Goal: Task Accomplishment & Management: Manage account settings

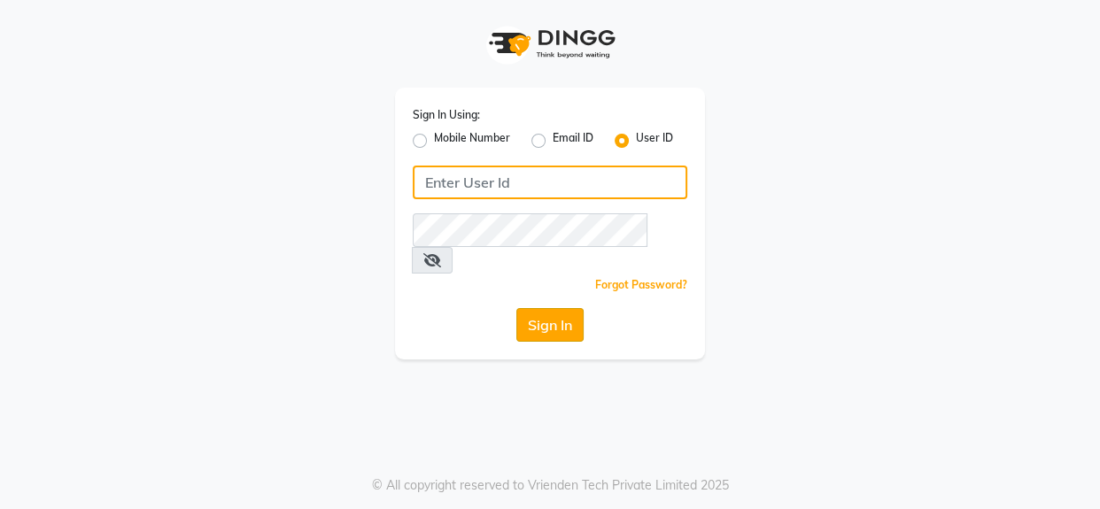
type input "noir"
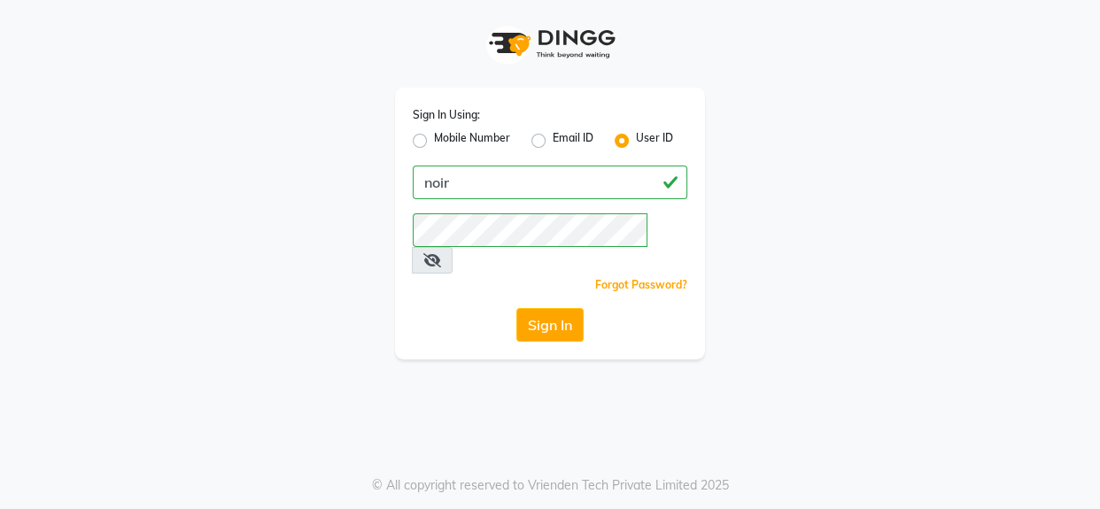
click at [548, 308] on button "Sign In" at bounding box center [549, 325] width 67 height 34
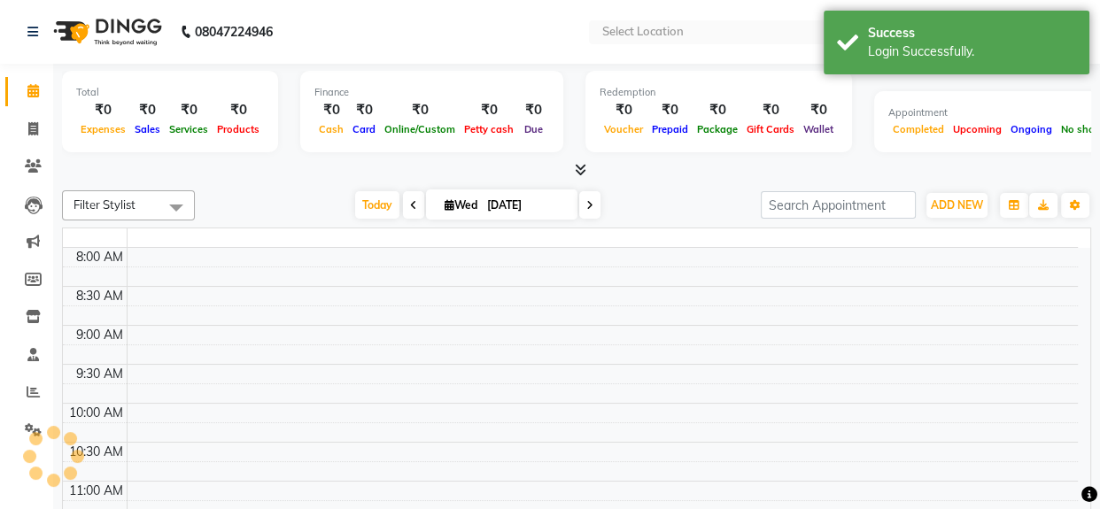
select select "en"
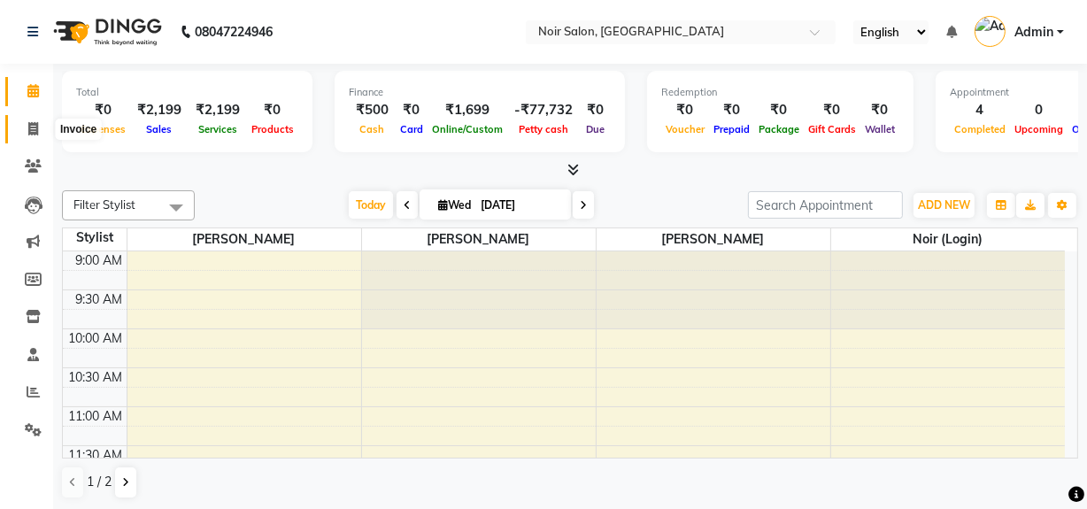
click at [38, 126] on span at bounding box center [33, 130] width 31 height 20
select select "service"
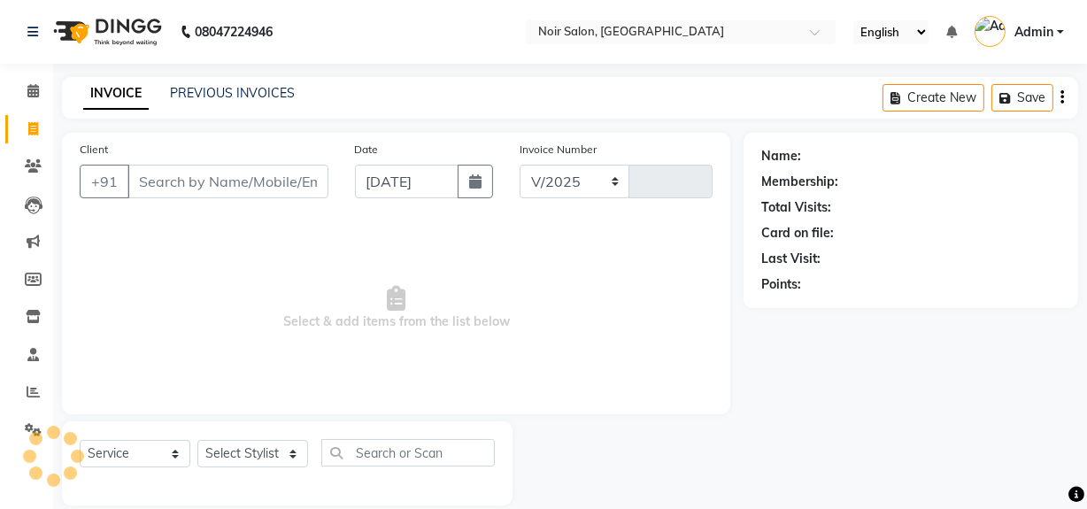
select select "5495"
type input "1325"
click at [192, 179] on input "Client" at bounding box center [227, 182] width 201 height 34
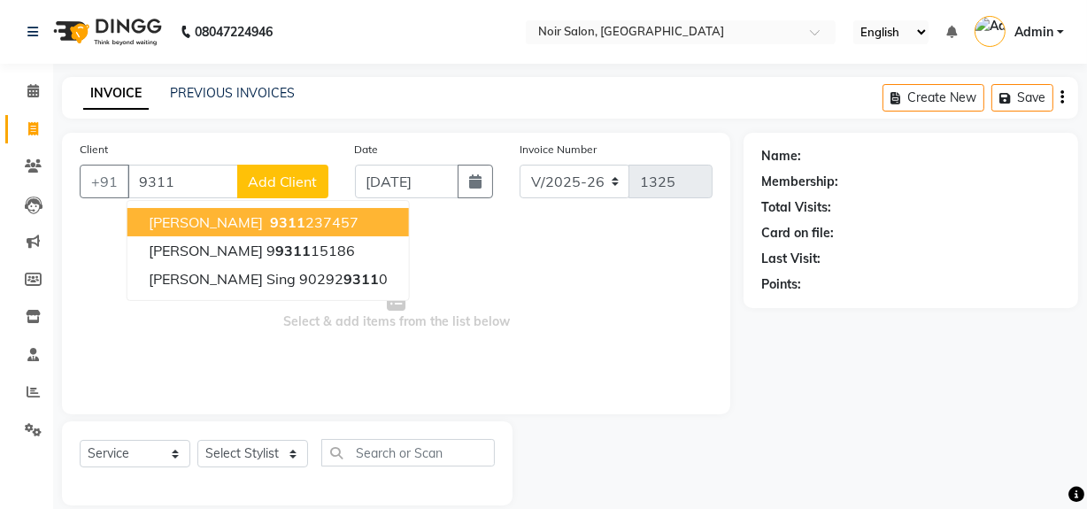
click at [266, 221] on ngb-highlight "9311 237457" at bounding box center [312, 222] width 92 height 18
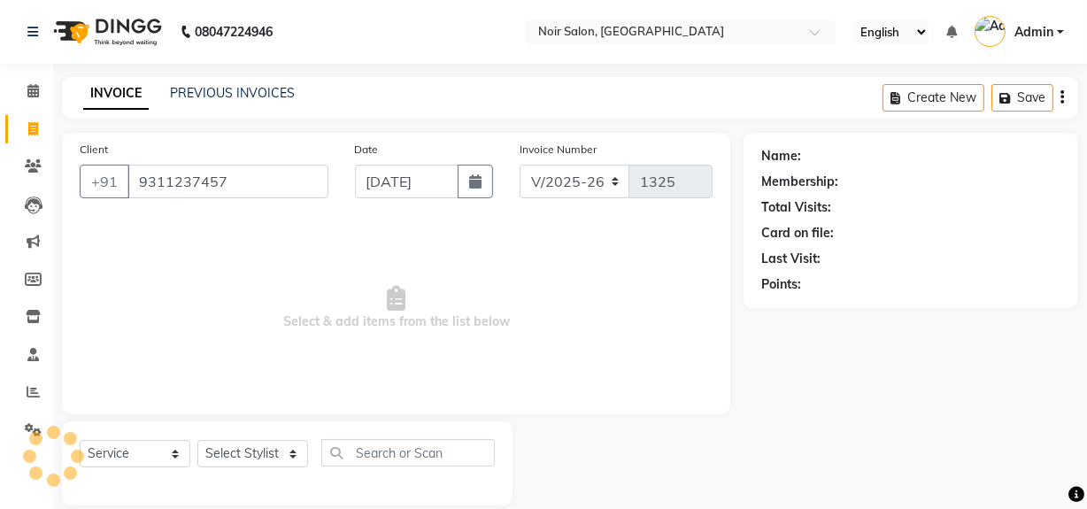
type input "9311237457"
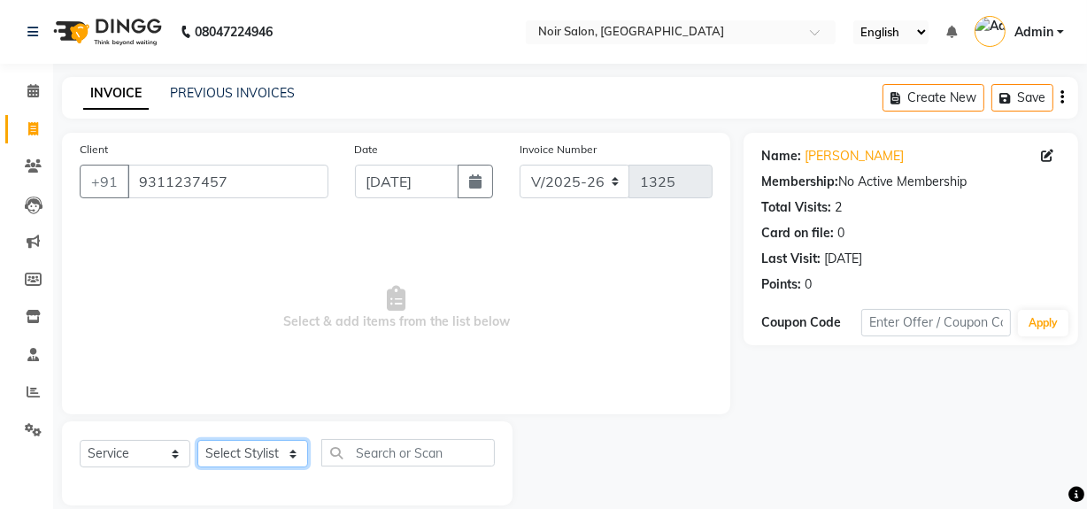
click at [245, 446] on select "Select Stylist [PERSON_NAME] [PERSON_NAME] Noir (Login) [PERSON_NAME] [PERSON_N…" at bounding box center [252, 453] width 111 height 27
select select "36928"
click at [197, 440] on select "Select Stylist [PERSON_NAME] [PERSON_NAME] Noir (Login) [PERSON_NAME] [PERSON_N…" at bounding box center [252, 453] width 111 height 27
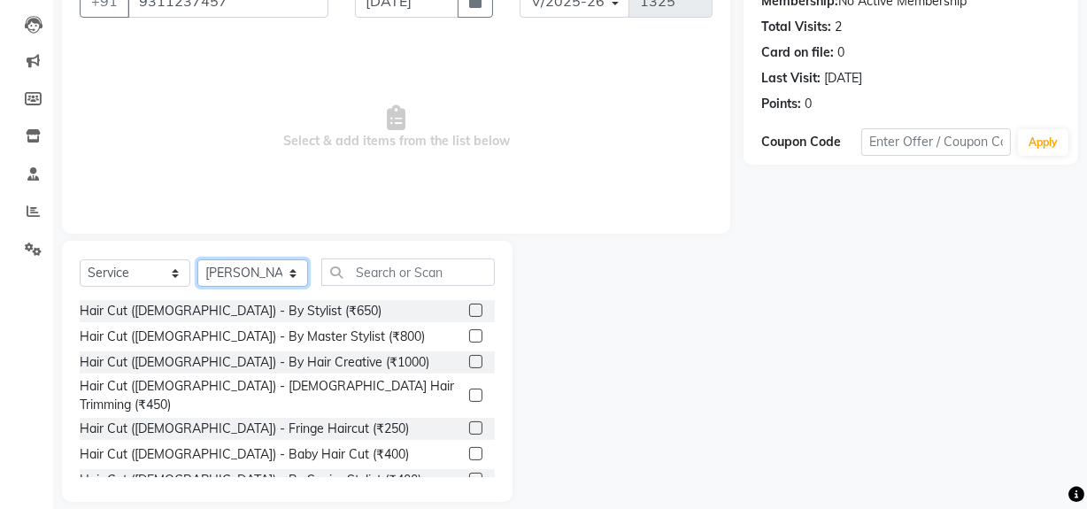
scroll to position [200, 0]
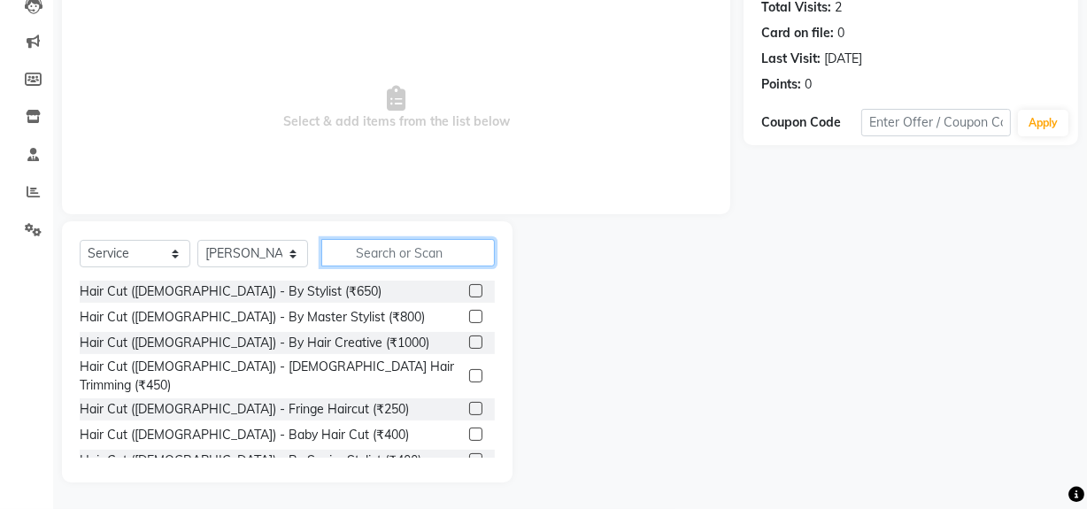
click at [384, 255] on input "text" at bounding box center [408, 252] width 174 height 27
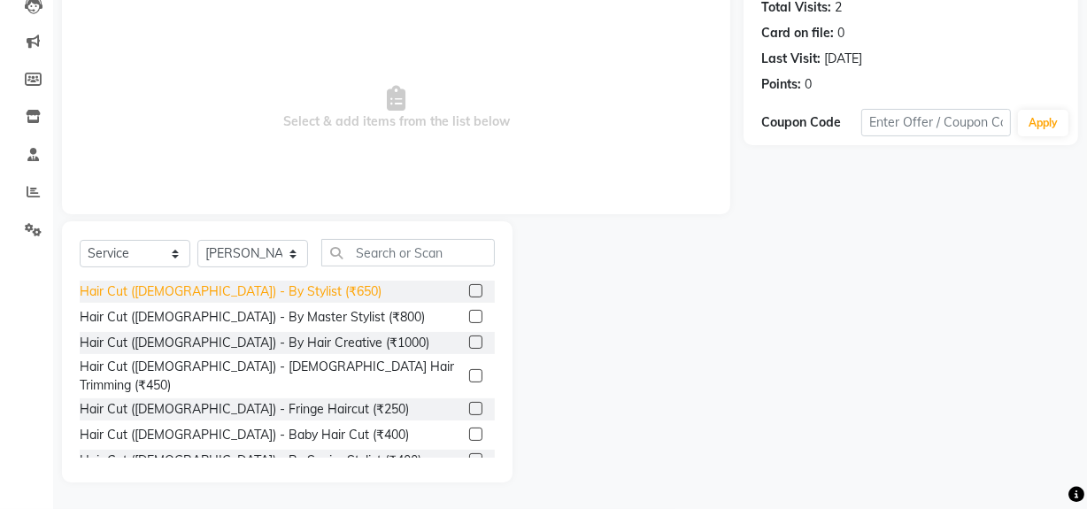
click at [166, 294] on div "Hair Cut ([DEMOGRAPHIC_DATA]) - By Stylist (₹650)" at bounding box center [231, 291] width 302 height 19
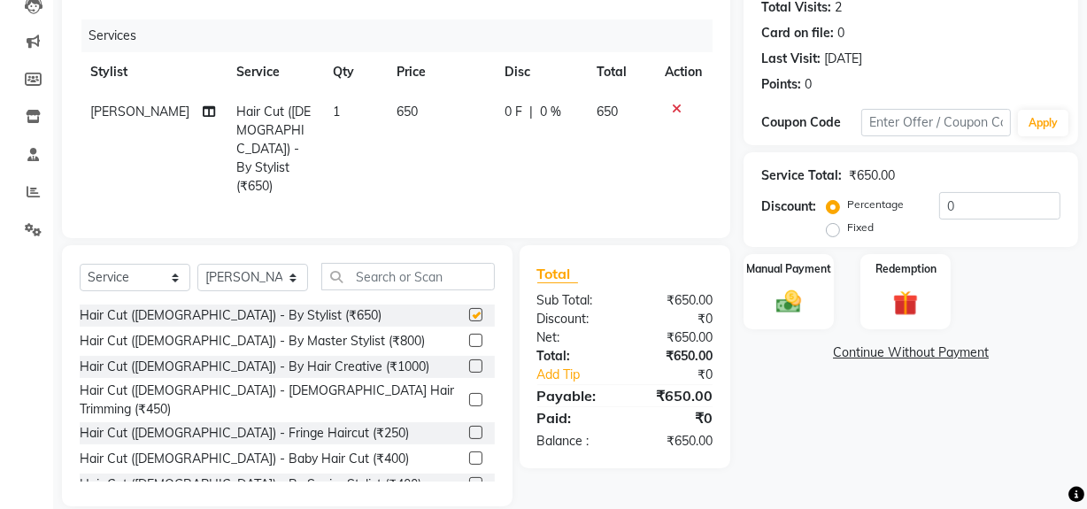
checkbox input "false"
click at [397, 111] on span "650" at bounding box center [407, 112] width 21 height 16
select select "36928"
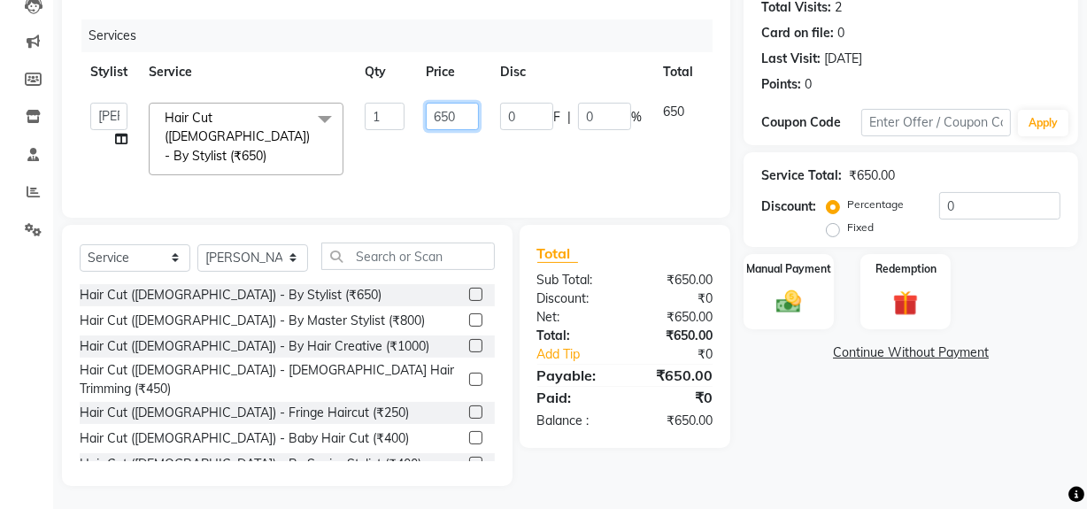
click at [439, 110] on input "650" at bounding box center [452, 116] width 53 height 27
click at [470, 104] on input "50" at bounding box center [452, 116] width 53 height 27
type input "500"
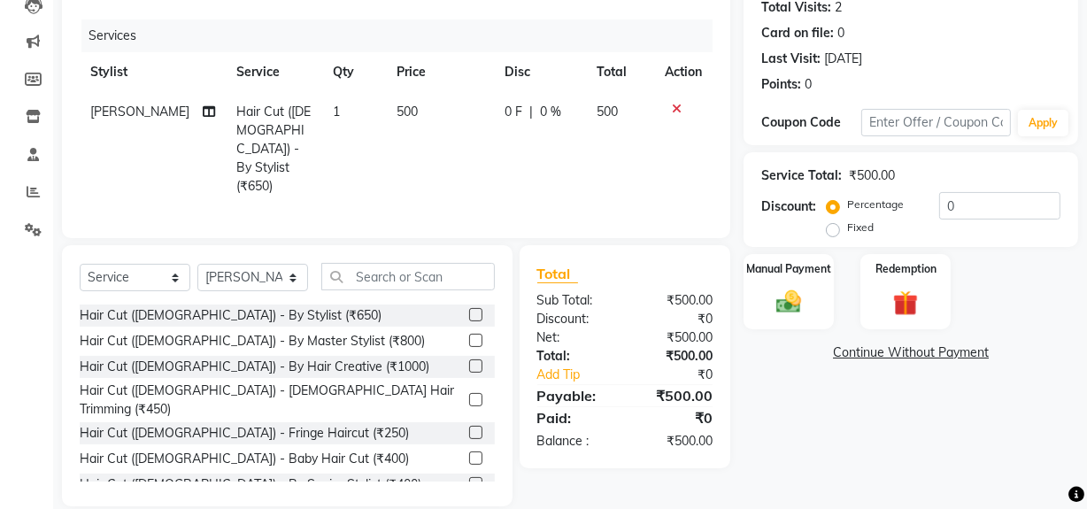
drag, startPoint x: 478, startPoint y: 152, endPoint x: 673, endPoint y: 205, distance: 201.6
click at [479, 153] on td "500" at bounding box center [440, 149] width 109 height 114
select select "36928"
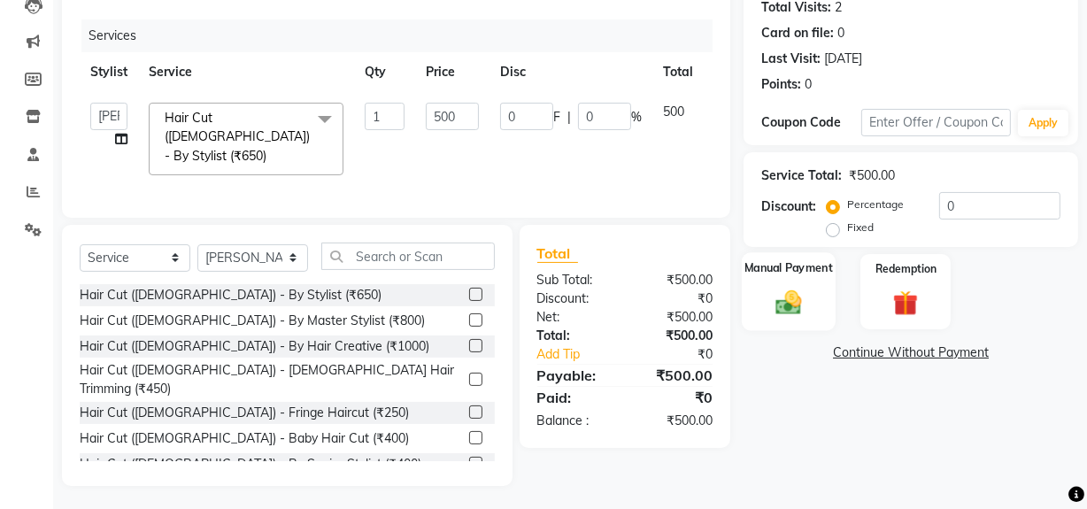
click at [749, 289] on div "Manual Payment" at bounding box center [789, 291] width 94 height 79
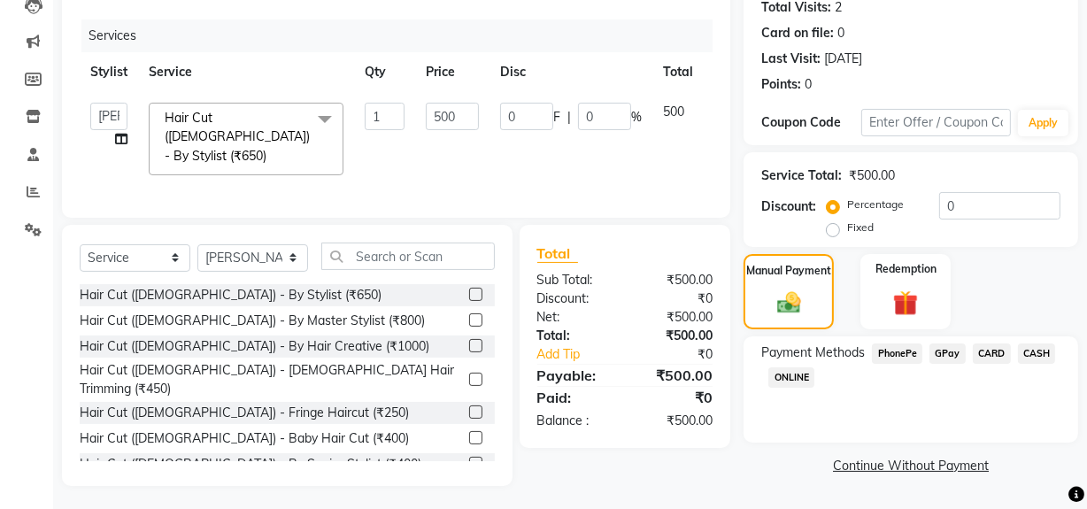
click at [946, 354] on span "GPay" at bounding box center [948, 353] width 36 height 20
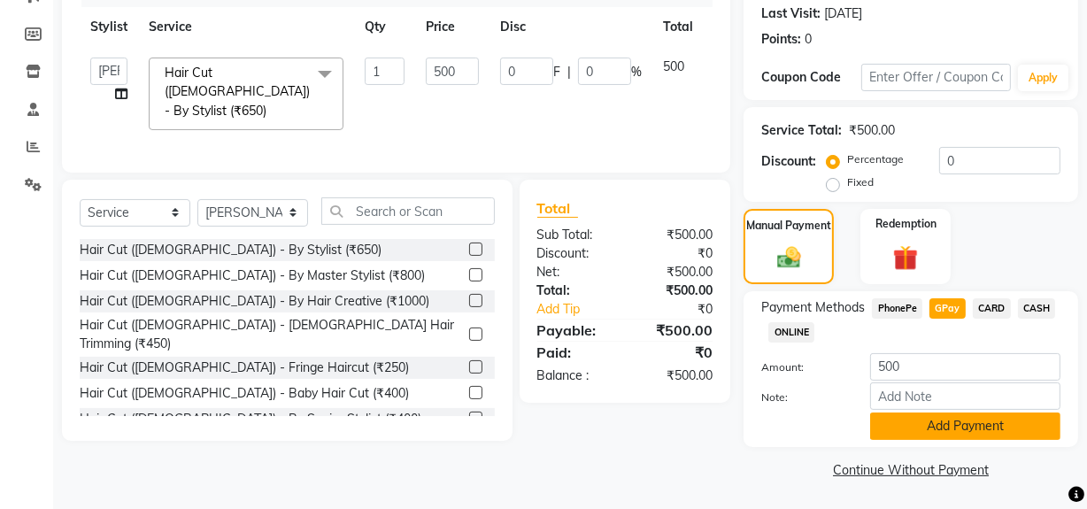
click at [962, 416] on button "Add Payment" at bounding box center [965, 426] width 190 height 27
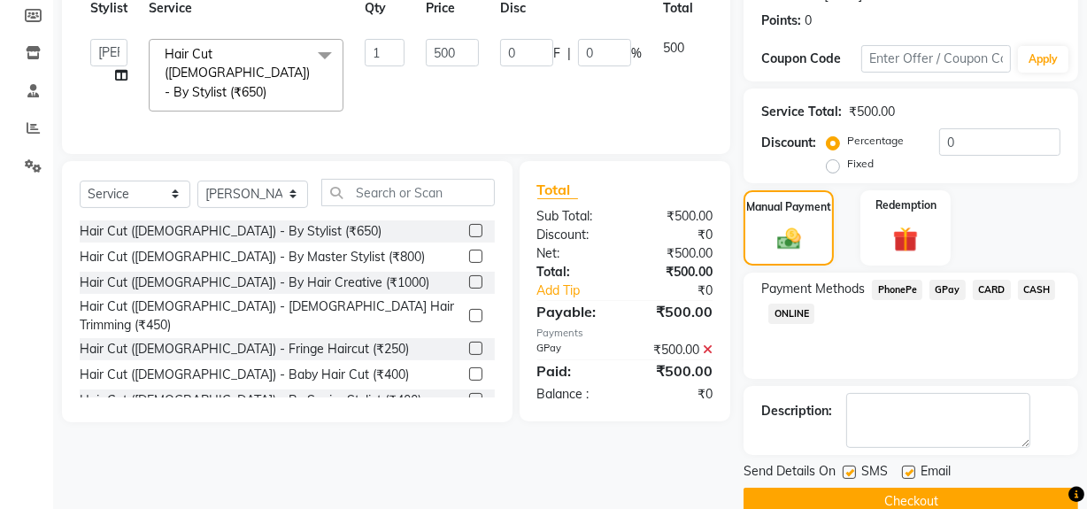
scroll to position [295, 0]
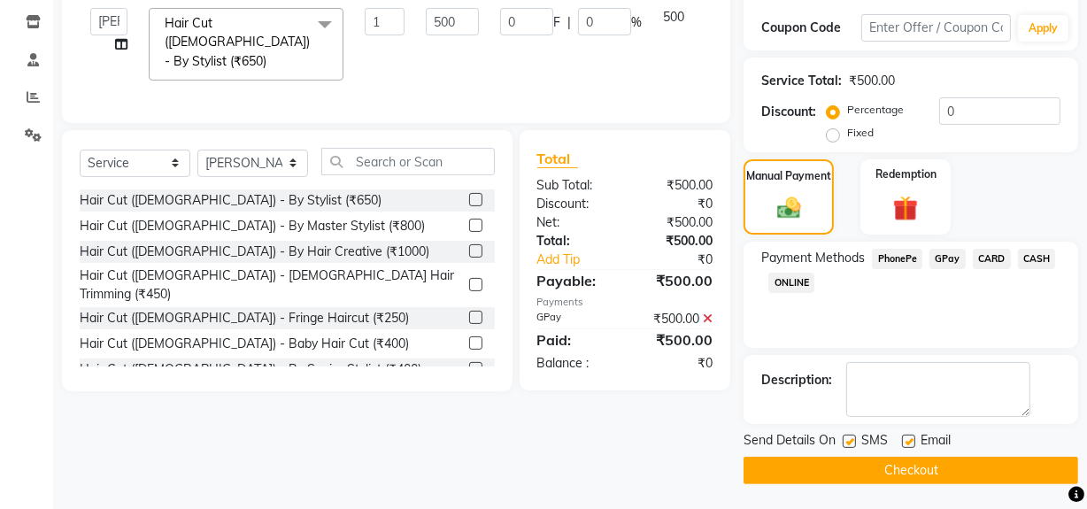
click at [907, 442] on label at bounding box center [908, 441] width 13 height 13
click at [907, 442] on input "checkbox" at bounding box center [908, 442] width 12 height 12
click at [907, 439] on label at bounding box center [908, 441] width 13 height 13
click at [907, 439] on input "checkbox" at bounding box center [908, 442] width 12 height 12
checkbox input "true"
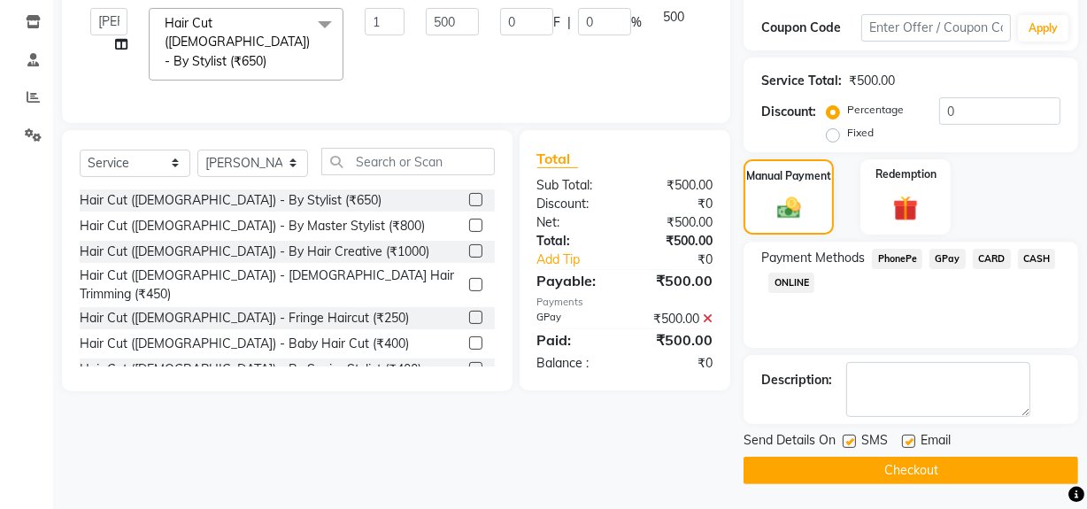
click at [893, 459] on button "Checkout" at bounding box center [911, 470] width 335 height 27
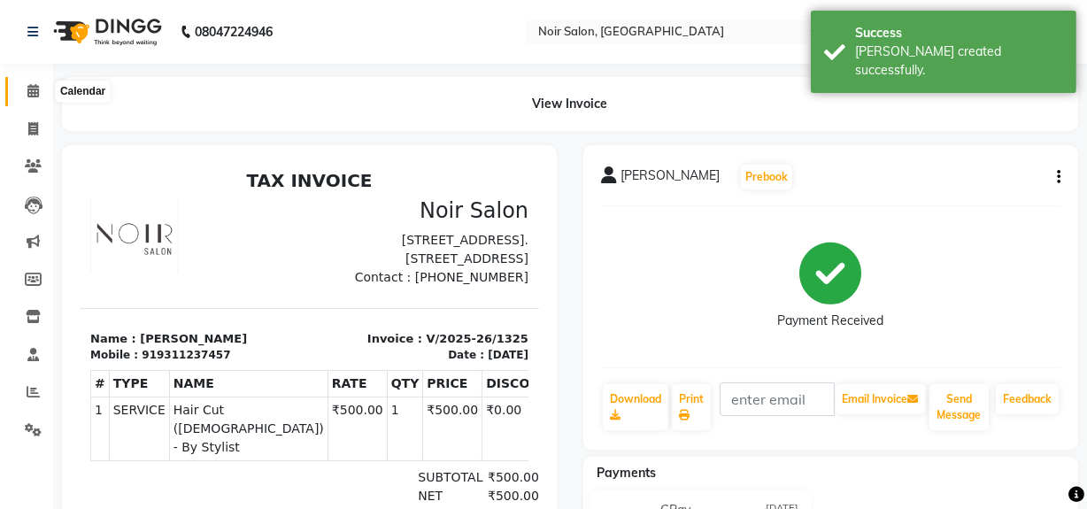
click at [35, 87] on icon at bounding box center [33, 90] width 12 height 13
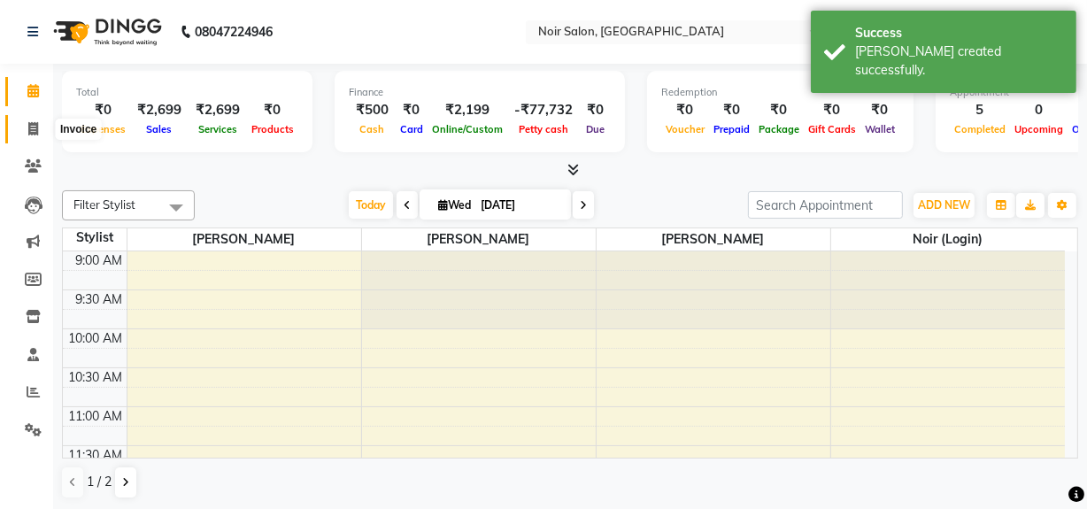
click at [26, 127] on span at bounding box center [33, 130] width 31 height 20
select select "service"
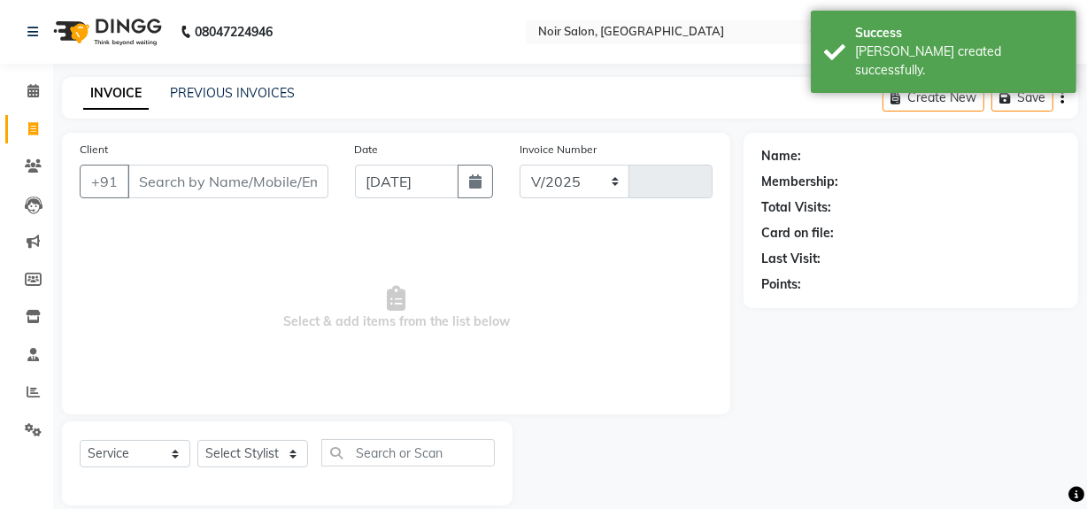
select select "5495"
type input "1326"
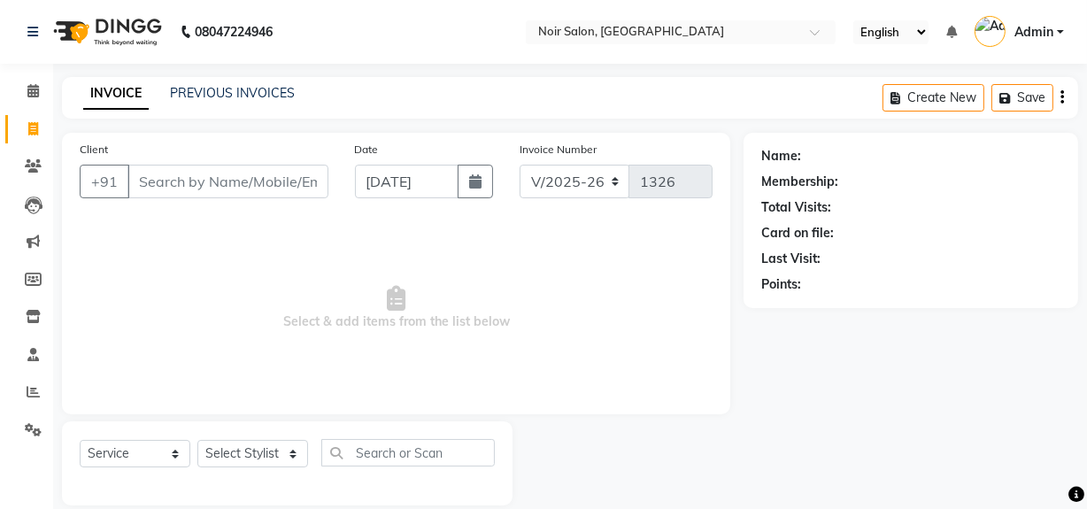
click at [194, 182] on input "Client" at bounding box center [227, 182] width 201 height 34
type input "9833681797"
click at [294, 189] on span "Add Client" at bounding box center [283, 182] width 70 height 18
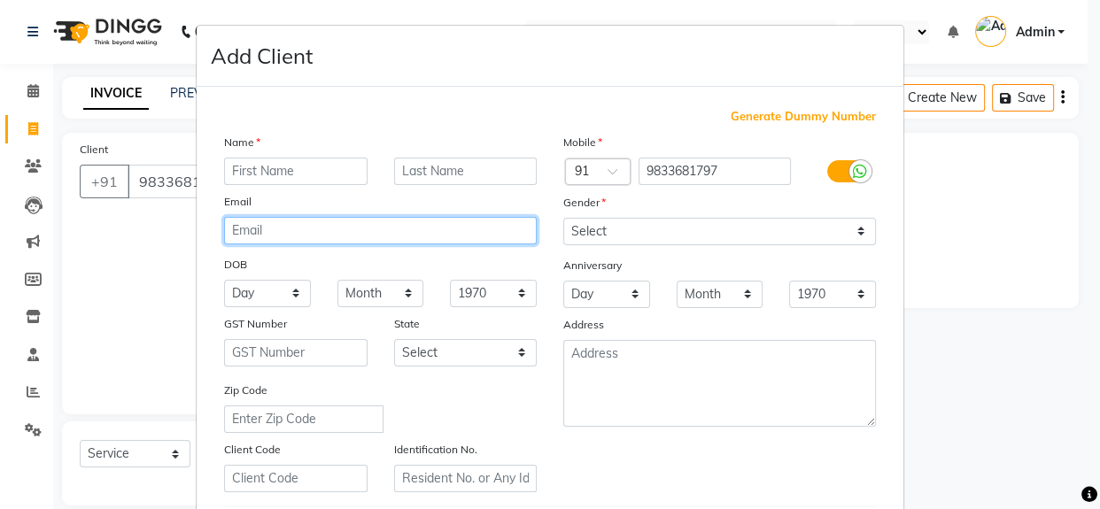
click at [243, 231] on input "email" at bounding box center [380, 230] width 313 height 27
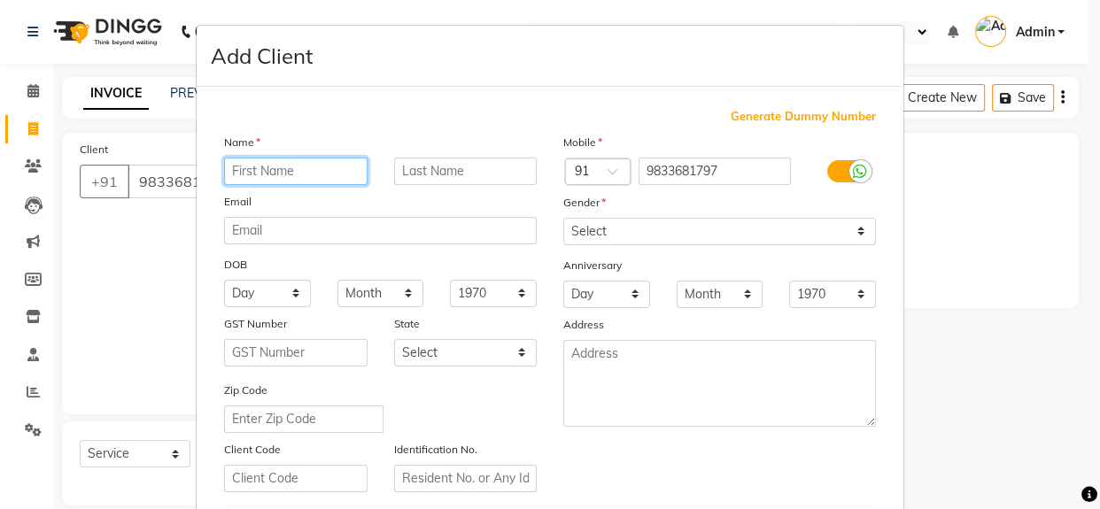
click at [266, 172] on input "text" at bounding box center [295, 171] width 143 height 27
type input "[PERSON_NAME]"
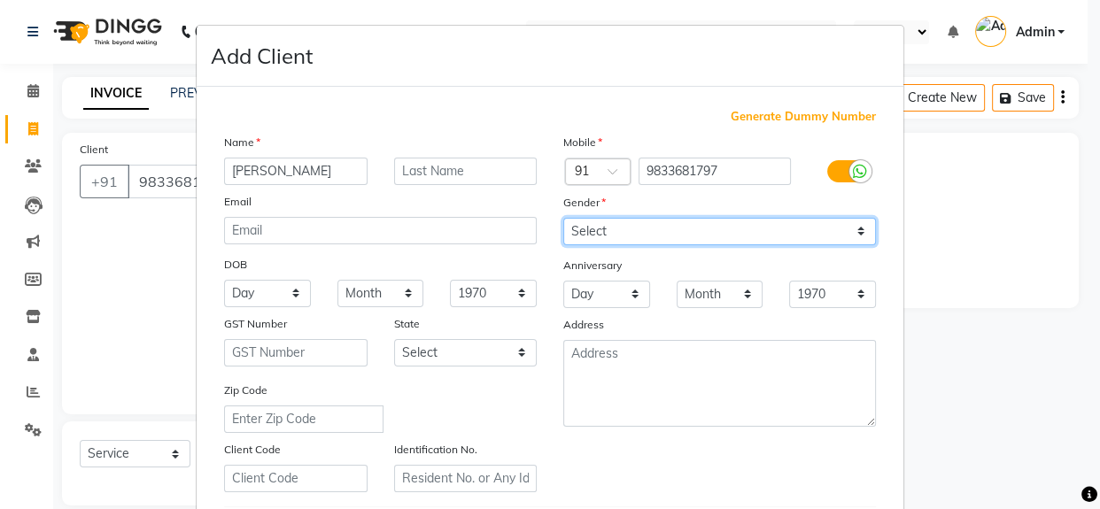
click at [598, 233] on select "Select [DEMOGRAPHIC_DATA] [DEMOGRAPHIC_DATA] Other Prefer Not To Say" at bounding box center [719, 231] width 313 height 27
select select "[DEMOGRAPHIC_DATA]"
click at [563, 218] on select "Select [DEMOGRAPHIC_DATA] [DEMOGRAPHIC_DATA] Other Prefer Not To Say" at bounding box center [719, 231] width 313 height 27
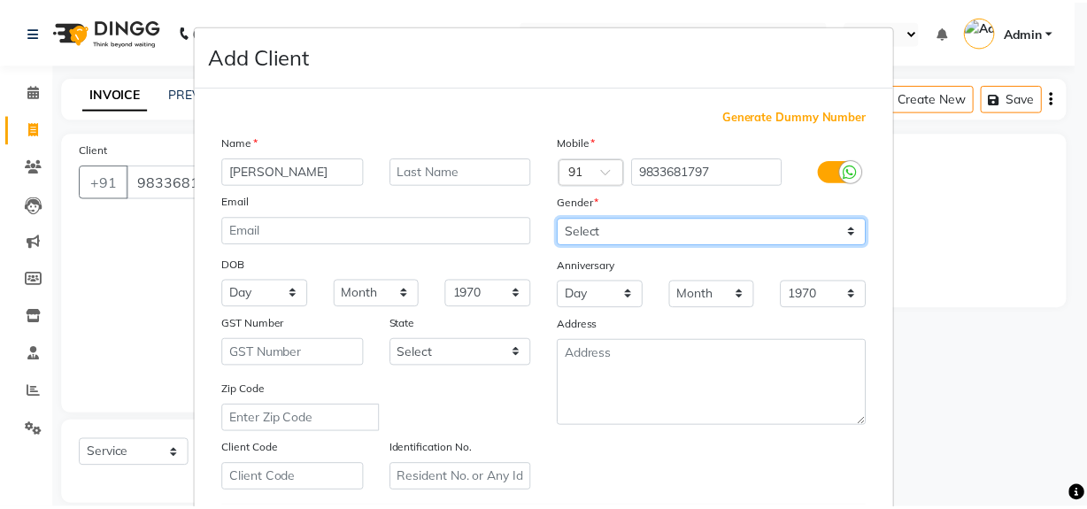
scroll to position [313, 0]
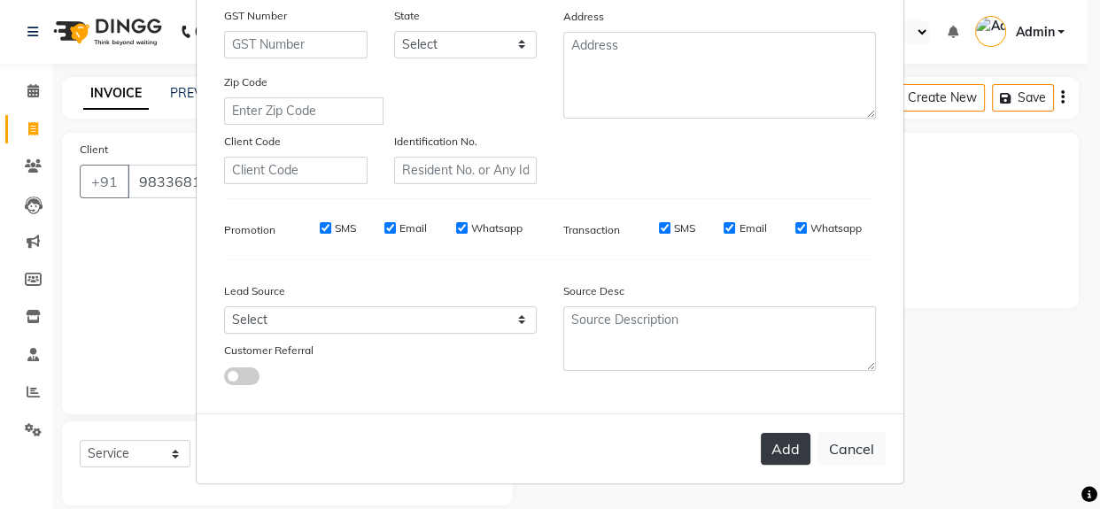
click at [775, 451] on button "Add" at bounding box center [785, 449] width 50 height 32
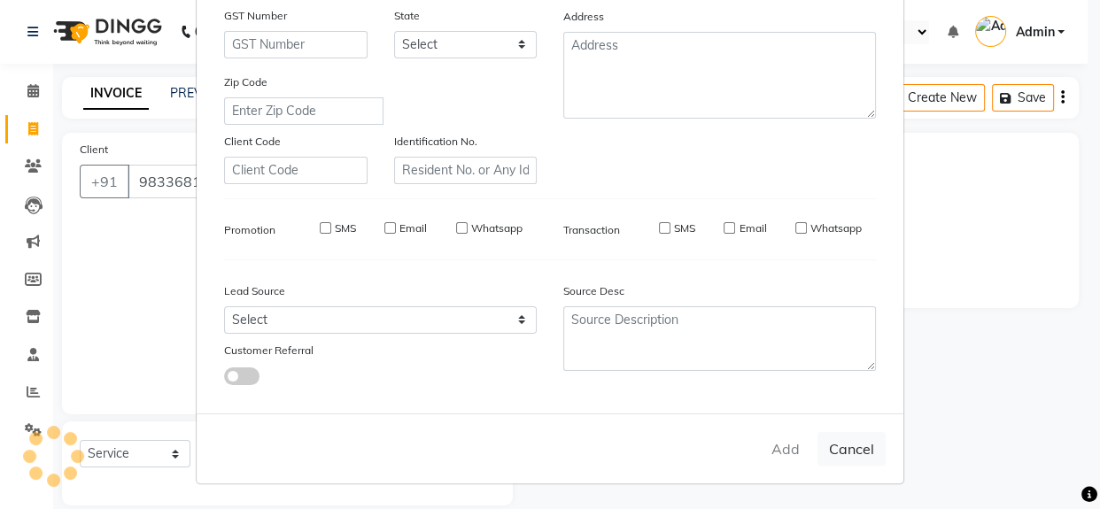
select select
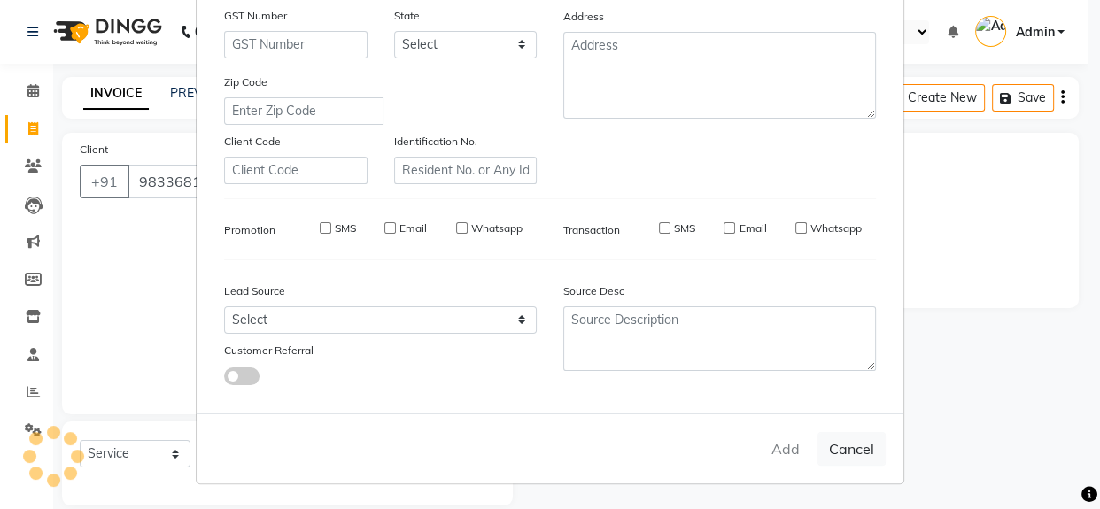
select select
checkbox input "false"
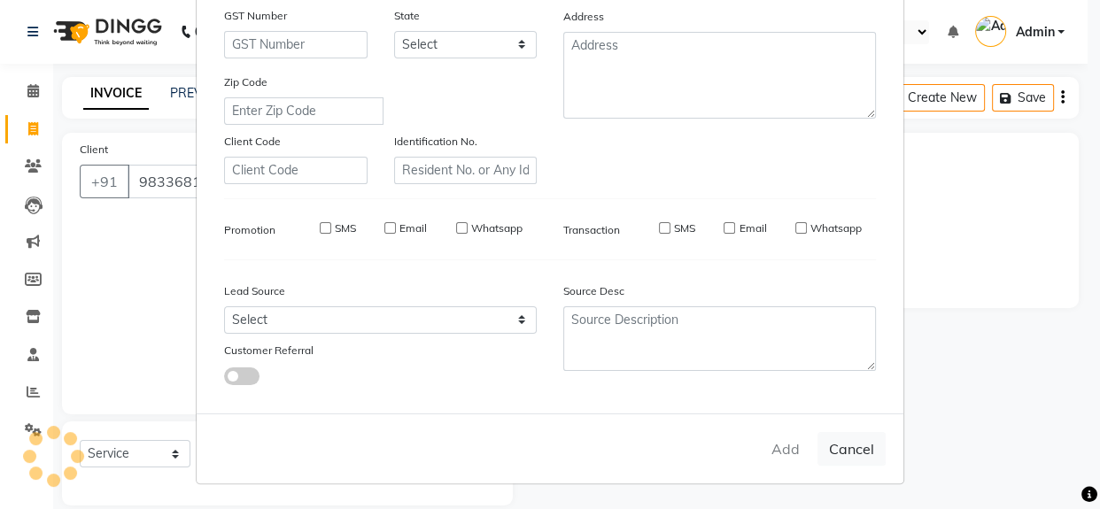
checkbox input "false"
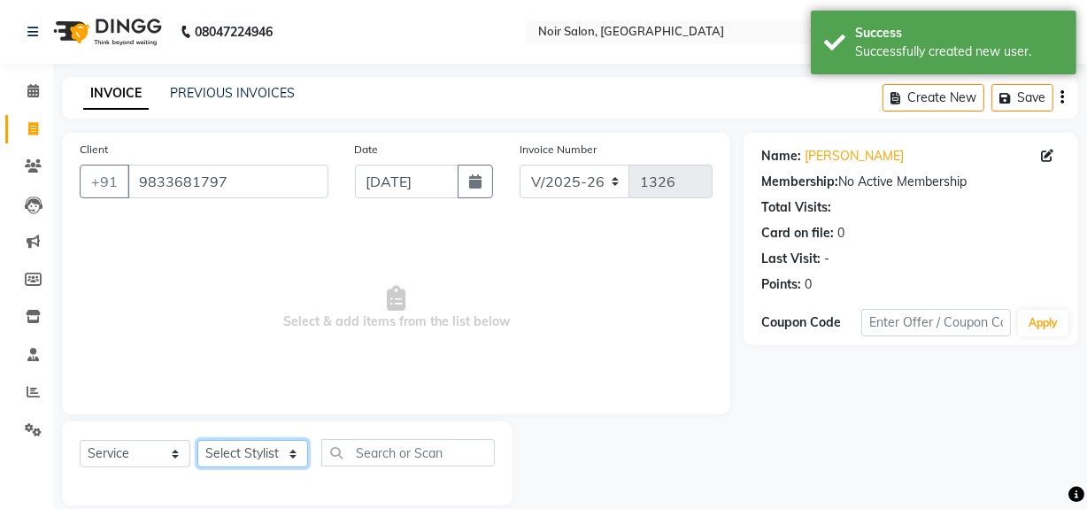
click at [239, 451] on select "Select Stylist [PERSON_NAME] [PERSON_NAME] Noir (Login) [PERSON_NAME] [PERSON_N…" at bounding box center [252, 453] width 111 height 27
select select "87449"
click at [197, 440] on select "Select Stylist [PERSON_NAME] [PERSON_NAME] Noir (Login) [PERSON_NAME] [PERSON_N…" at bounding box center [252, 453] width 111 height 27
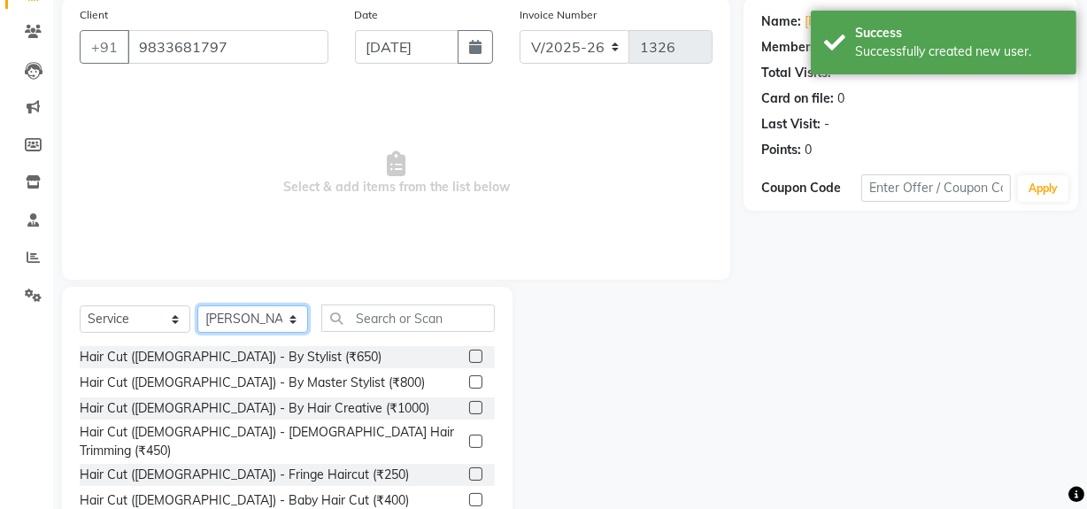
scroll to position [200, 0]
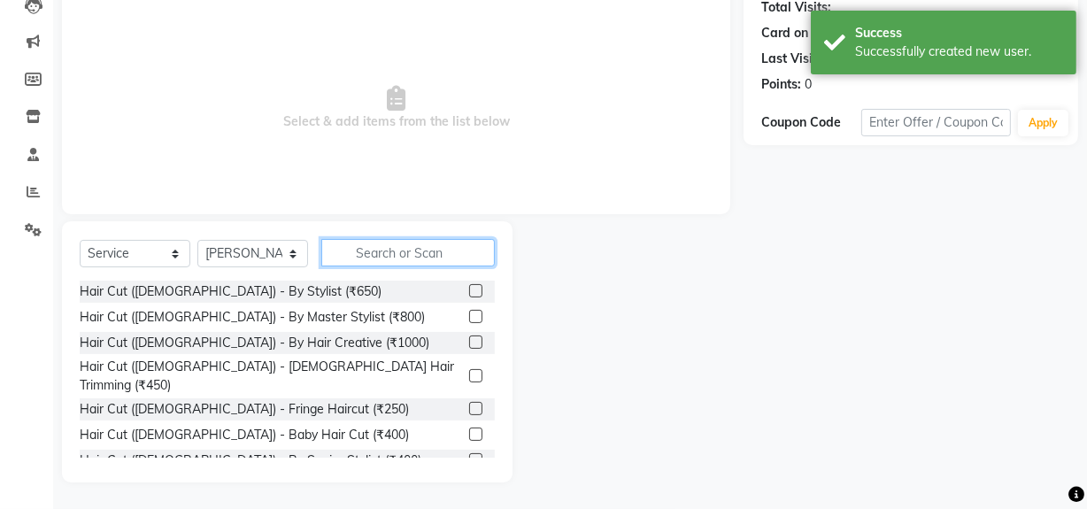
click at [379, 260] on input "text" at bounding box center [408, 252] width 174 height 27
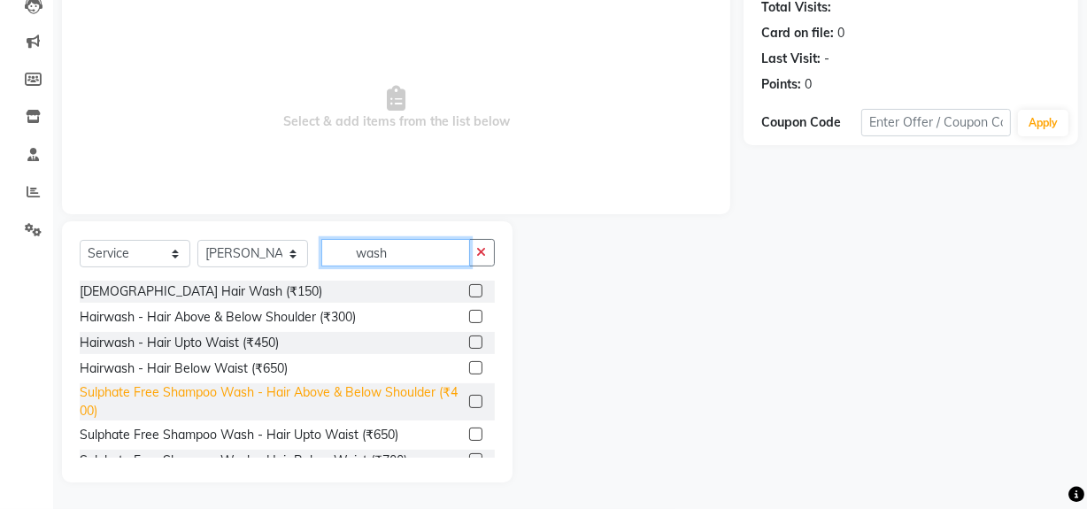
type input "wash"
click at [120, 394] on div "Sulphate Free Shampoo Wash - Hair Above & Below Shoulder (₹400)" at bounding box center [271, 401] width 382 height 37
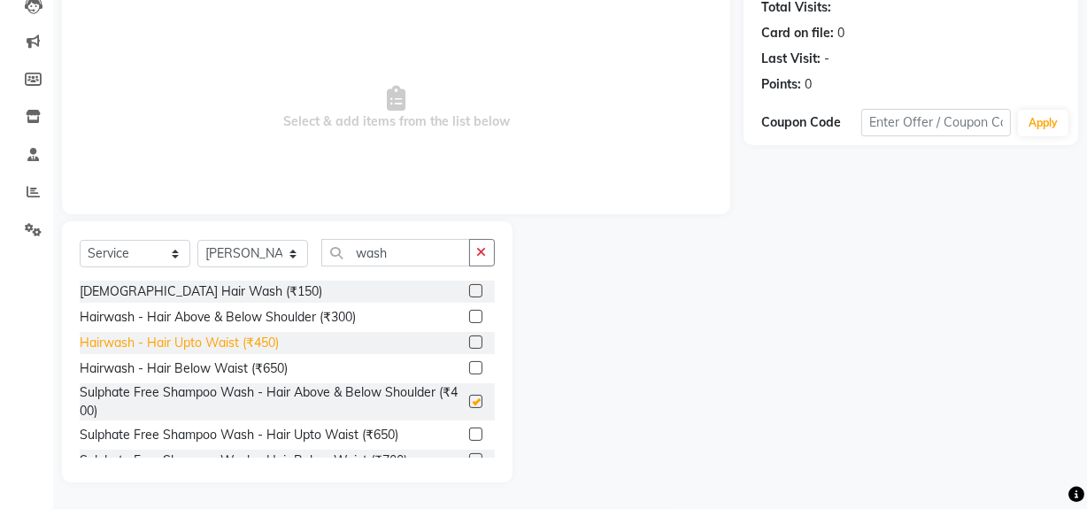
checkbox input "false"
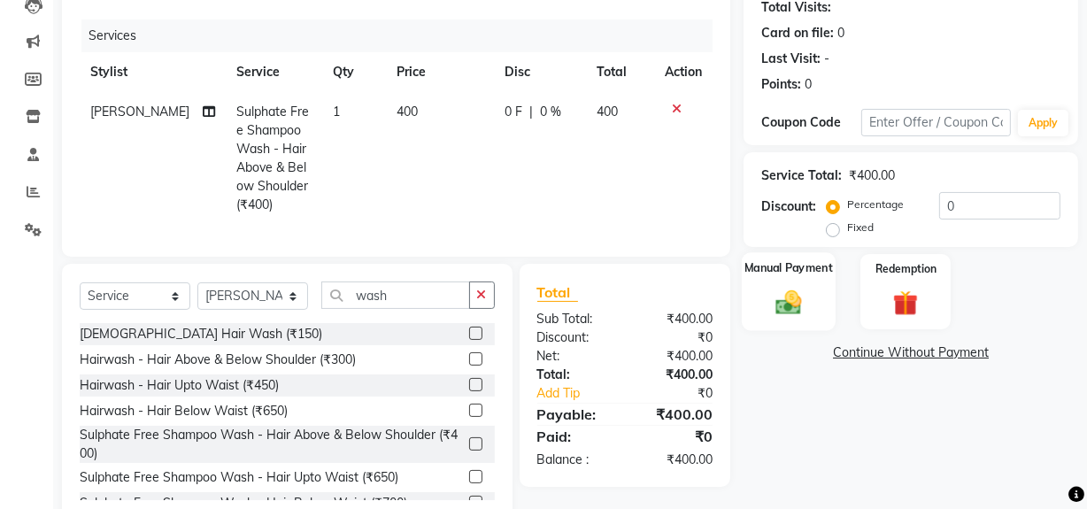
click at [754, 289] on div "Manual Payment" at bounding box center [789, 291] width 94 height 79
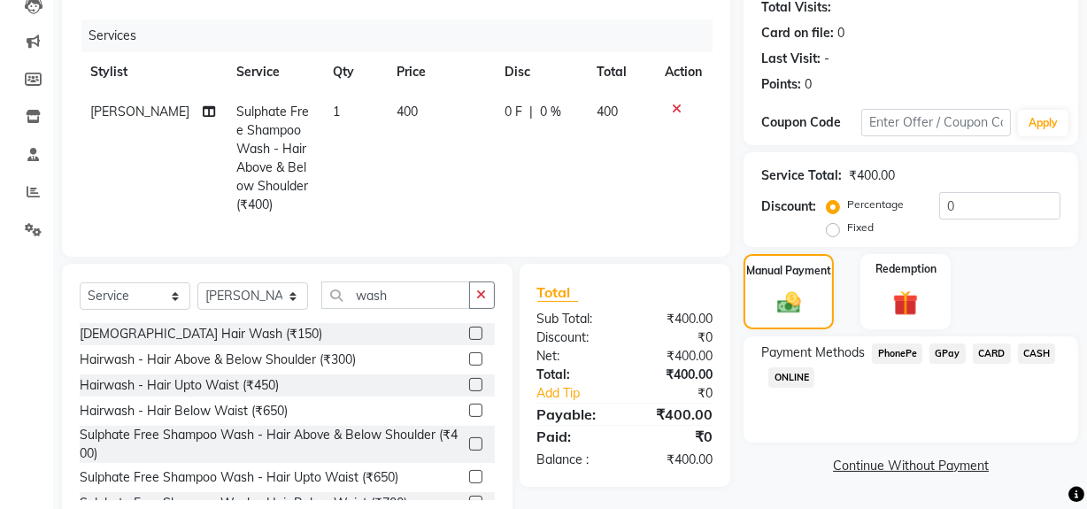
click at [953, 352] on span "GPay" at bounding box center [948, 353] width 36 height 20
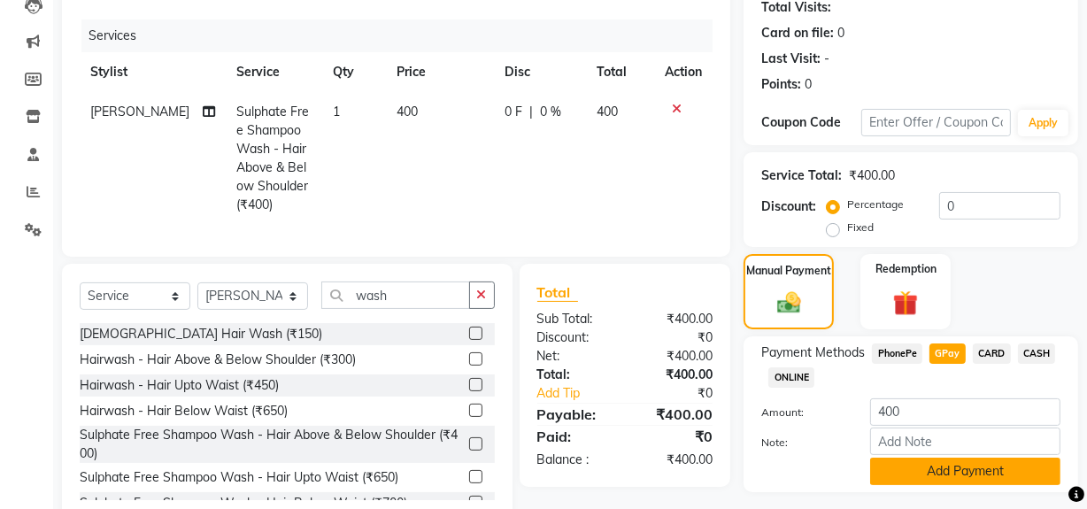
click at [961, 477] on button "Add Payment" at bounding box center [965, 471] width 190 height 27
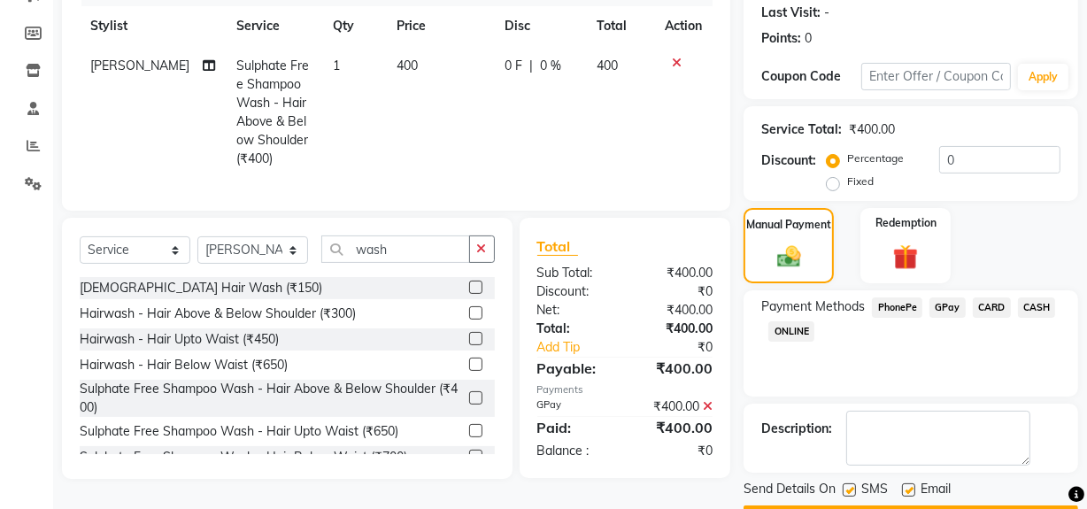
scroll to position [295, 0]
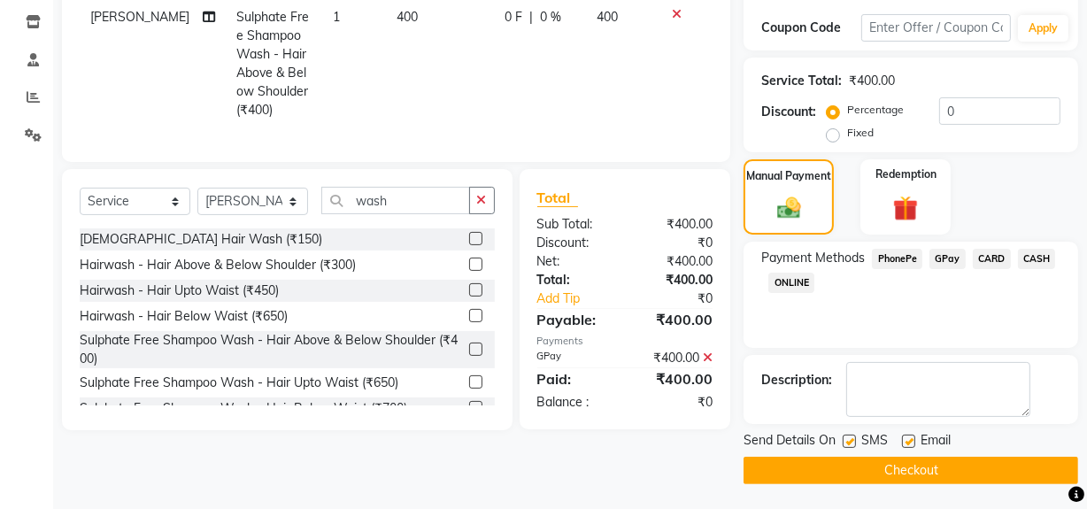
click at [832, 463] on button "Checkout" at bounding box center [911, 470] width 335 height 27
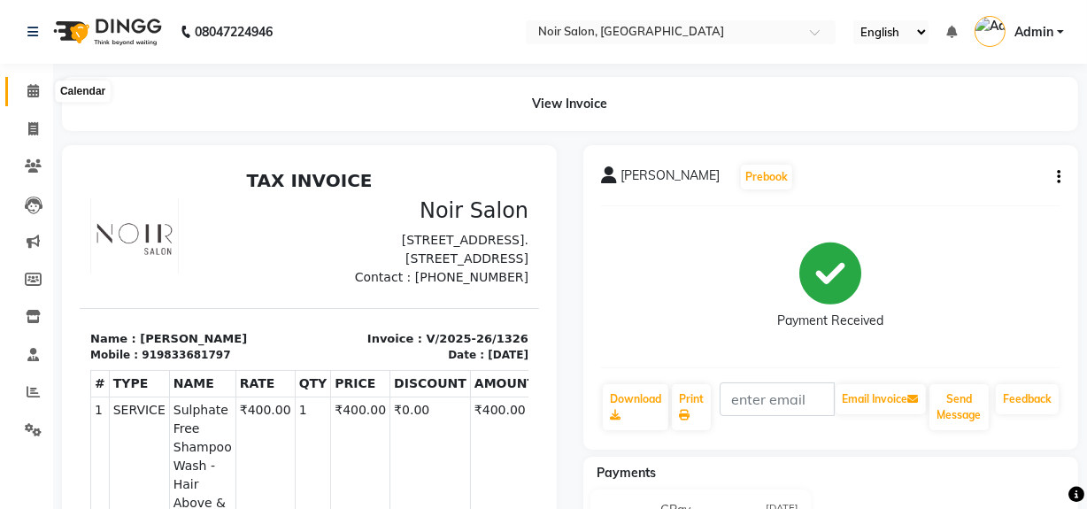
click at [34, 90] on icon at bounding box center [33, 90] width 12 height 13
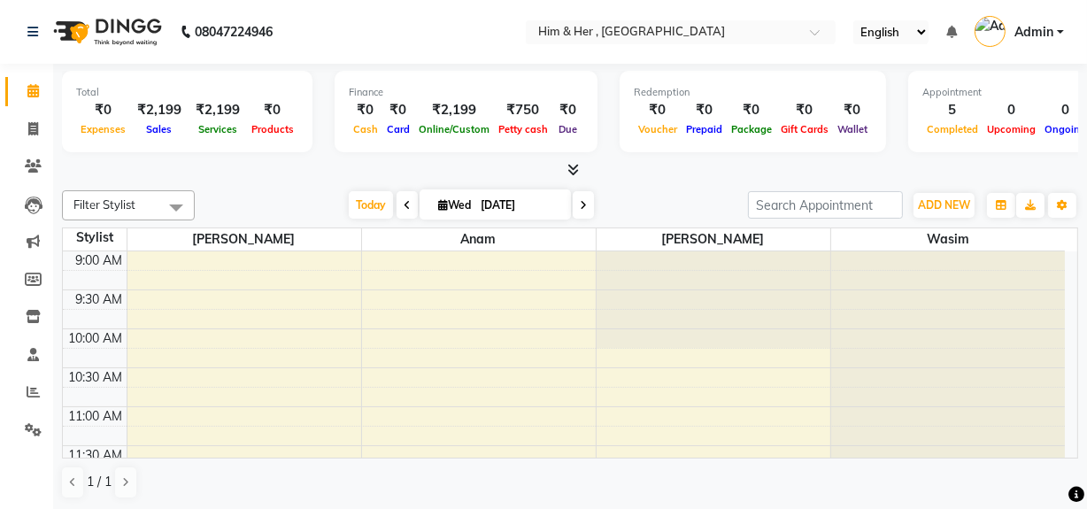
click at [191, 106] on div "₹2,199" at bounding box center [218, 110] width 58 height 20
click at [37, 141] on link "Invoice" at bounding box center [26, 129] width 42 height 29
select select "service"
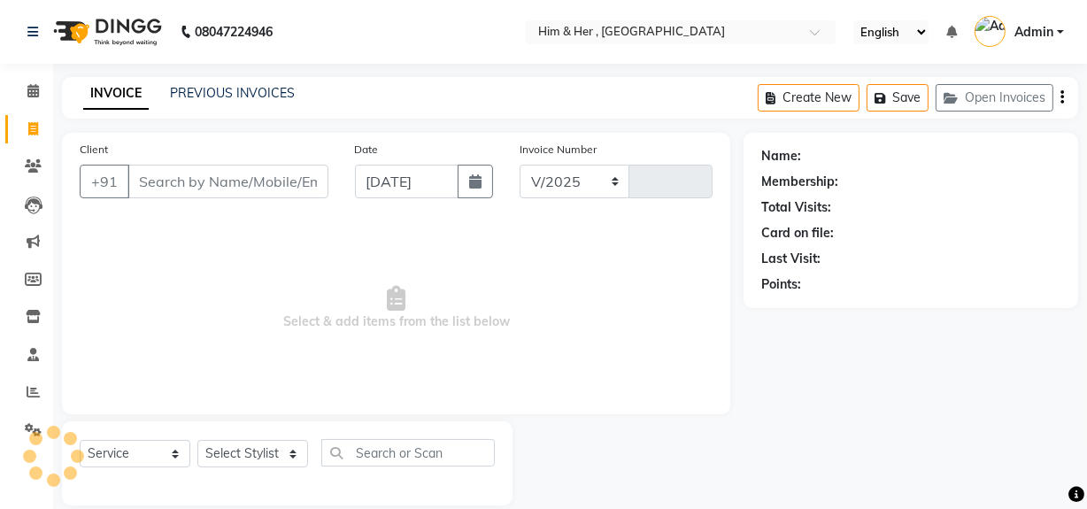
select select "5934"
type input "0960"
click at [186, 177] on input "Client" at bounding box center [227, 182] width 201 height 34
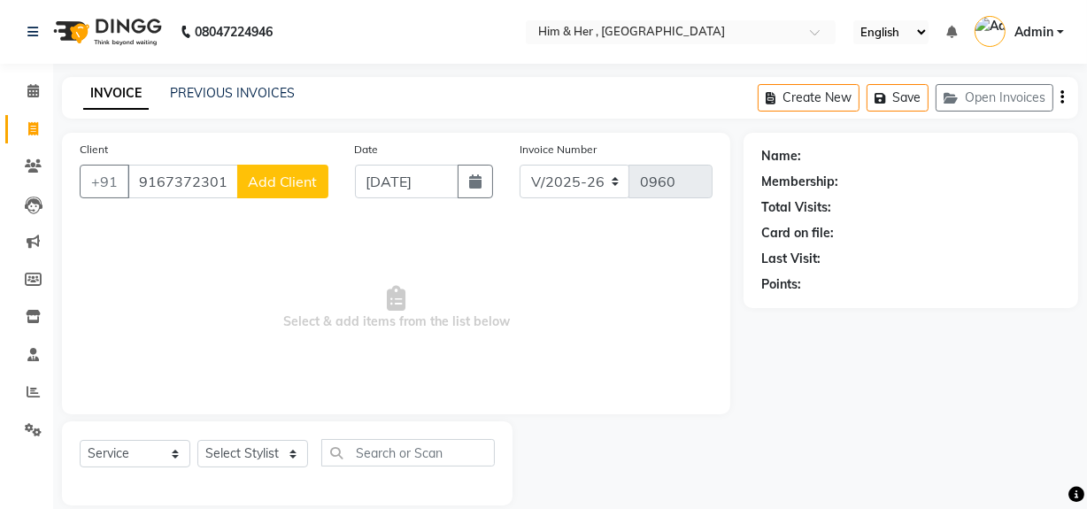
type input "9167372301"
click at [283, 186] on span "Add Client" at bounding box center [283, 182] width 70 height 18
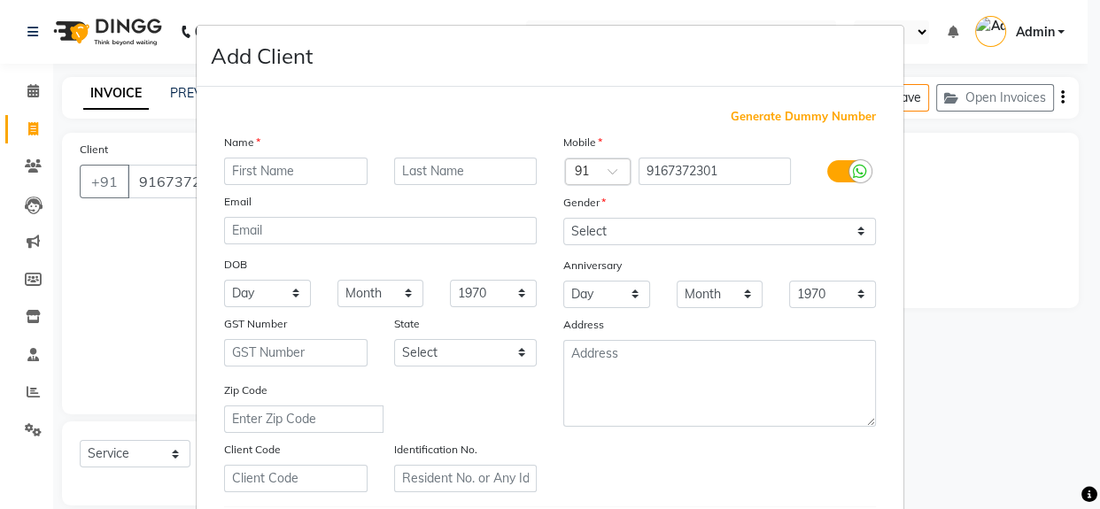
click at [290, 170] on input "text" at bounding box center [295, 171] width 143 height 27
type input "[PERSON_NAME]"
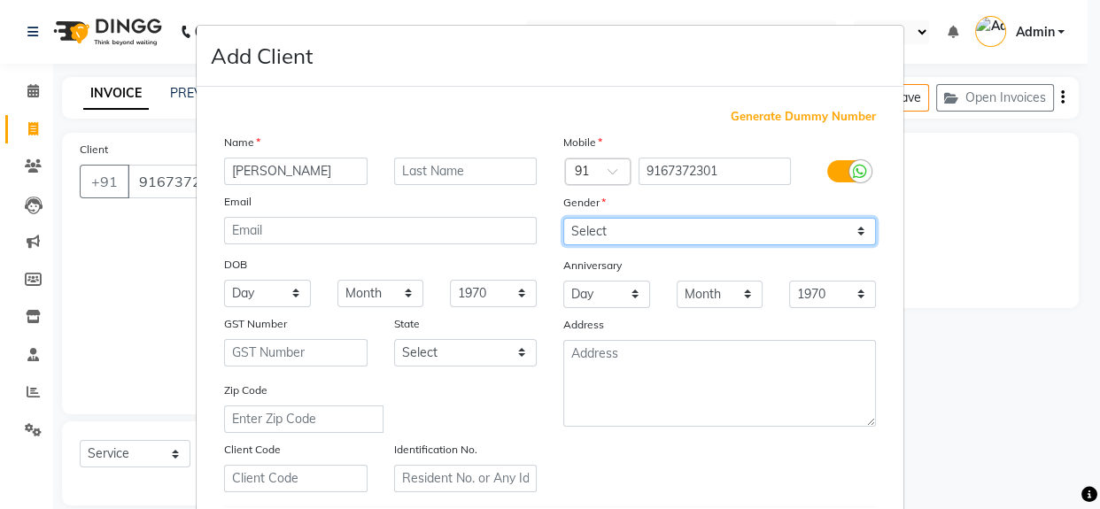
click at [607, 231] on select "Select [DEMOGRAPHIC_DATA] [DEMOGRAPHIC_DATA] Other Prefer Not To Say" at bounding box center [719, 231] width 313 height 27
select select "[DEMOGRAPHIC_DATA]"
click at [563, 218] on select "Select [DEMOGRAPHIC_DATA] [DEMOGRAPHIC_DATA] Other Prefer Not To Say" at bounding box center [719, 231] width 313 height 27
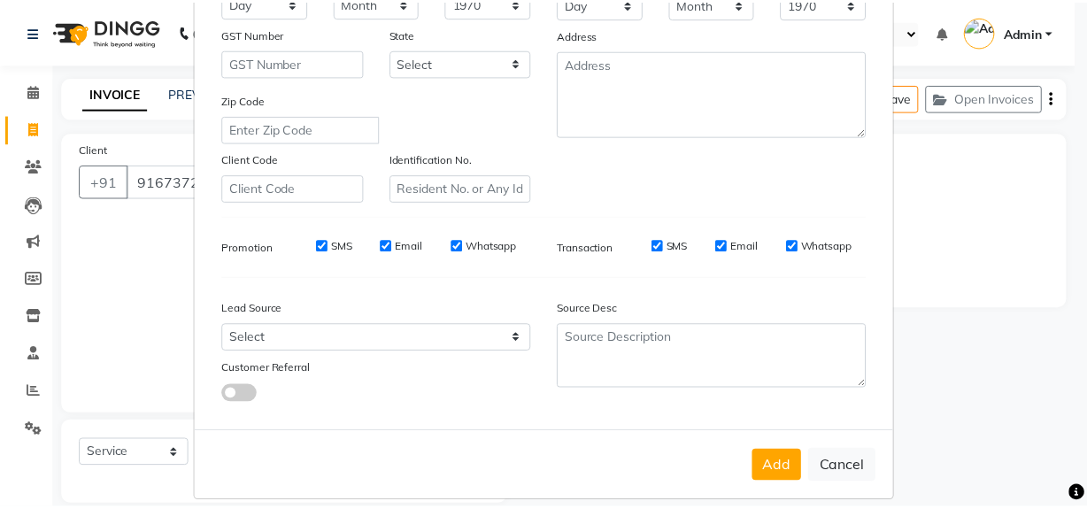
scroll to position [313, 0]
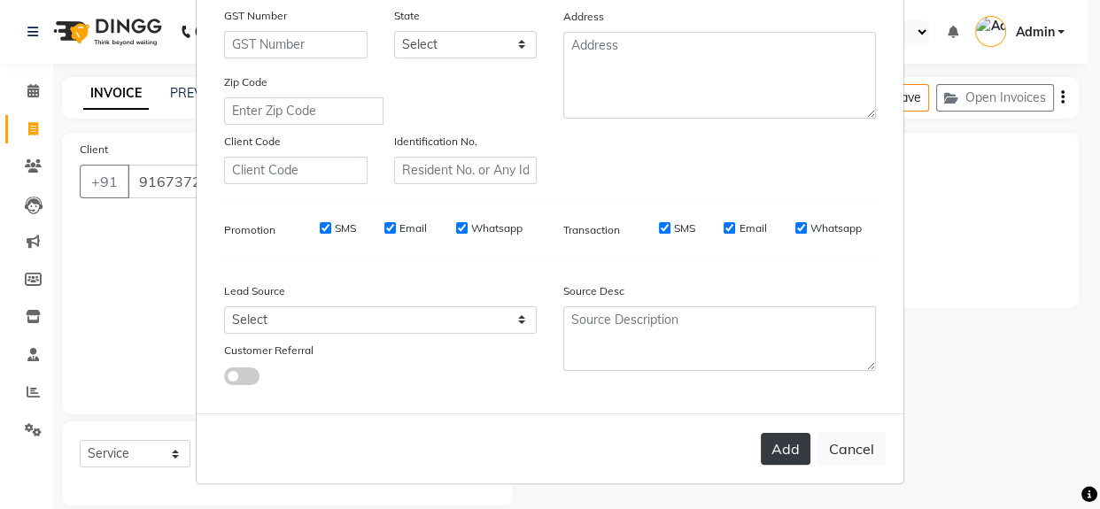
click at [773, 454] on button "Add" at bounding box center [785, 449] width 50 height 32
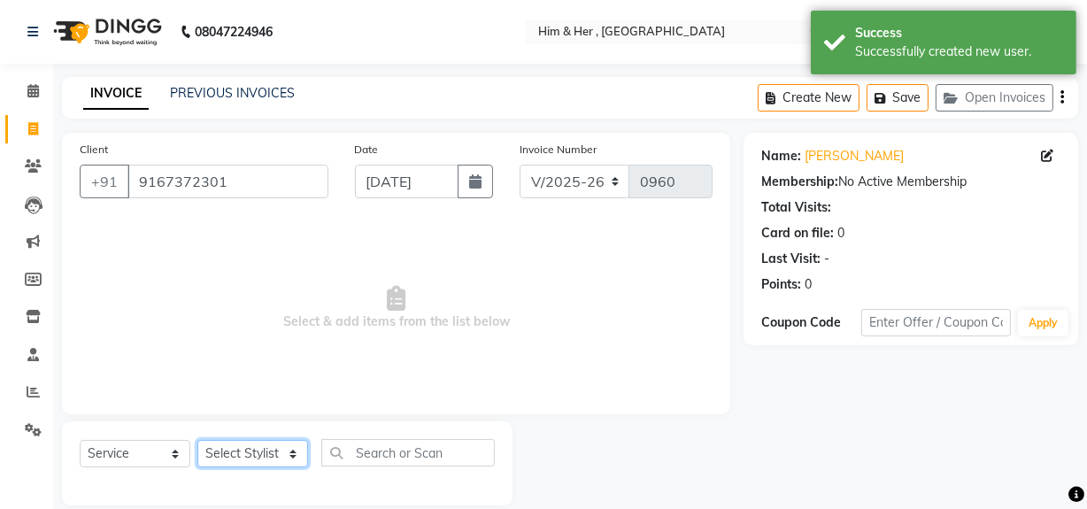
click at [207, 440] on select "Select Stylist [PERSON_NAME] Anam [PERSON_NAME] [PERSON_NAME]" at bounding box center [252, 453] width 111 height 27
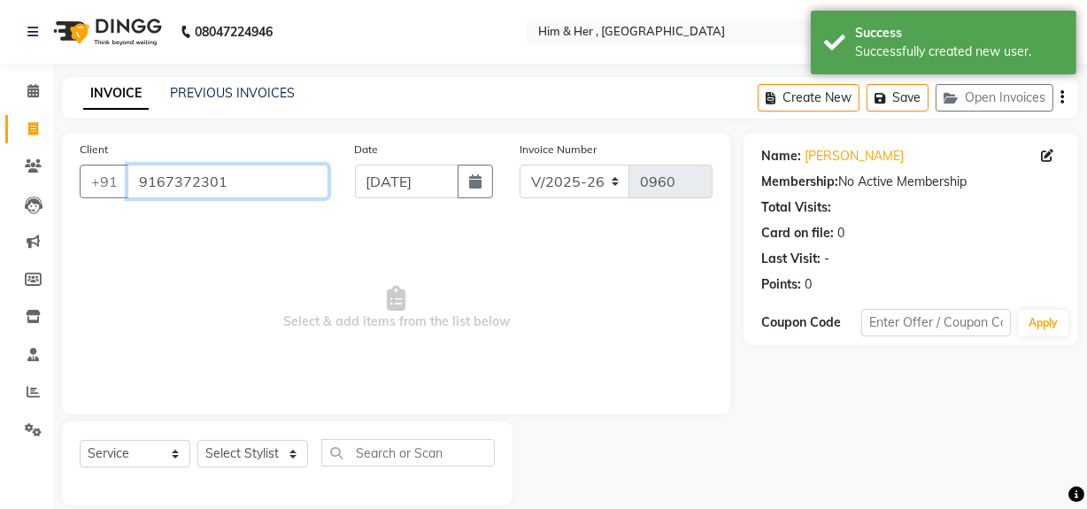
drag, startPoint x: 132, startPoint y: 181, endPoint x: 300, endPoint y: 177, distance: 168.2
click at [299, 177] on input "9167372301" at bounding box center [227, 182] width 201 height 34
click at [39, 163] on icon at bounding box center [33, 165] width 17 height 13
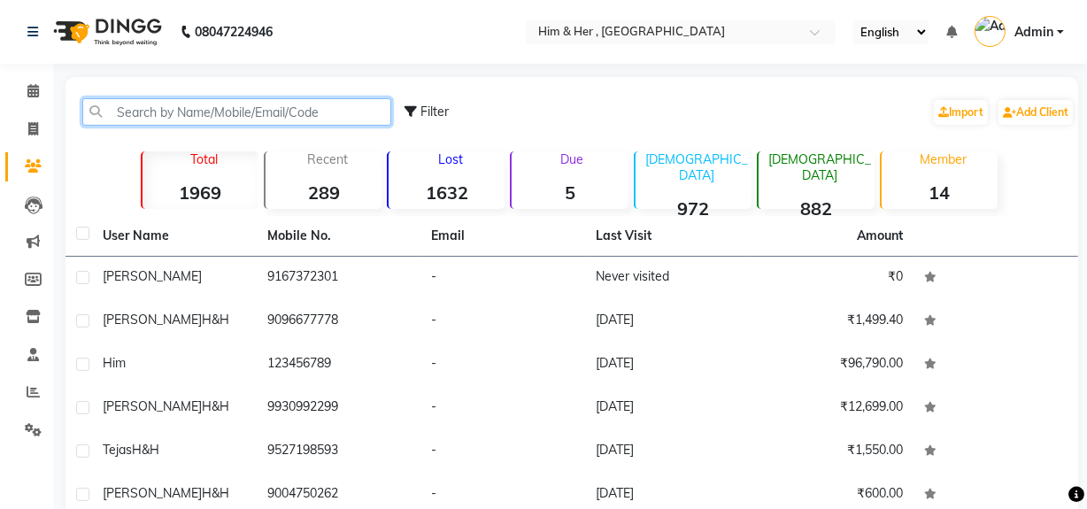
click at [259, 111] on input "text" at bounding box center [236, 111] width 309 height 27
paste input "9167372301"
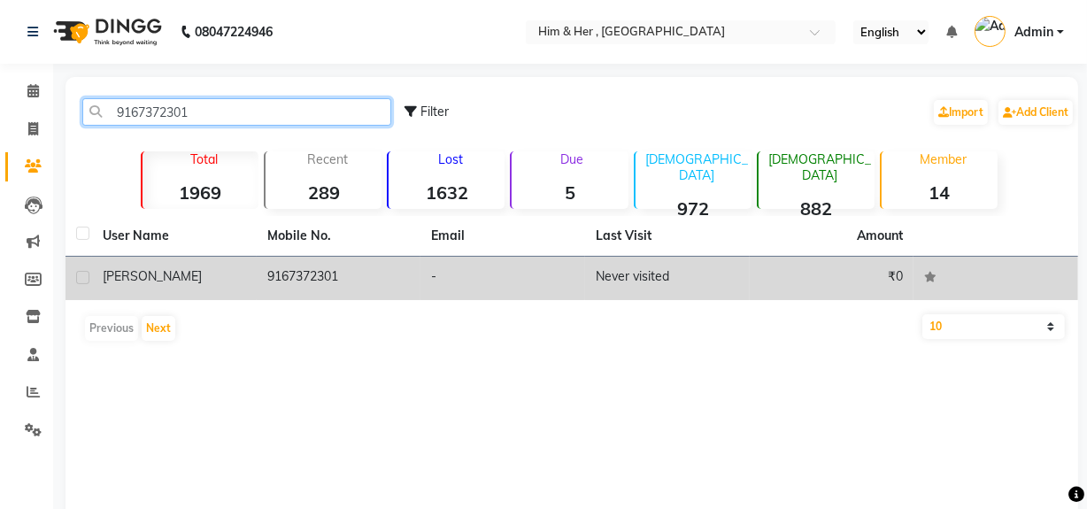
type input "9167372301"
click at [87, 275] on label at bounding box center [82, 277] width 13 height 13
click at [87, 275] on input "checkbox" at bounding box center [82, 279] width 12 height 12
checkbox input "true"
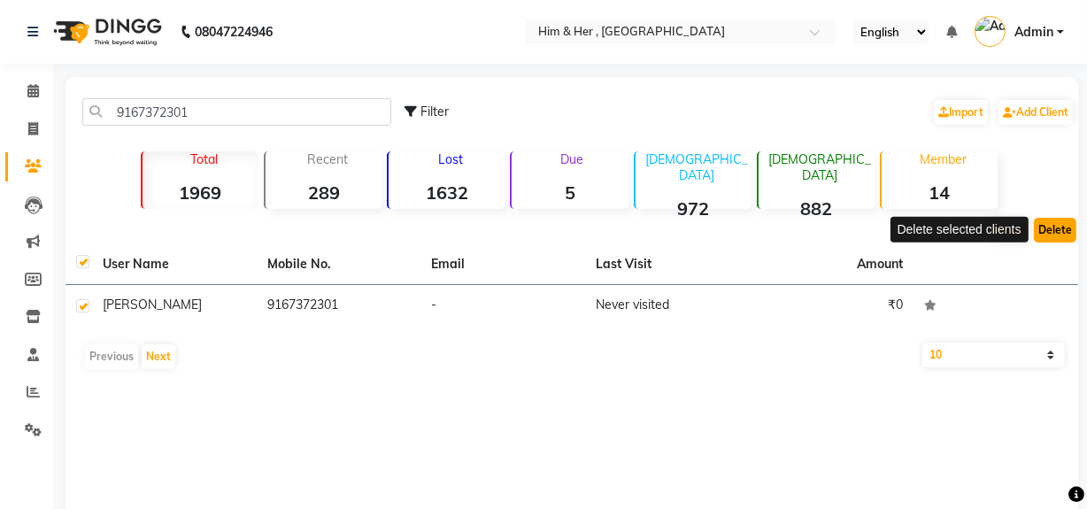
click at [1062, 227] on button "Delete" at bounding box center [1055, 230] width 42 height 25
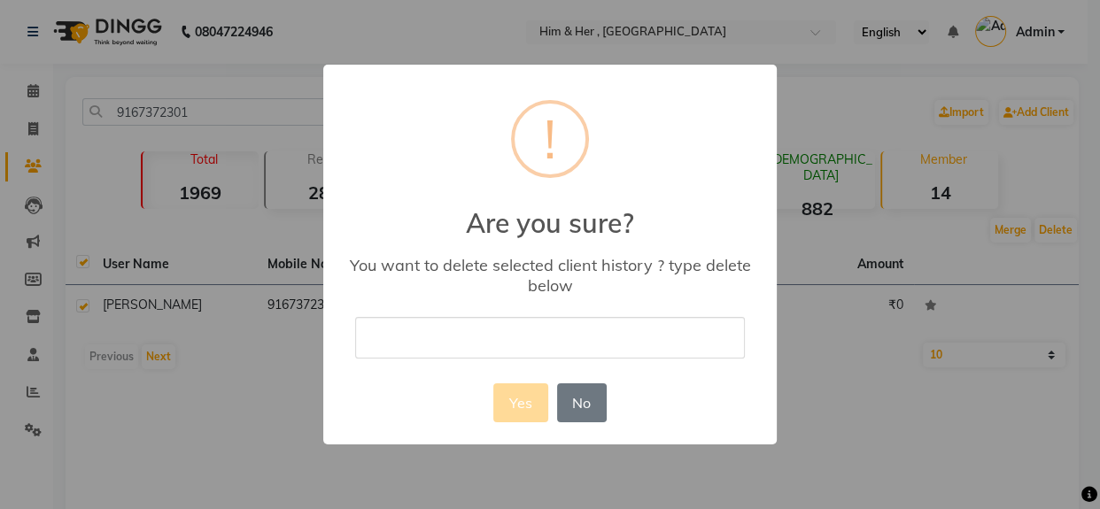
click at [550, 334] on input "text" at bounding box center [550, 338] width 390 height 42
type input "delete"
click at [541, 405] on button "Yes" at bounding box center [520, 402] width 54 height 39
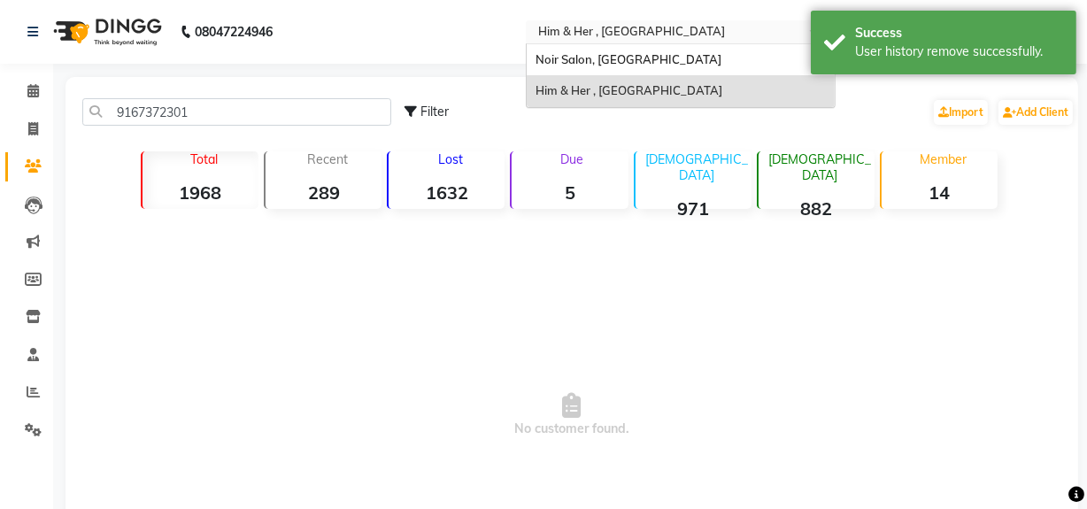
click at [558, 35] on input "text" at bounding box center [663, 34] width 257 height 18
click at [560, 53] on span "Noir Salon, [GEOGRAPHIC_DATA]" at bounding box center [629, 59] width 186 height 14
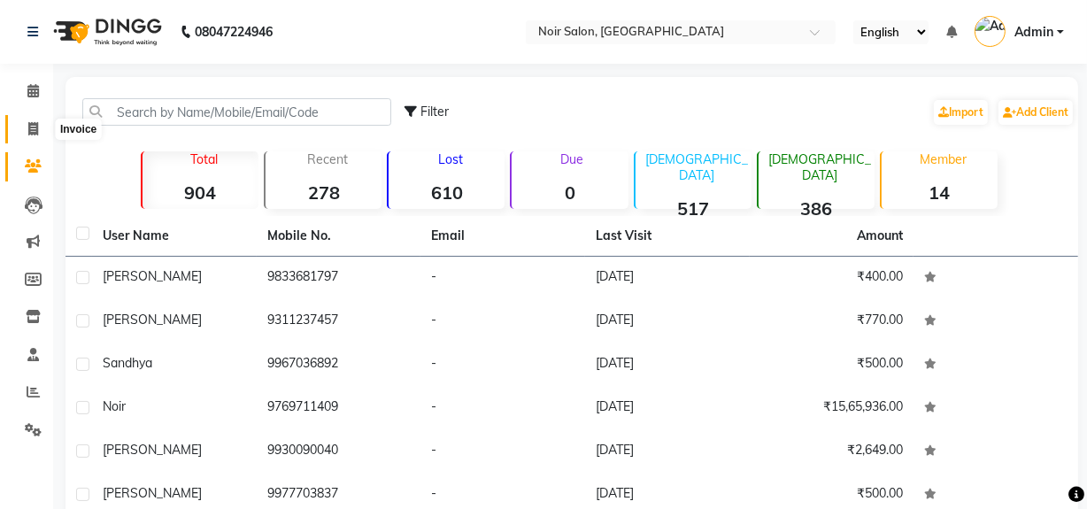
drag, startPoint x: 31, startPoint y: 130, endPoint x: 47, endPoint y: 130, distance: 15.9
click at [31, 130] on icon at bounding box center [33, 128] width 10 height 13
select select "service"
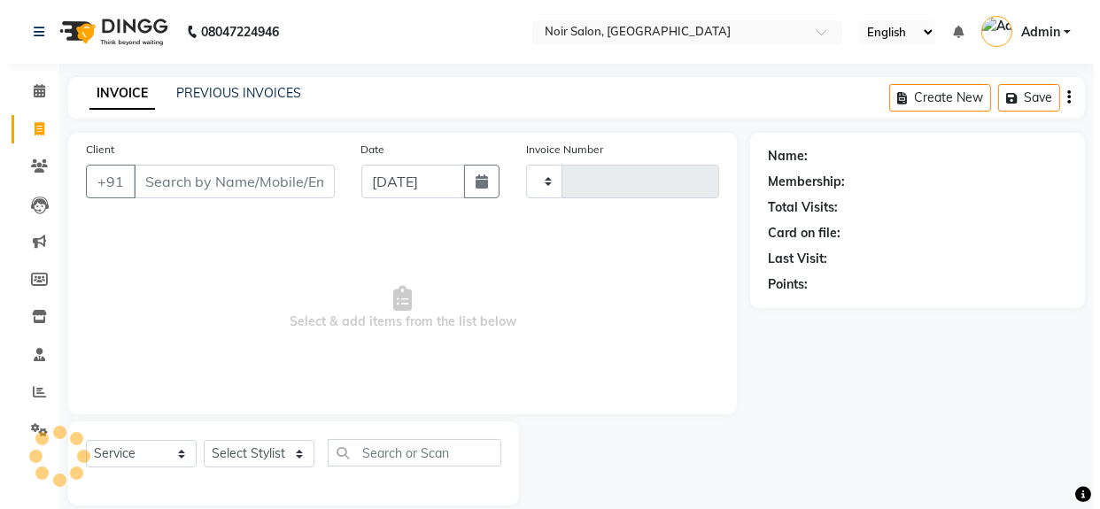
scroll to position [23, 0]
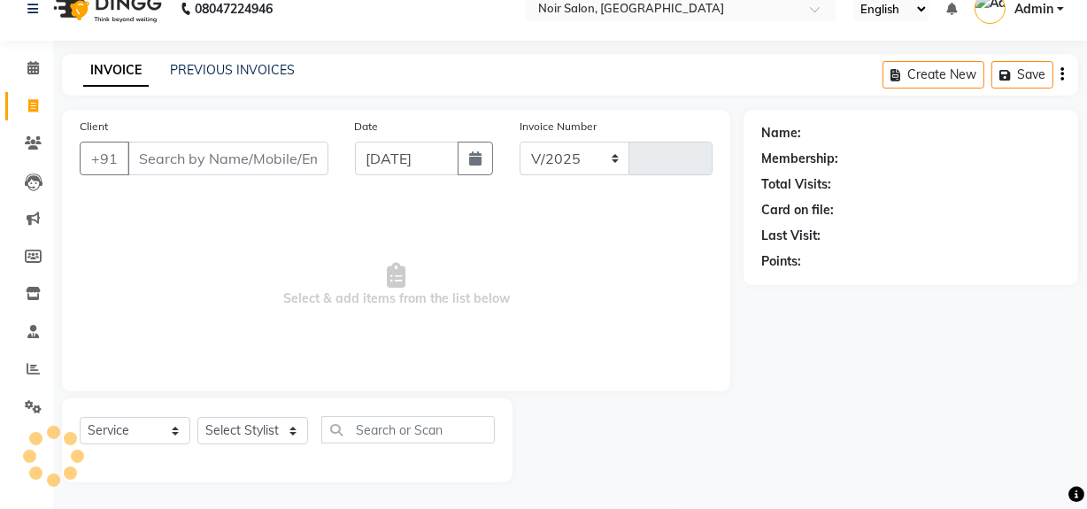
select select "5495"
type input "1327"
click at [228, 153] on input "Client" at bounding box center [227, 159] width 201 height 34
type input "v"
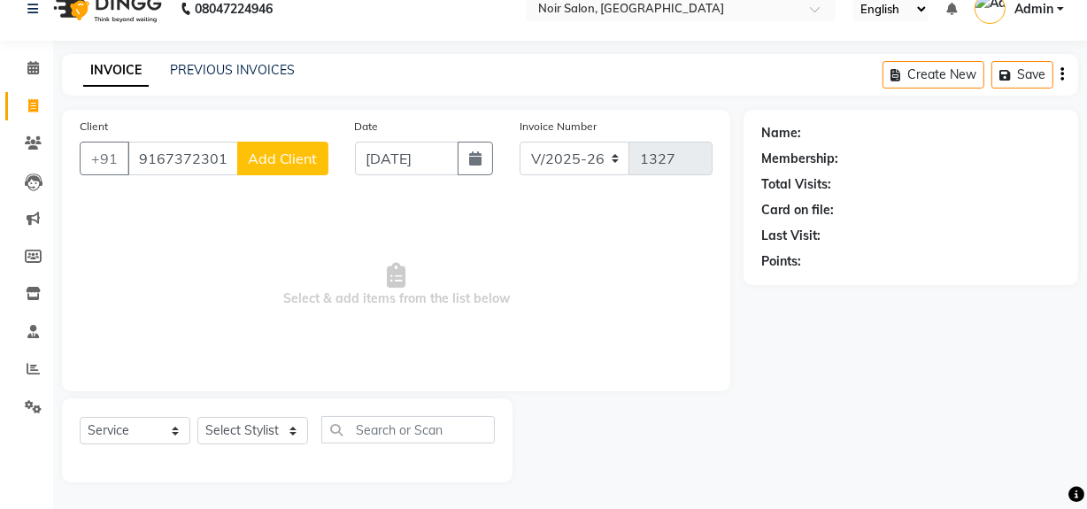
type input "9167372301"
click at [274, 160] on span "Add Client" at bounding box center [283, 159] width 70 height 18
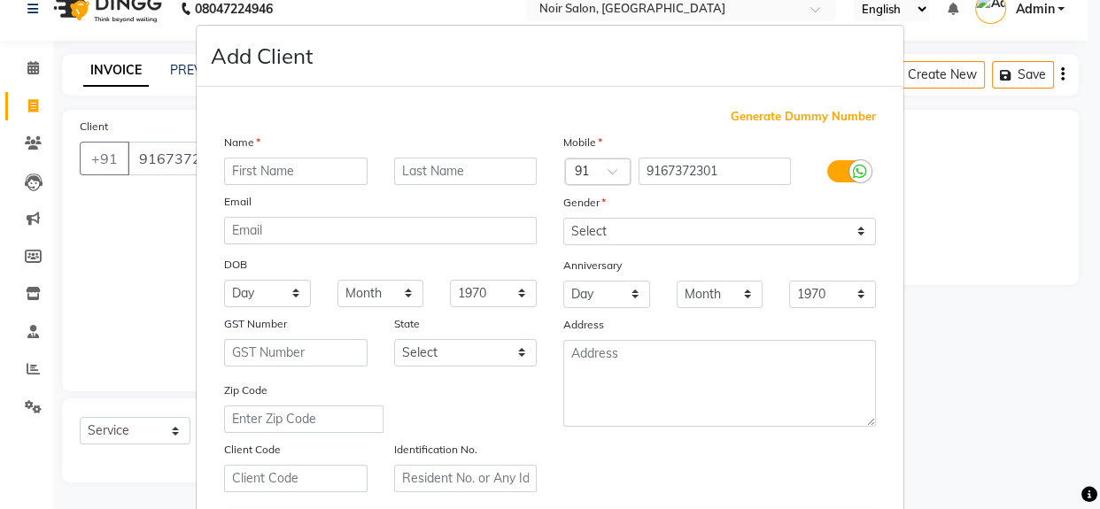
click at [264, 174] on input "text" at bounding box center [295, 171] width 143 height 27
type input "[PERSON_NAME]"
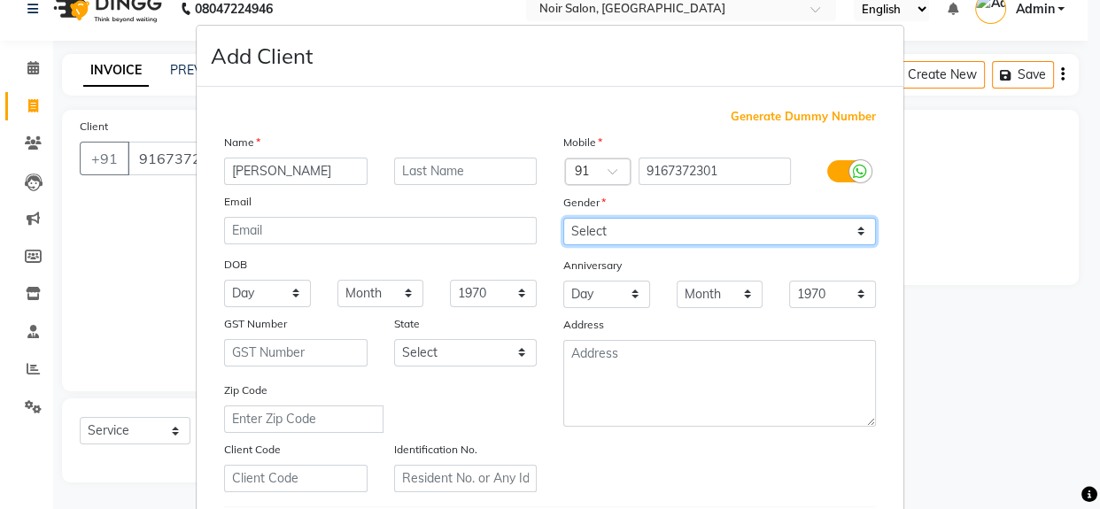
click at [576, 235] on select "Select [DEMOGRAPHIC_DATA] [DEMOGRAPHIC_DATA] Other Prefer Not To Say" at bounding box center [719, 231] width 313 height 27
click at [563, 218] on select "Select [DEMOGRAPHIC_DATA] [DEMOGRAPHIC_DATA] Other Prefer Not To Say" at bounding box center [719, 231] width 313 height 27
click at [635, 228] on select "Select [DEMOGRAPHIC_DATA] [DEMOGRAPHIC_DATA] Other Prefer Not To Say" at bounding box center [719, 231] width 313 height 27
select select "[DEMOGRAPHIC_DATA]"
click at [563, 218] on select "Select [DEMOGRAPHIC_DATA] [DEMOGRAPHIC_DATA] Other Prefer Not To Say" at bounding box center [719, 231] width 313 height 27
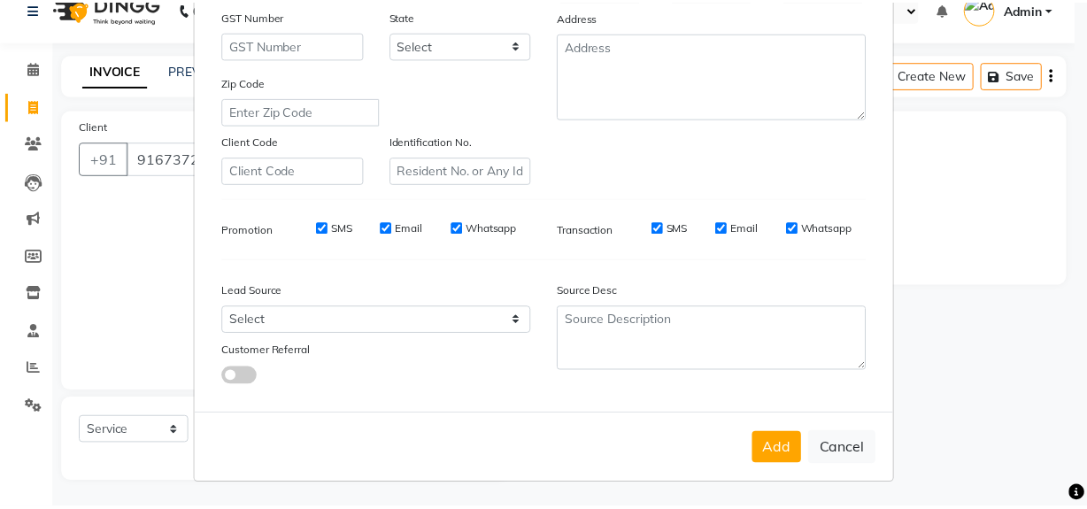
scroll to position [313, 0]
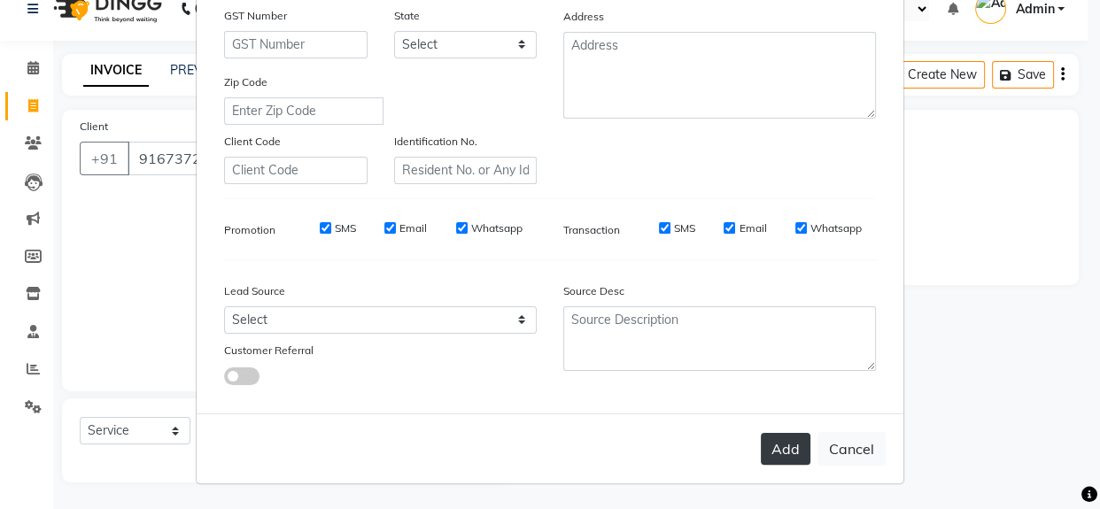
click at [760, 450] on button "Add" at bounding box center [785, 449] width 50 height 32
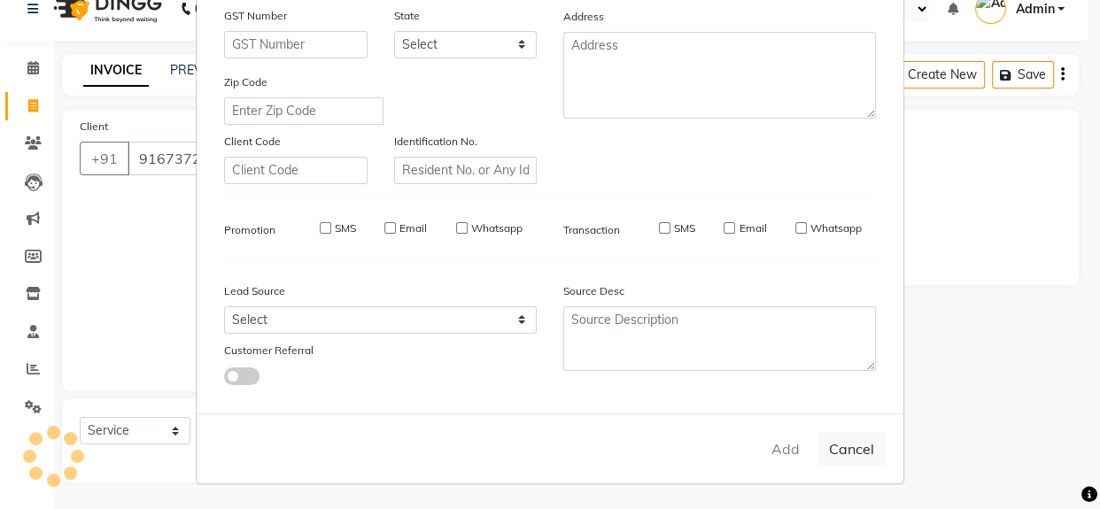
select select
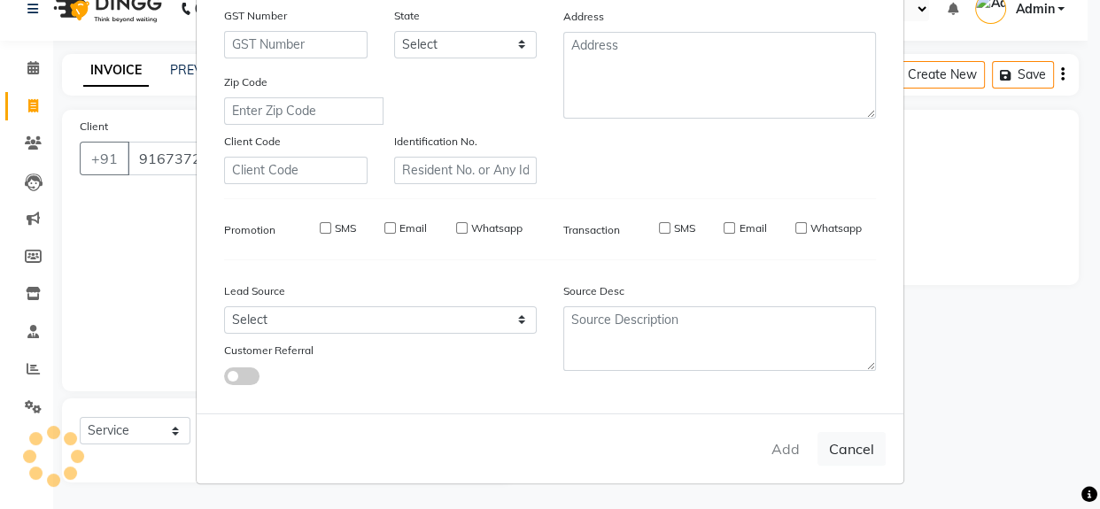
select select
checkbox input "false"
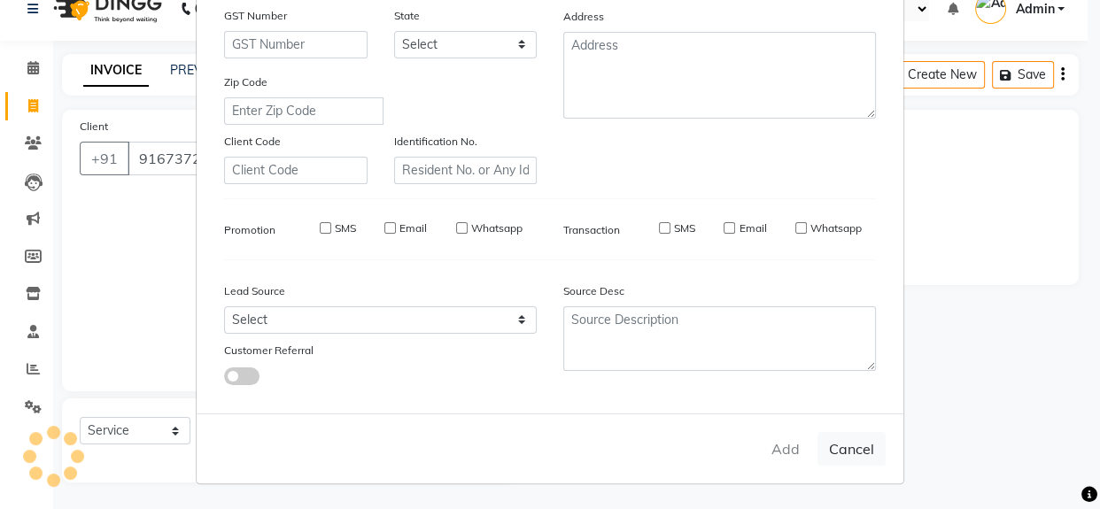
checkbox input "false"
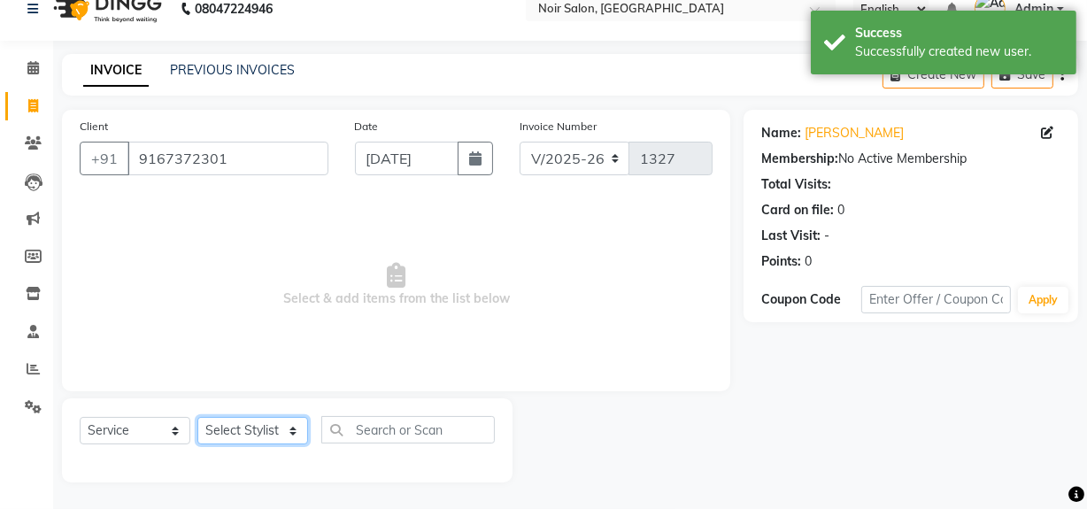
click at [235, 429] on select "Select Stylist [PERSON_NAME] [PERSON_NAME] Noir (Login) [PERSON_NAME] [PERSON_N…" at bounding box center [252, 430] width 111 height 27
select select "87449"
click at [197, 417] on select "Select Stylist [PERSON_NAME] [PERSON_NAME] Noir (Login) [PERSON_NAME] [PERSON_N…" at bounding box center [252, 430] width 111 height 27
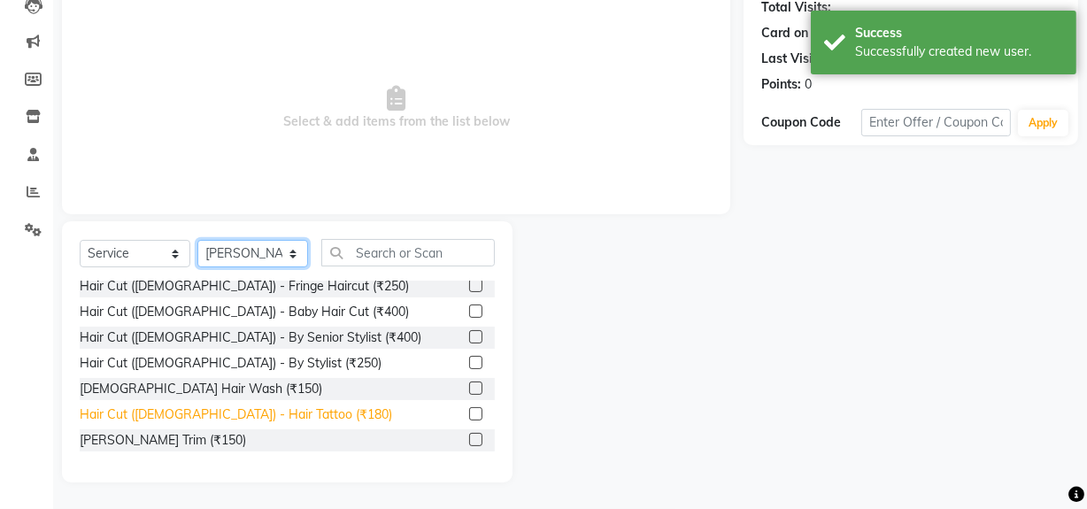
scroll to position [160, 0]
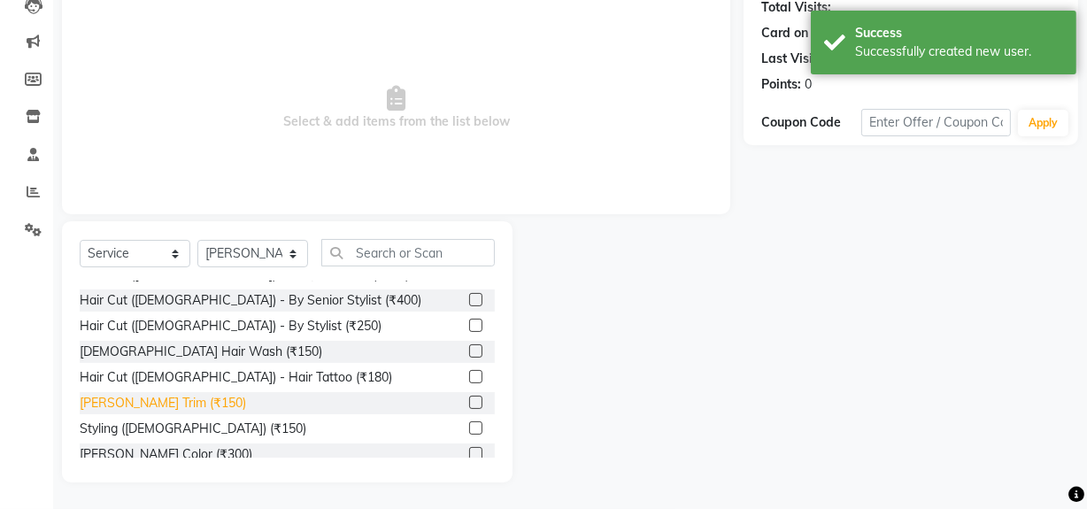
click at [156, 394] on div "[PERSON_NAME] Trim (₹150)" at bounding box center [163, 403] width 166 height 19
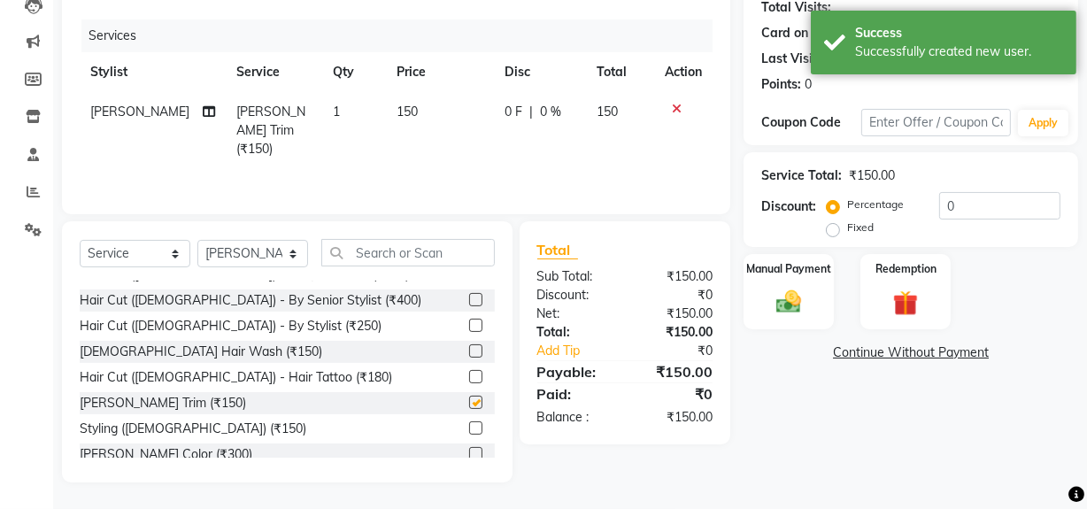
checkbox input "false"
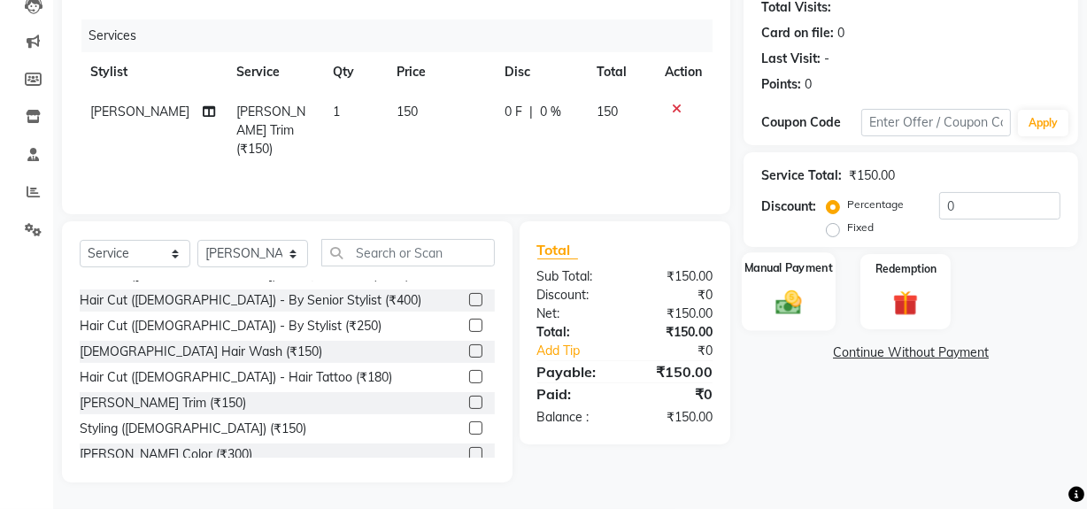
click at [797, 305] on img at bounding box center [789, 302] width 42 height 30
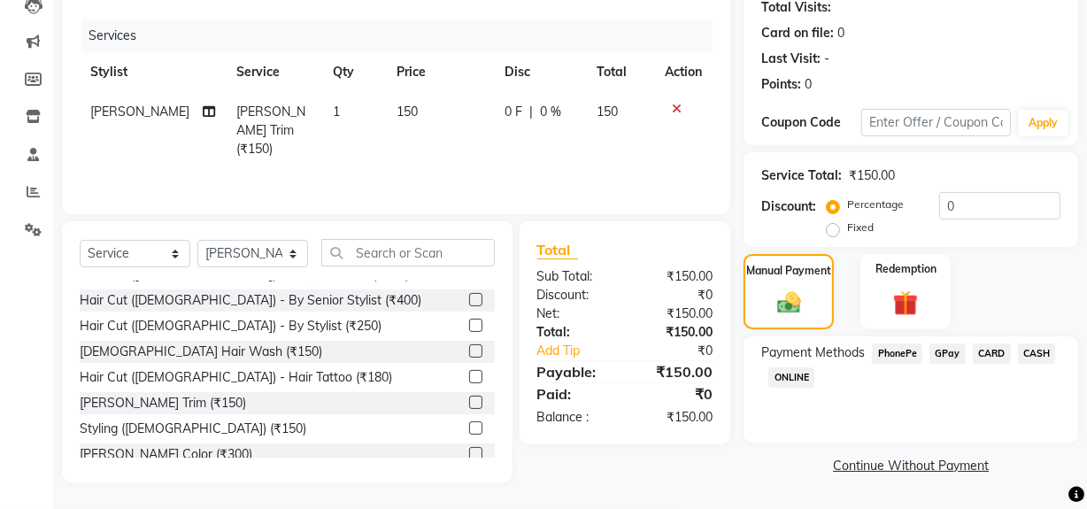
click at [954, 354] on span "GPay" at bounding box center [948, 353] width 36 height 20
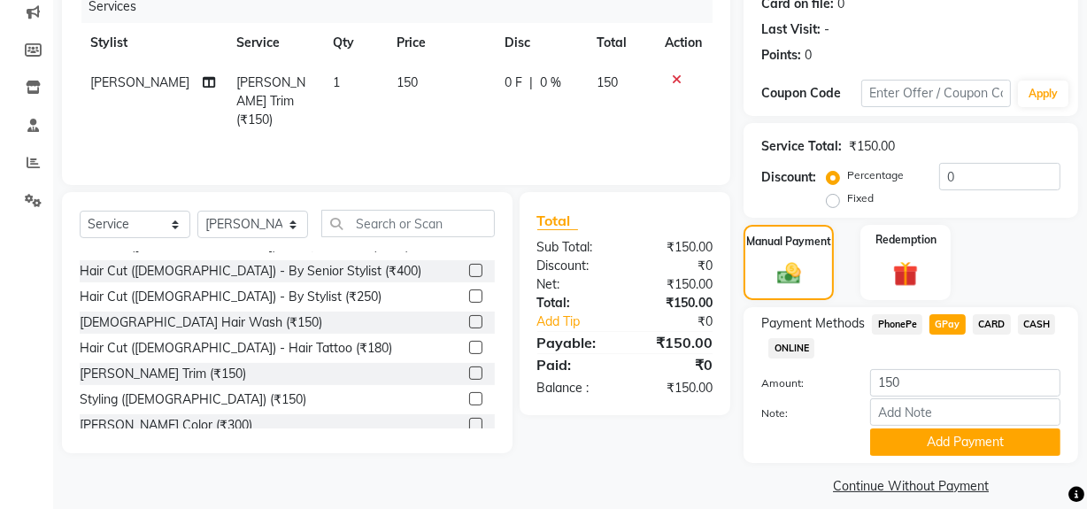
scroll to position [245, 0]
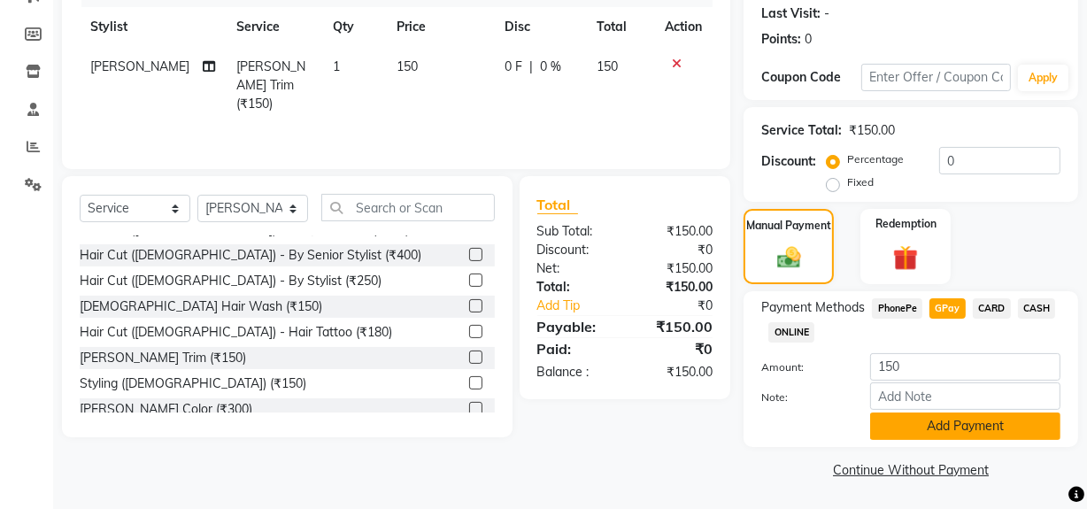
click at [946, 430] on button "Add Payment" at bounding box center [965, 426] width 190 height 27
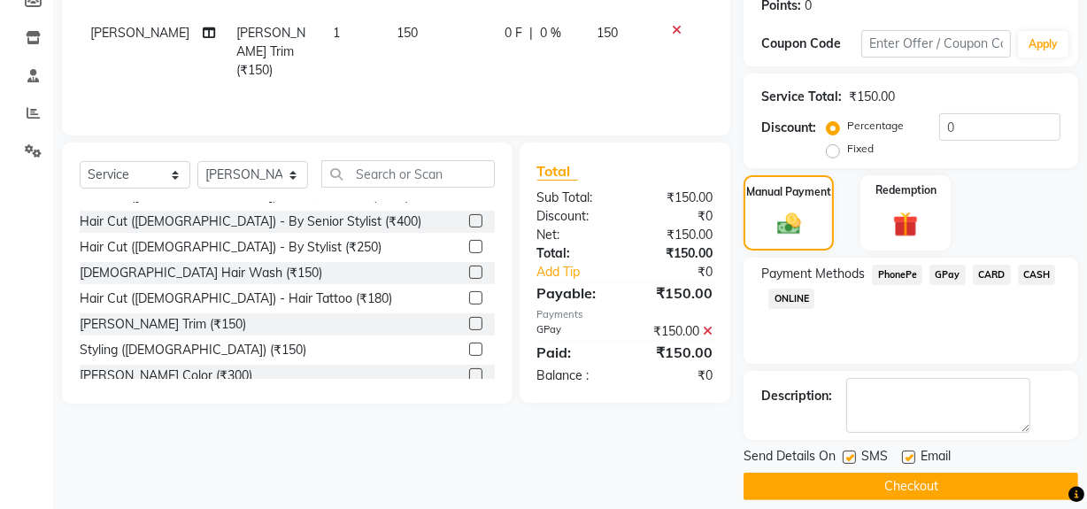
scroll to position [295, 0]
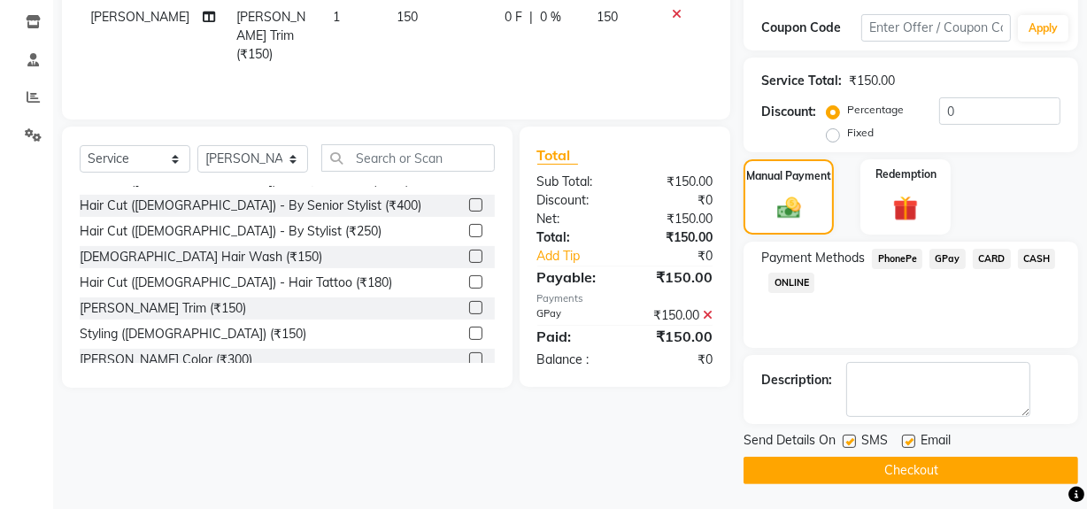
click at [863, 470] on button "Checkout" at bounding box center [911, 470] width 335 height 27
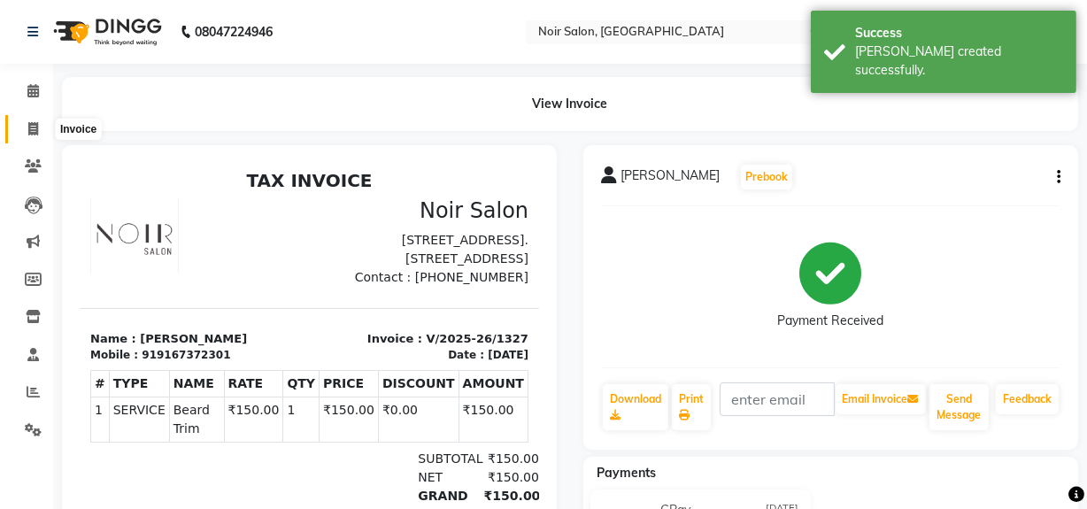
click at [23, 127] on span at bounding box center [33, 130] width 31 height 20
select select "service"
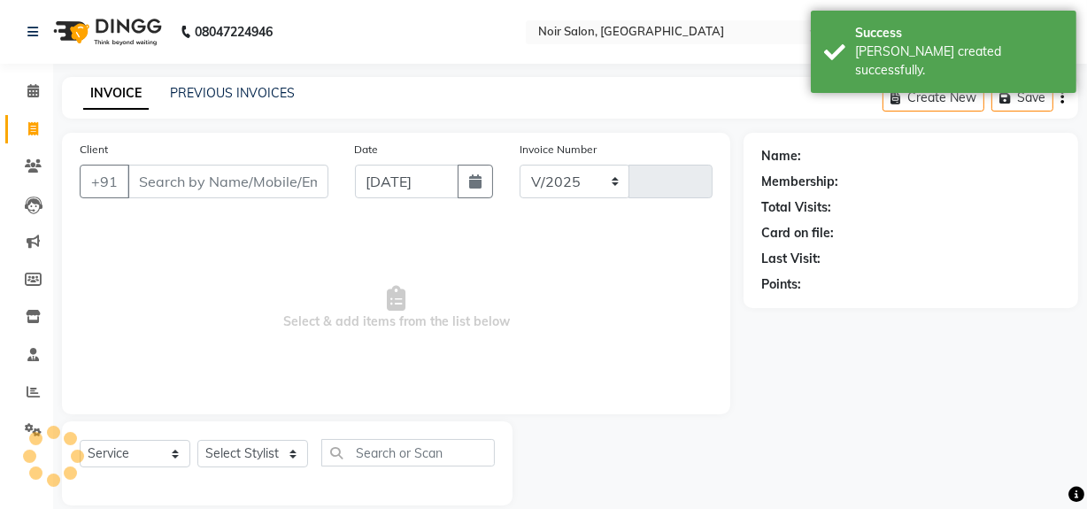
scroll to position [23, 0]
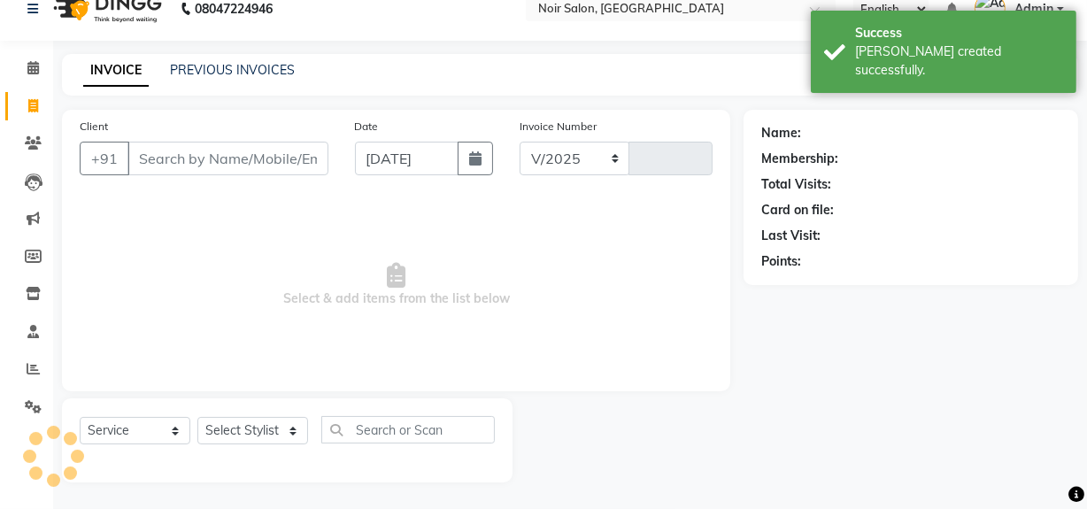
select select "5495"
type input "1328"
click at [212, 170] on input "Client" at bounding box center [227, 159] width 201 height 34
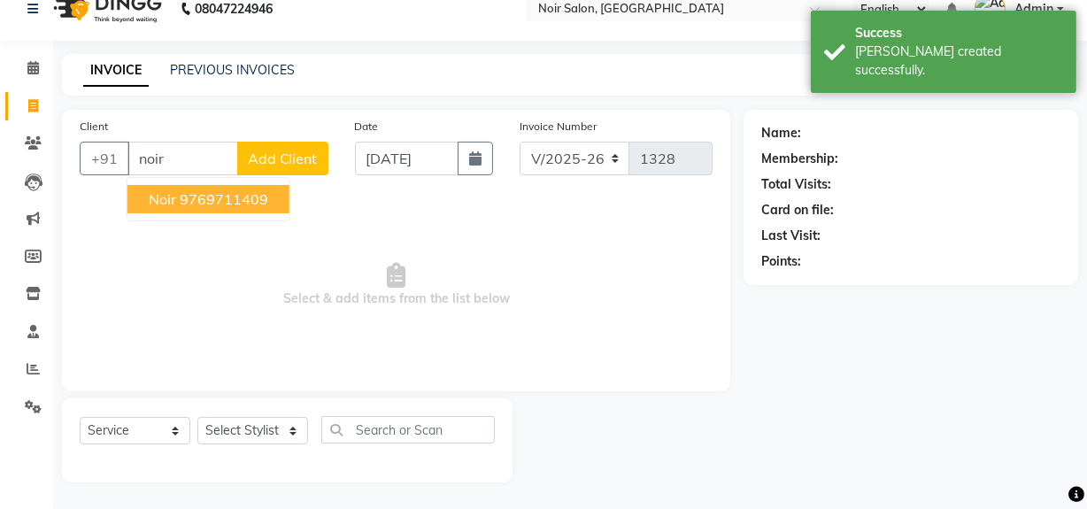
click at [199, 199] on ngb-highlight "9769711409" at bounding box center [224, 199] width 89 height 18
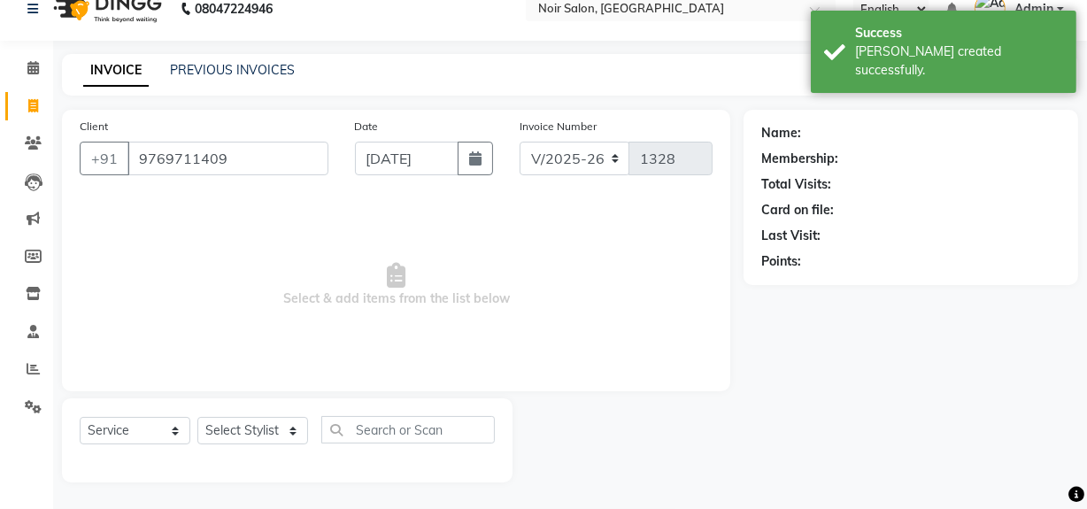
type input "9769711409"
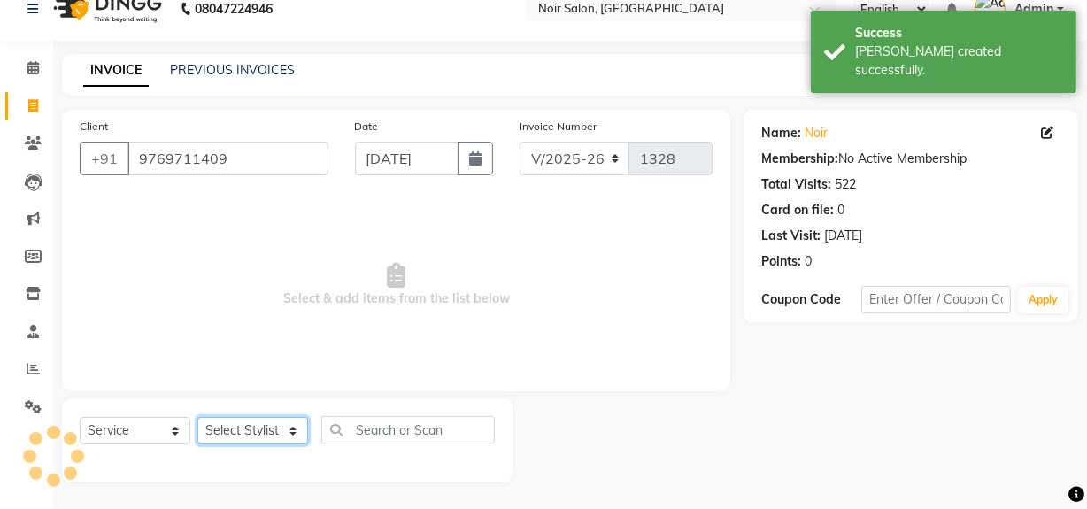
click at [257, 434] on select "Select Stylist [PERSON_NAME] [PERSON_NAME] Noir (Login) [PERSON_NAME] [PERSON_N…" at bounding box center [252, 430] width 111 height 27
select select "87449"
click at [197, 417] on select "Select Stylist [PERSON_NAME] [PERSON_NAME] Noir (Login) [PERSON_NAME] [PERSON_N…" at bounding box center [252, 430] width 111 height 27
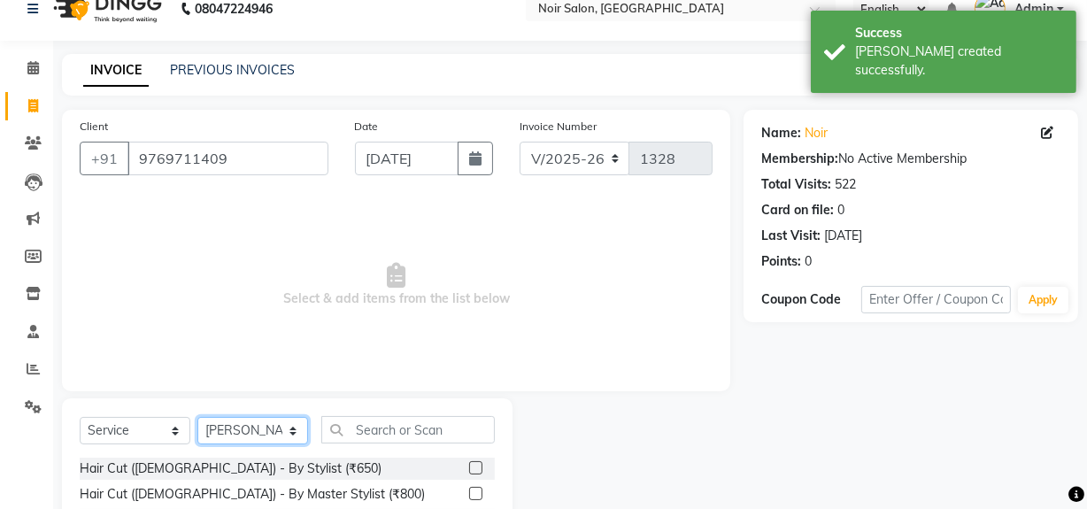
scroll to position [200, 0]
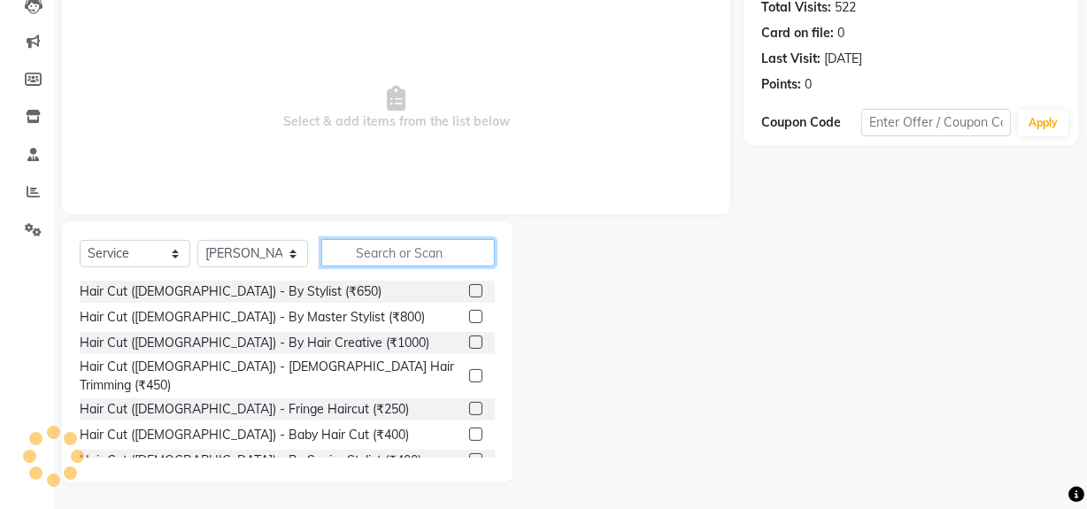
click at [390, 260] on input "text" at bounding box center [408, 252] width 174 height 27
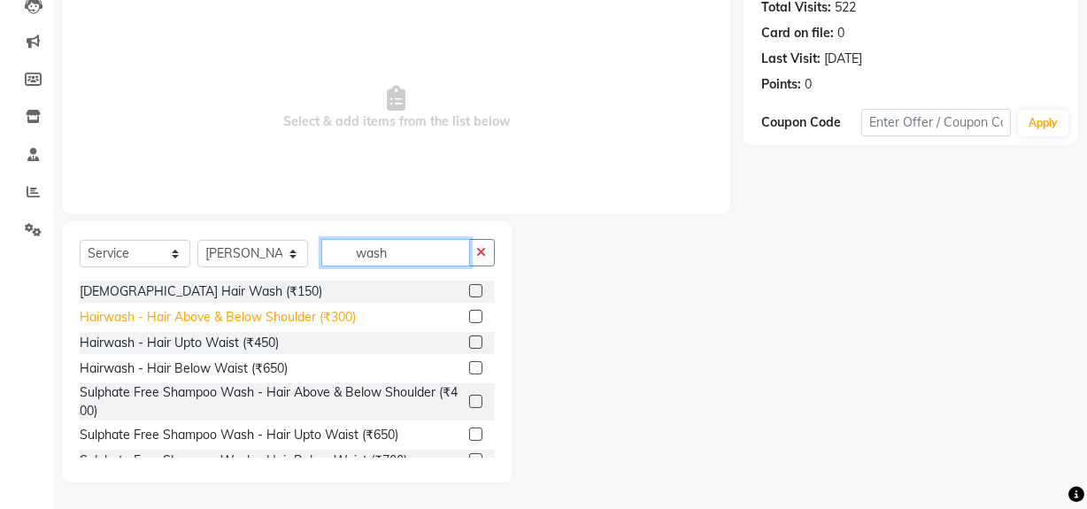
type input "wash"
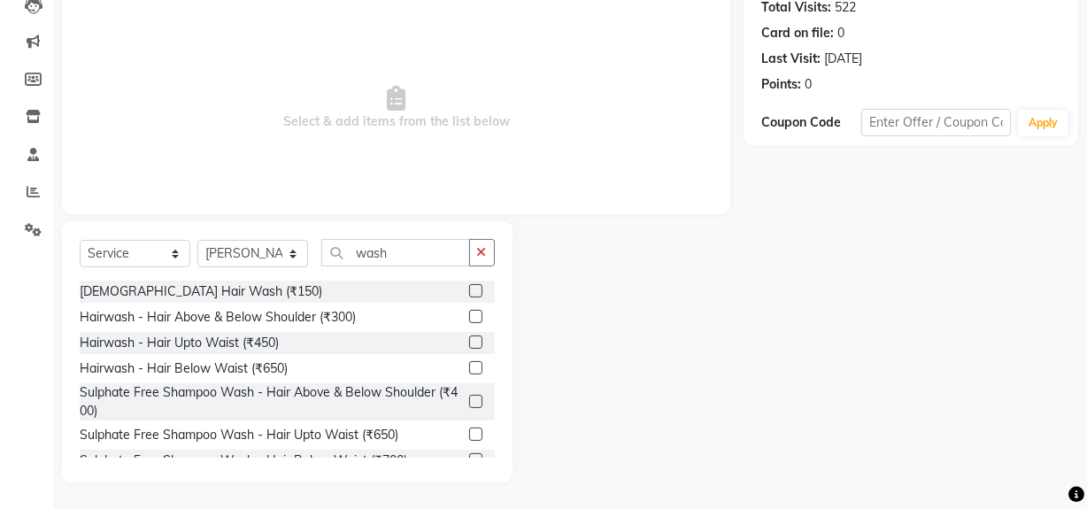
click at [268, 321] on div "Hairwash - Hair Above & Below Shoulder (₹300)" at bounding box center [218, 317] width 276 height 19
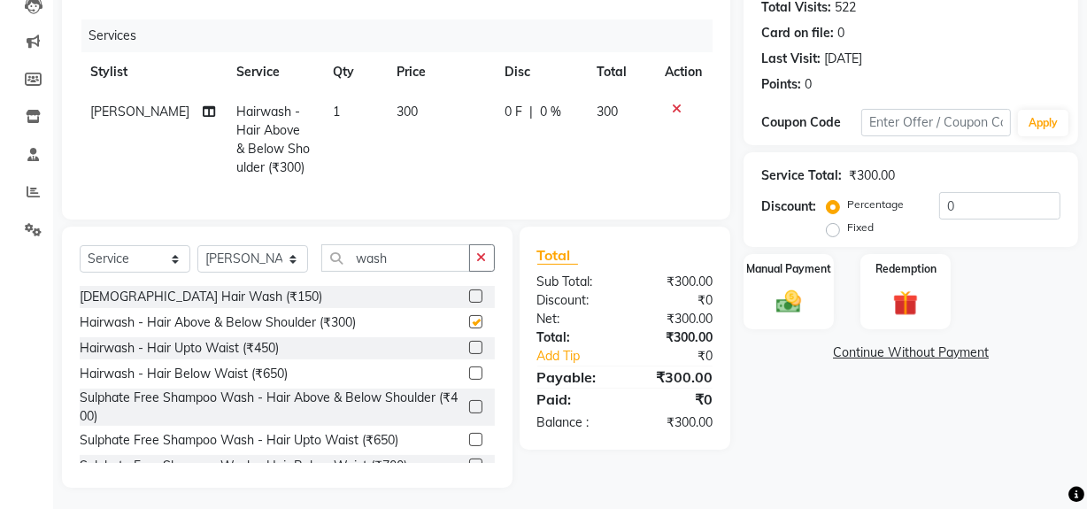
checkbox input "false"
click at [401, 267] on input "wash" at bounding box center [395, 257] width 149 height 27
type input "w"
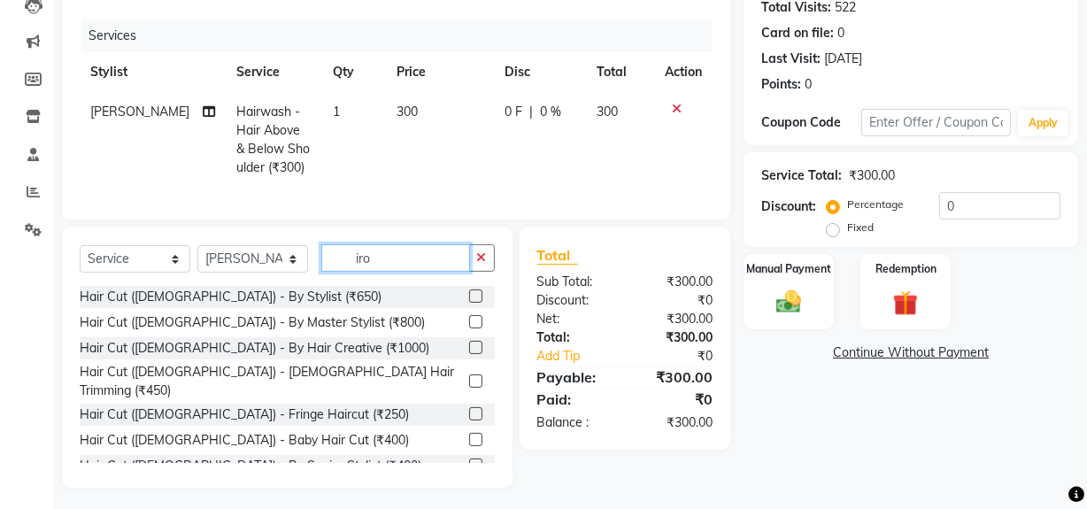
scroll to position [179, 0]
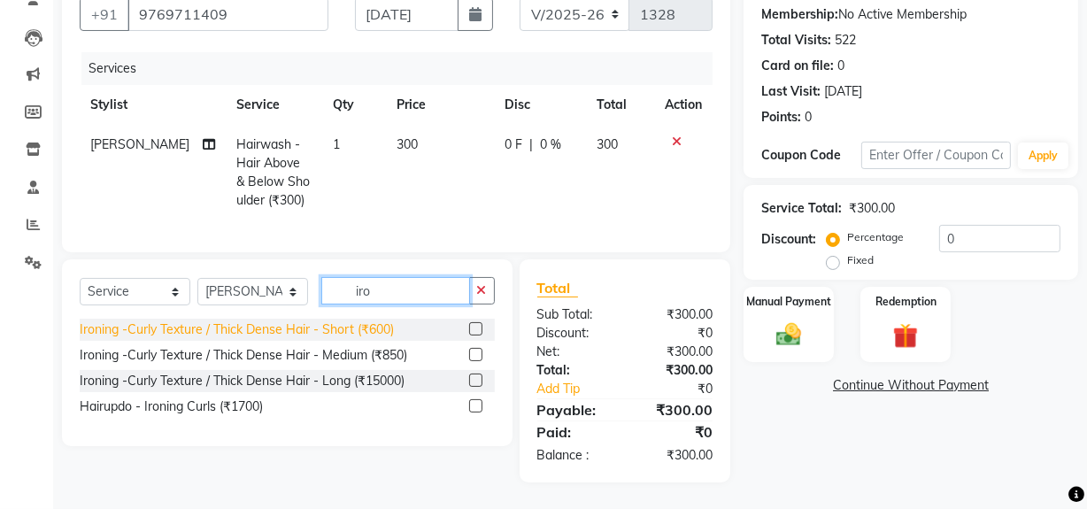
type input "iro"
click at [341, 333] on div "Ironing -Curly Texture / Thick Dense Hair - Short (₹600)" at bounding box center [237, 329] width 314 height 19
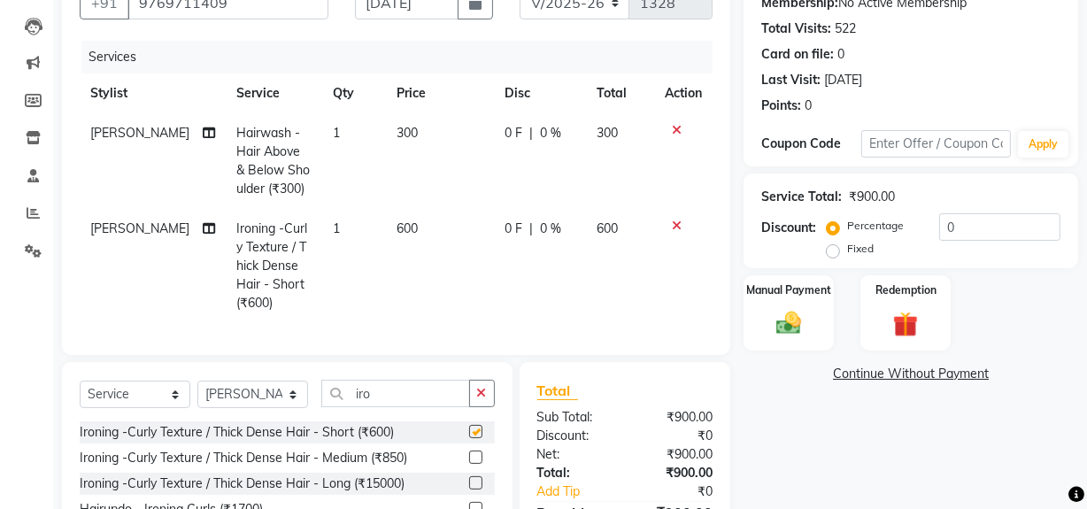
checkbox input "false"
click at [798, 314] on img at bounding box center [789, 323] width 42 height 30
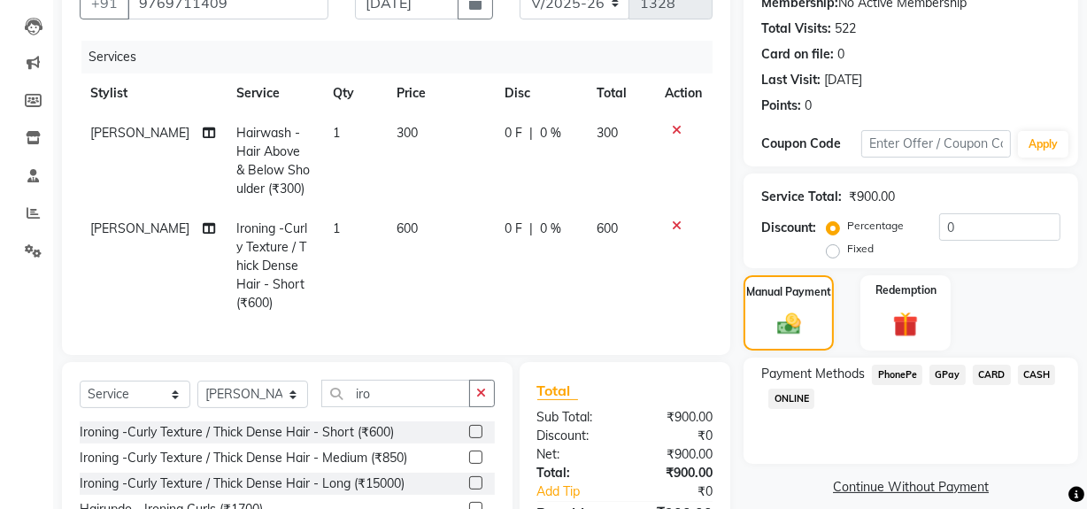
click at [954, 375] on span "GPay" at bounding box center [948, 375] width 36 height 20
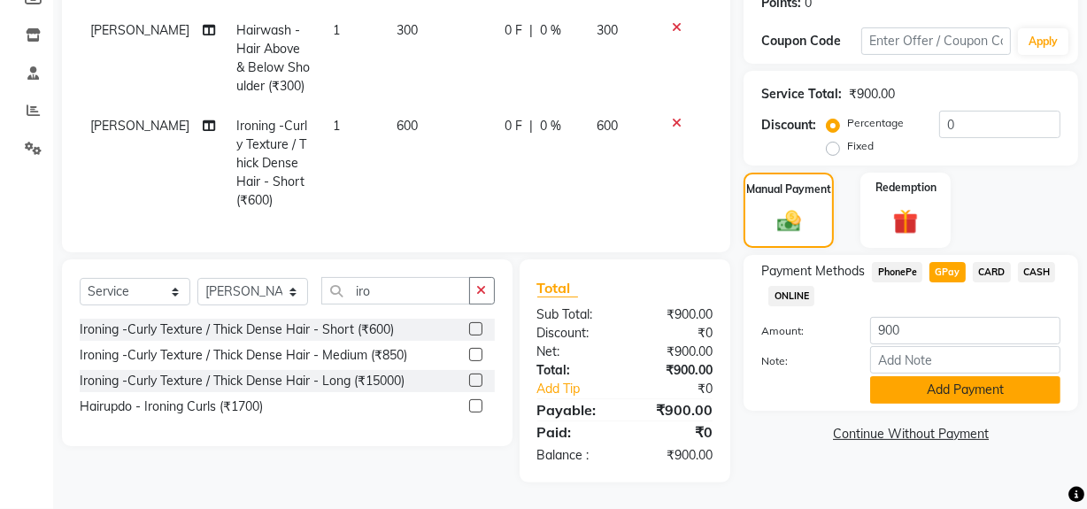
click at [937, 384] on button "Add Payment" at bounding box center [965, 389] width 190 height 27
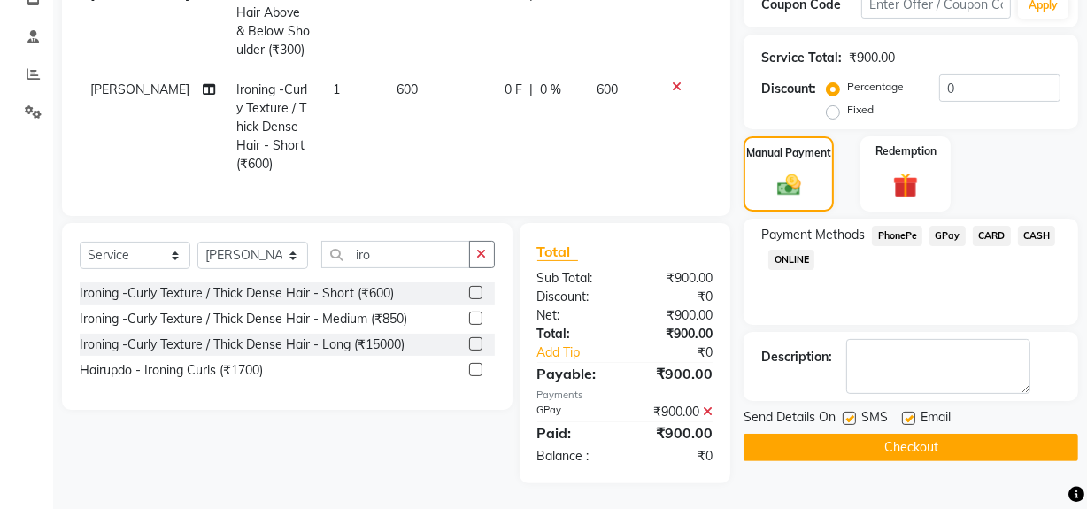
scroll to position [330, 0]
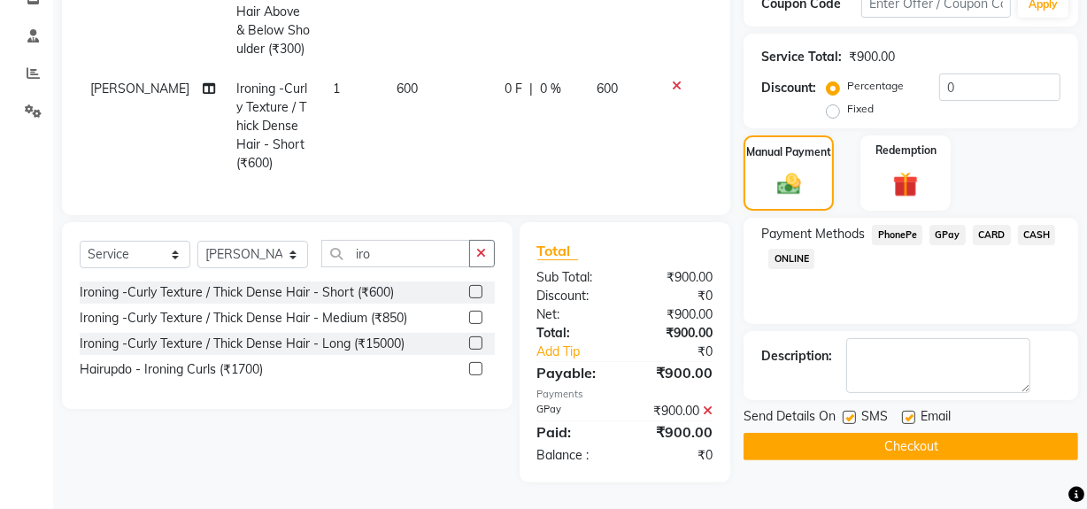
click at [845, 411] on label at bounding box center [849, 417] width 13 height 13
click at [845, 413] on input "checkbox" at bounding box center [849, 419] width 12 height 12
checkbox input "false"
click at [909, 411] on label at bounding box center [908, 417] width 13 height 13
click at [909, 413] on input "checkbox" at bounding box center [908, 419] width 12 height 12
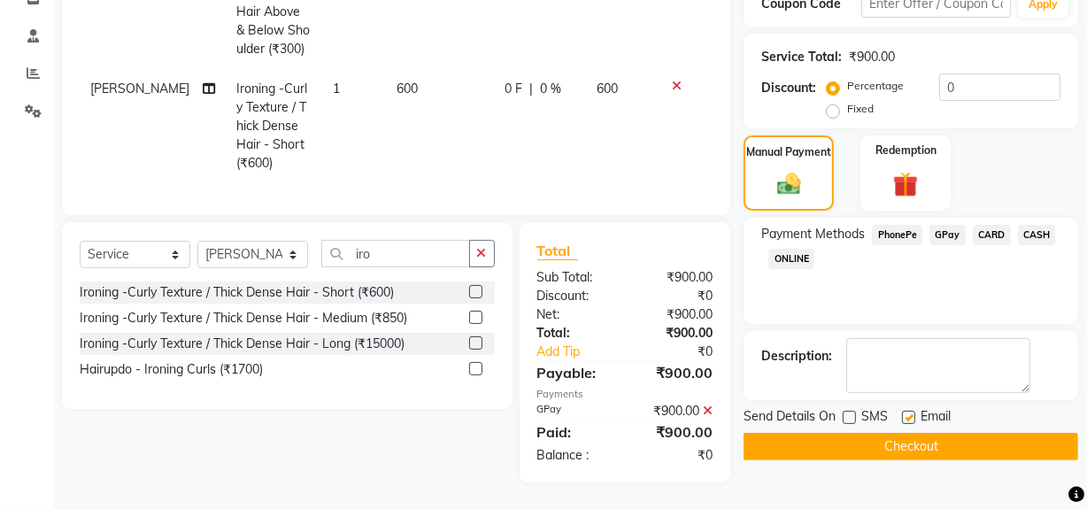
checkbox input "false"
click at [901, 433] on button "Checkout" at bounding box center [911, 446] width 335 height 27
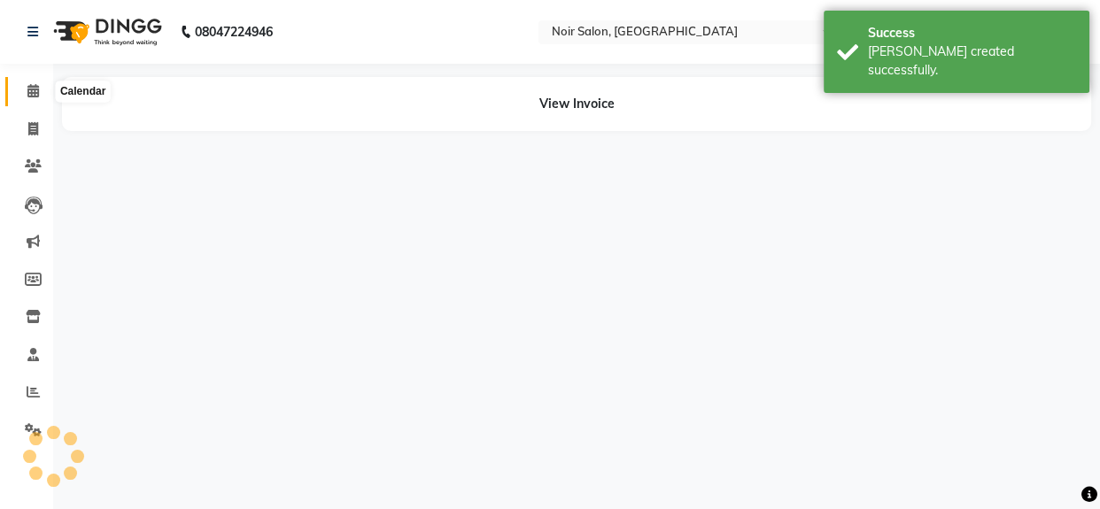
click at [27, 87] on icon at bounding box center [33, 90] width 12 height 13
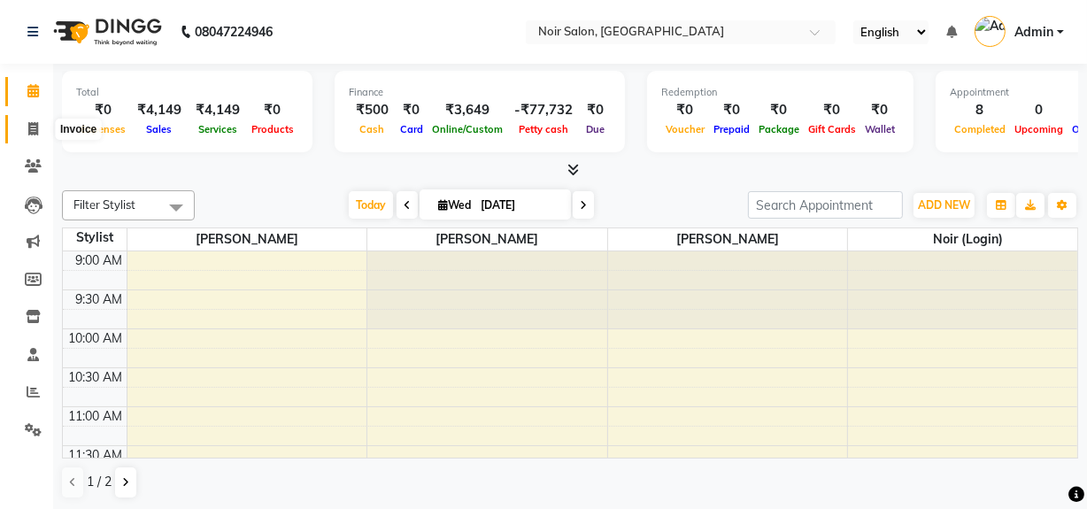
click at [24, 131] on span at bounding box center [33, 130] width 31 height 20
select select "service"
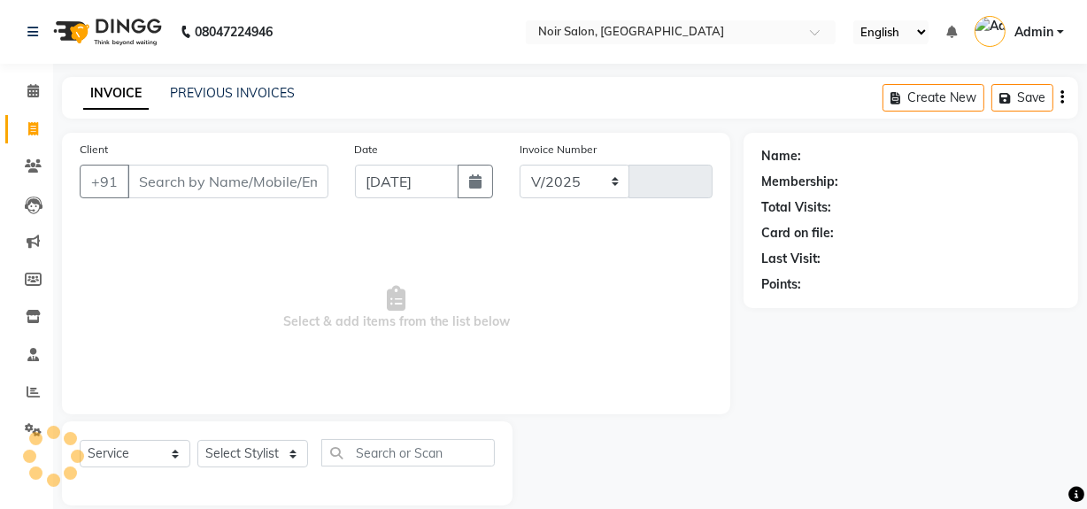
select select "5495"
type input "1329"
click at [27, 90] on icon at bounding box center [33, 90] width 12 height 13
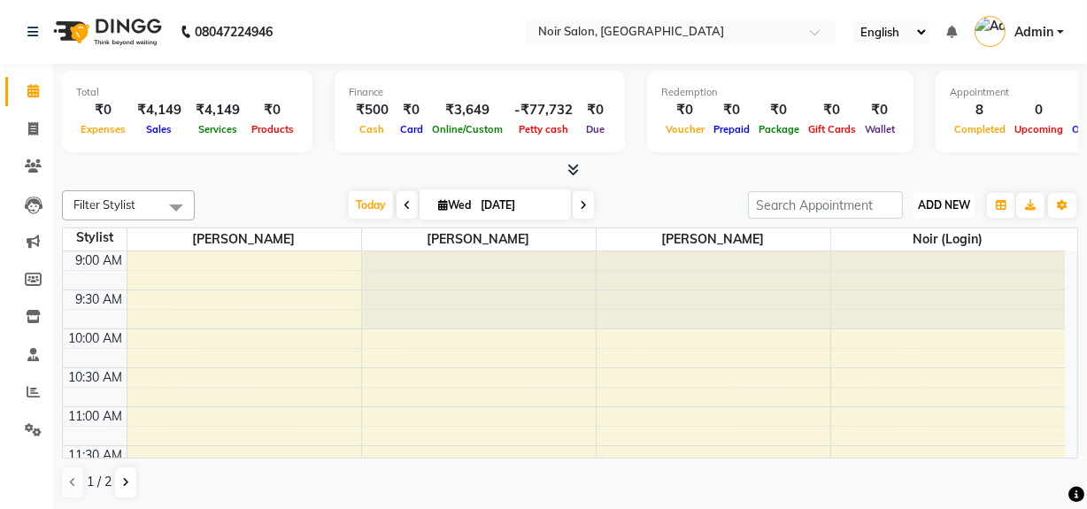
click at [942, 208] on span "ADD NEW" at bounding box center [944, 204] width 52 height 13
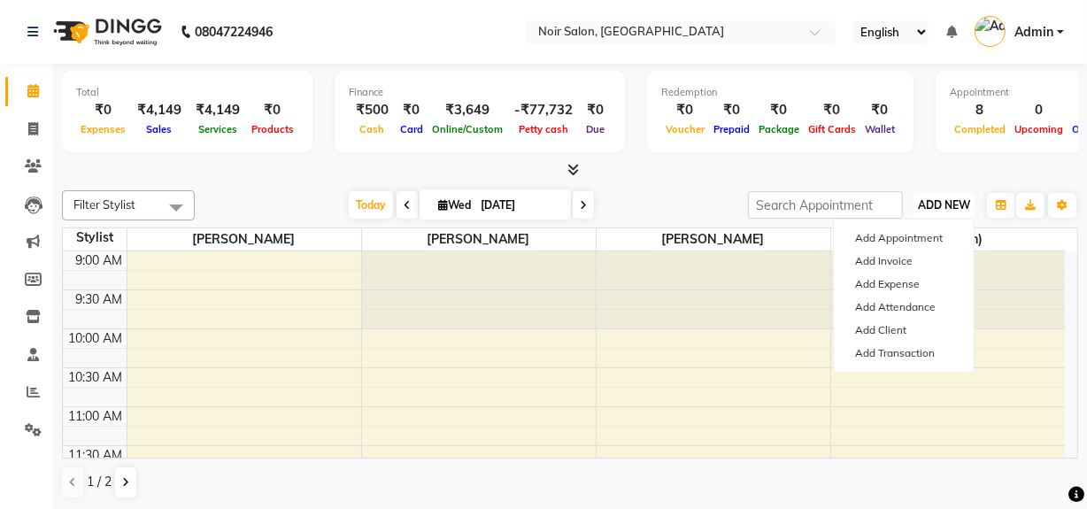
click at [944, 202] on span "ADD NEW" at bounding box center [944, 204] width 52 height 13
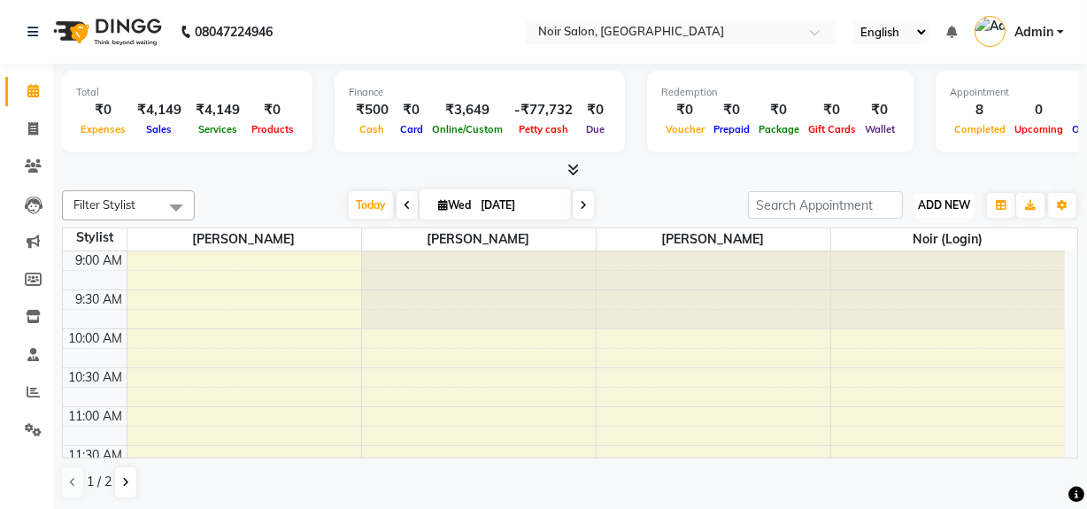
click at [943, 211] on button "ADD NEW Toggle Dropdown" at bounding box center [944, 205] width 61 height 25
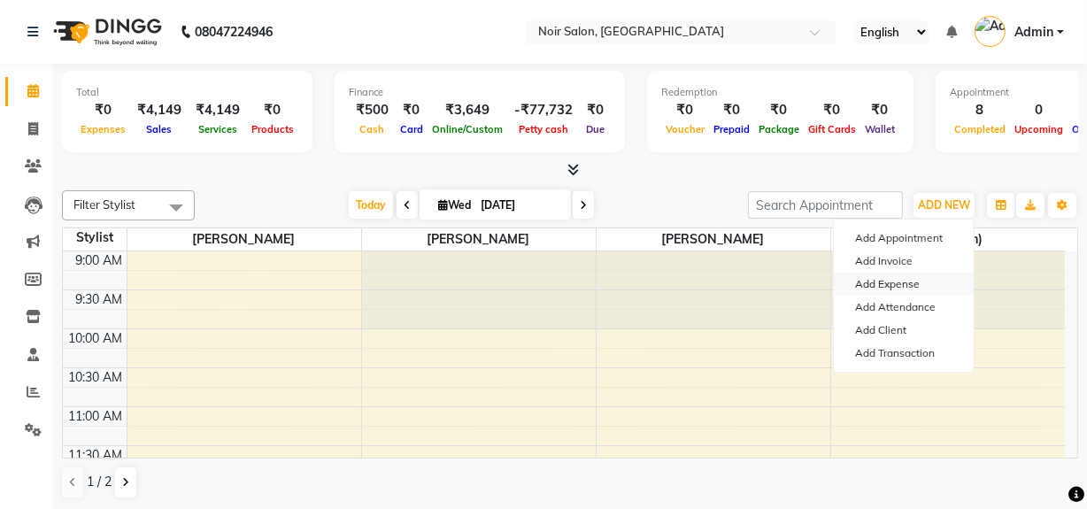
click at [898, 281] on link "Add Expense" at bounding box center [904, 284] width 140 height 23
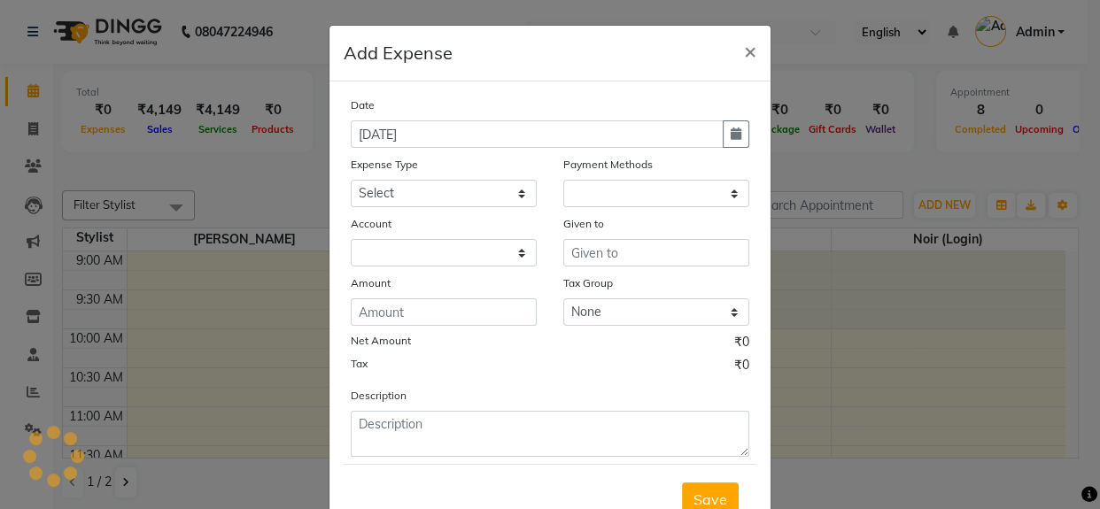
select select "1"
select select "4427"
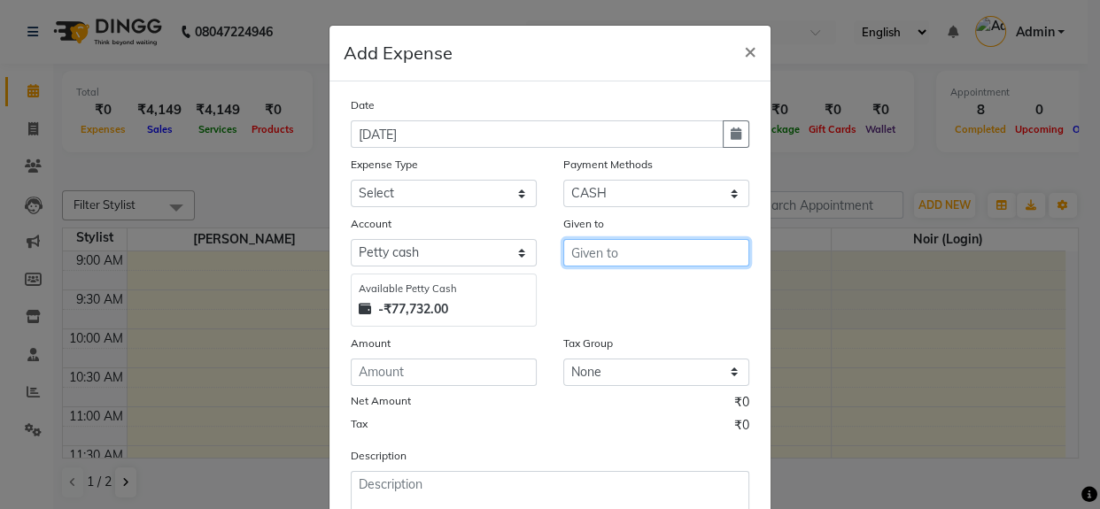
click at [639, 259] on input "text" at bounding box center [656, 252] width 186 height 27
type input "Noir"
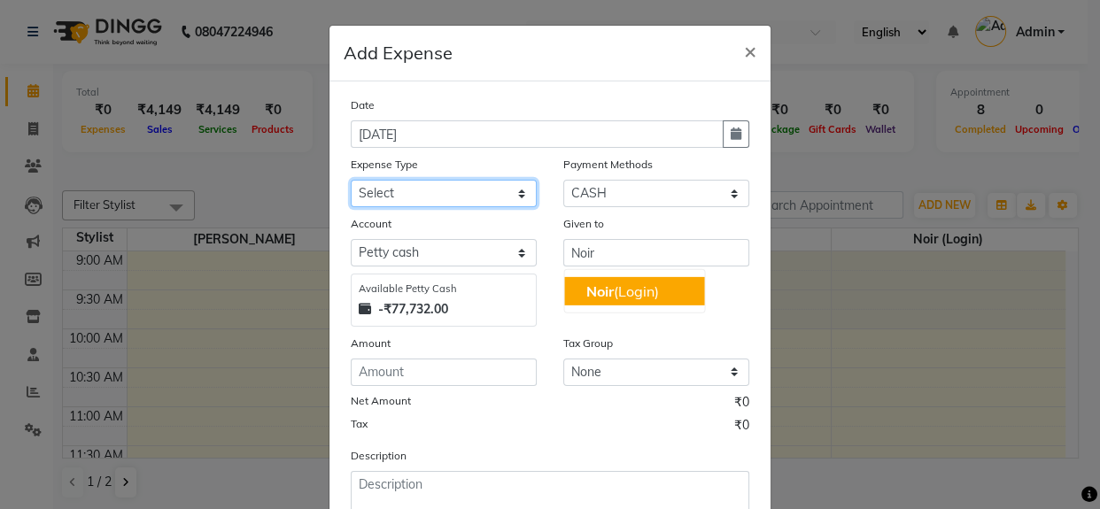
click at [402, 193] on select "Select Advance Advance Salary Bank charges Cash transfer to bank Cash transfer …" at bounding box center [444, 193] width 186 height 27
select select "10989"
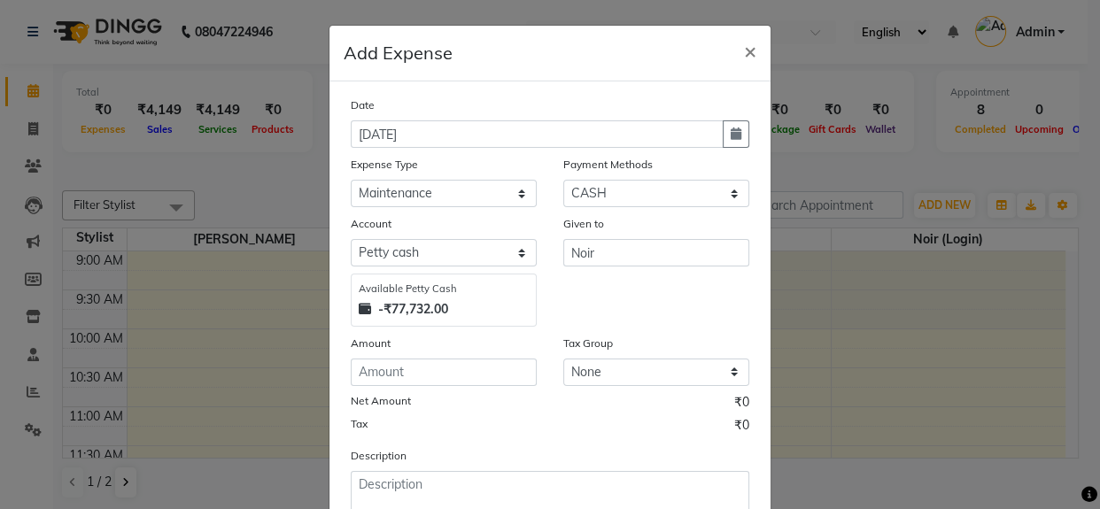
click at [644, 304] on div "Given to Noir" at bounding box center [656, 270] width 212 height 112
click at [374, 375] on input "number" at bounding box center [444, 372] width 186 height 27
type input "1"
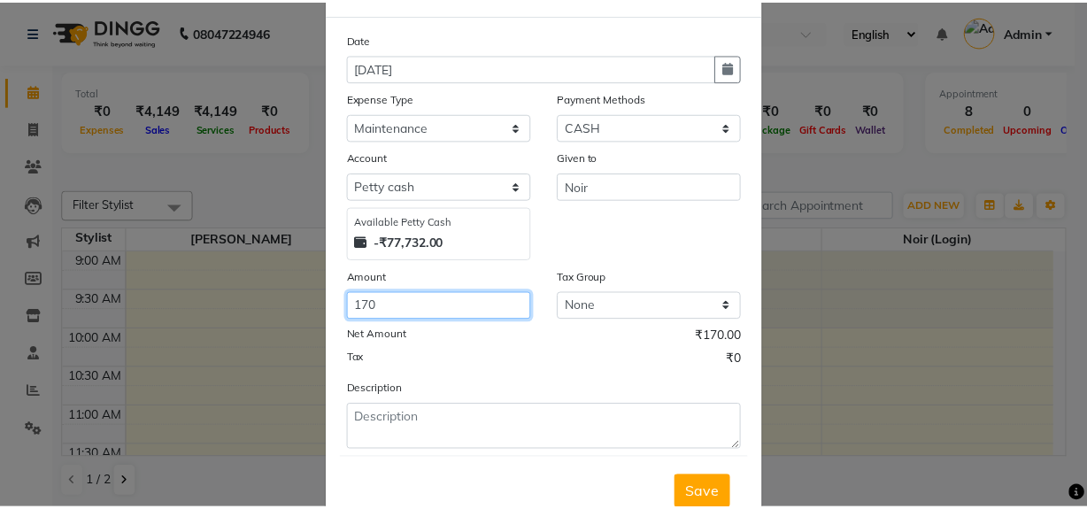
scroll to position [126, 0]
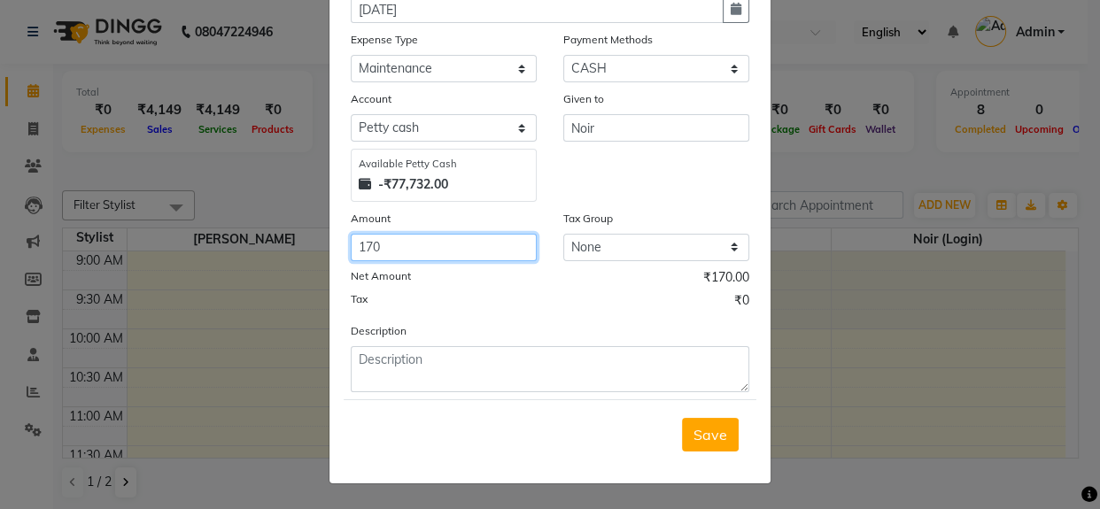
type input "170"
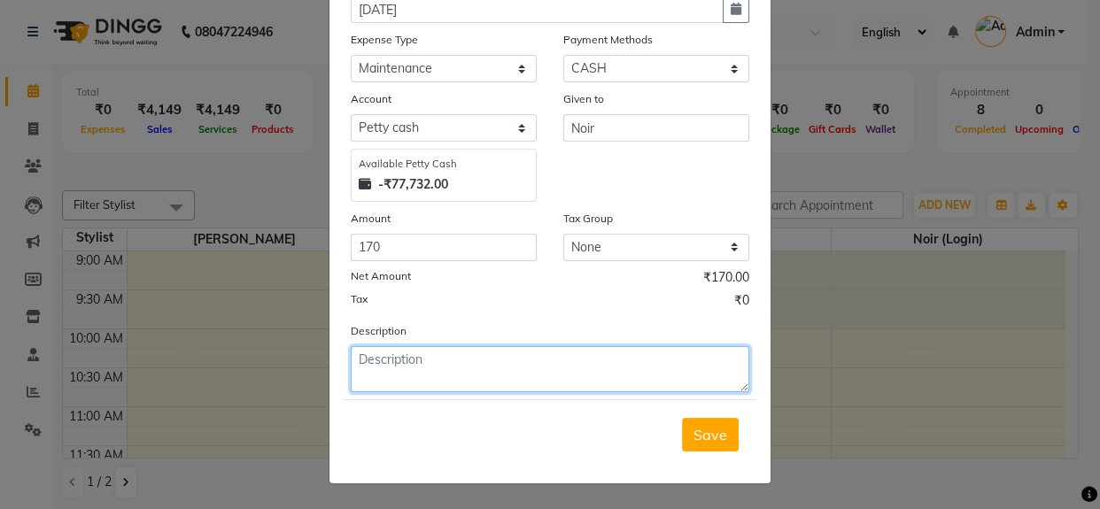
click at [451, 372] on textarea at bounding box center [550, 369] width 398 height 46
type textarea "r"
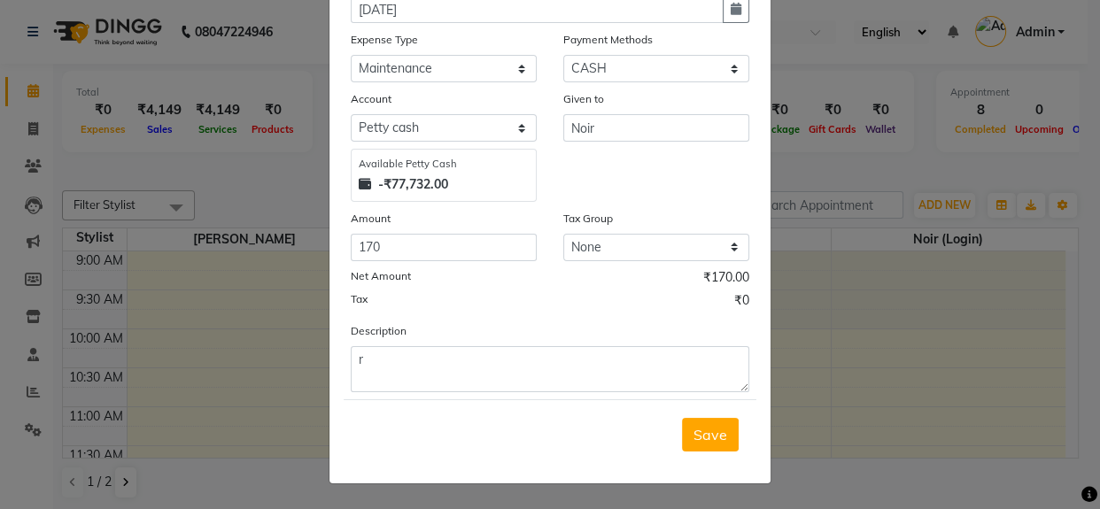
click at [444, 227] on div "Amount" at bounding box center [444, 221] width 186 height 25
click at [436, 242] on input "170" at bounding box center [444, 247] width 186 height 27
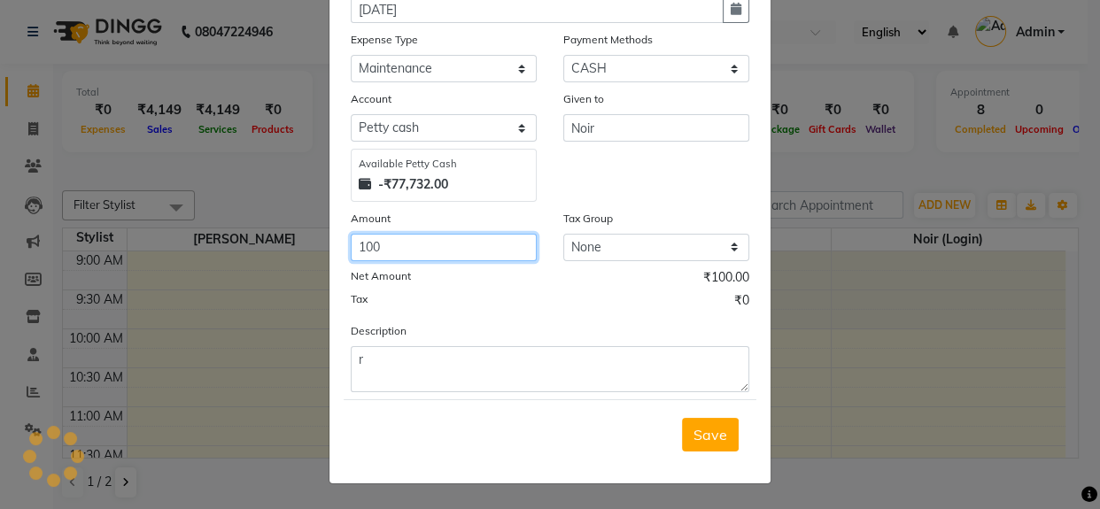
type input "100"
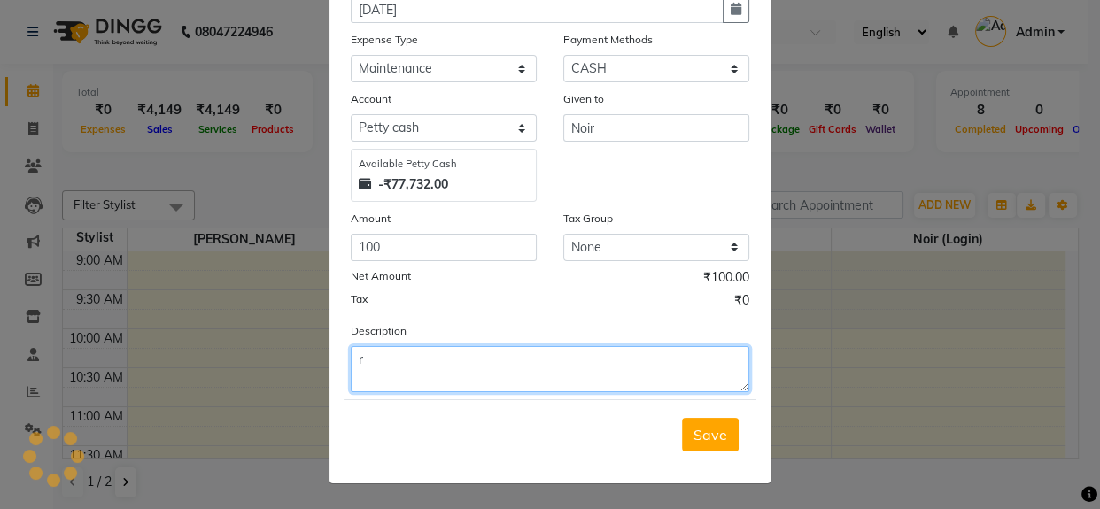
click at [424, 371] on textarea "r" at bounding box center [550, 369] width 398 height 46
type textarea "E"
type textarea "Reg"
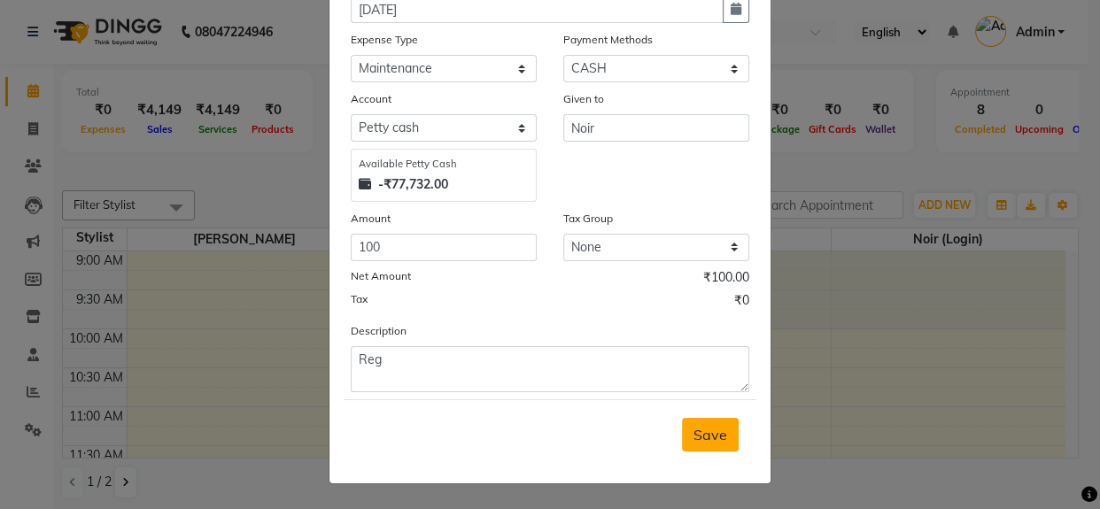
click at [713, 436] on span "Save" at bounding box center [710, 435] width 34 height 18
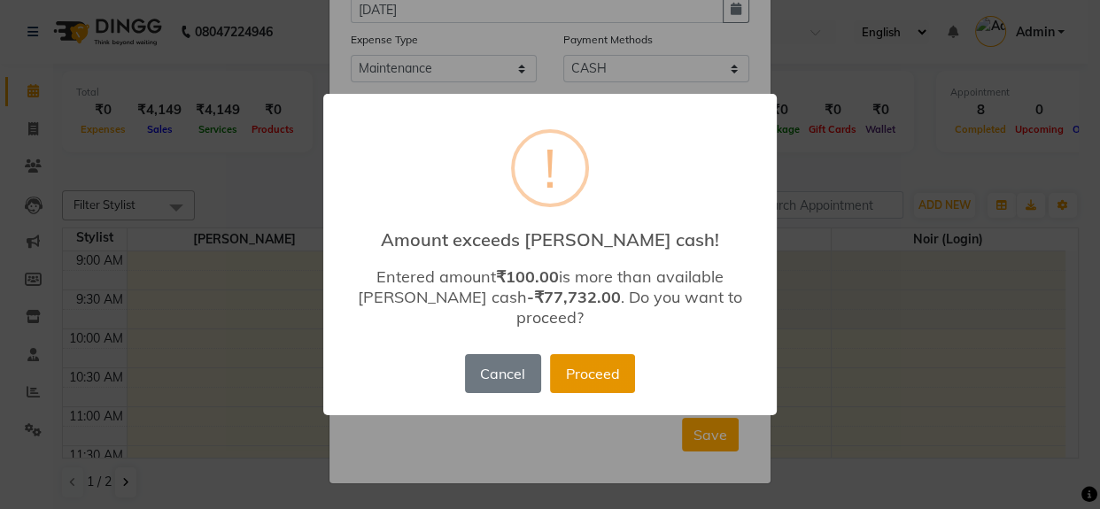
click at [602, 367] on button "Proceed" at bounding box center [592, 373] width 85 height 39
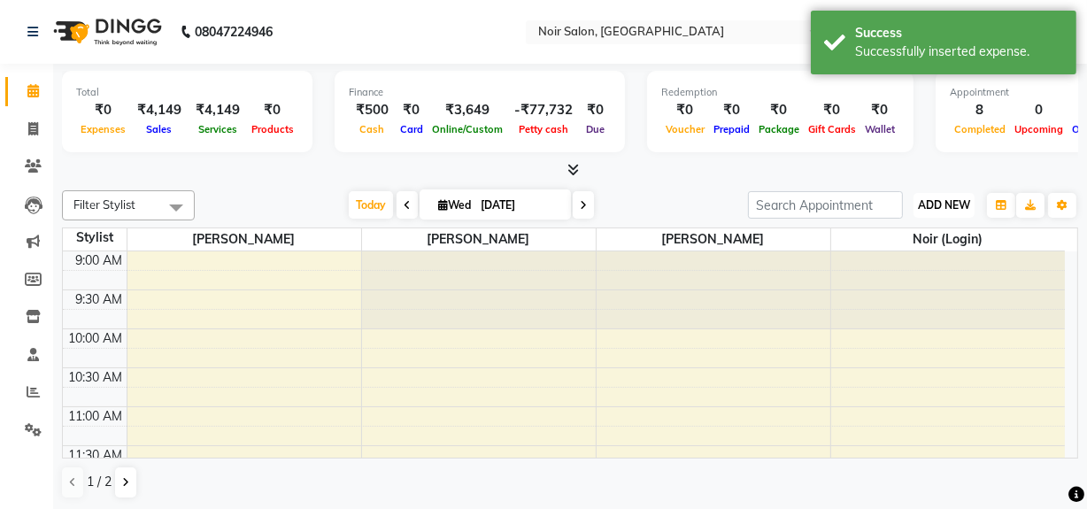
click at [937, 198] on span "ADD NEW" at bounding box center [944, 204] width 52 height 13
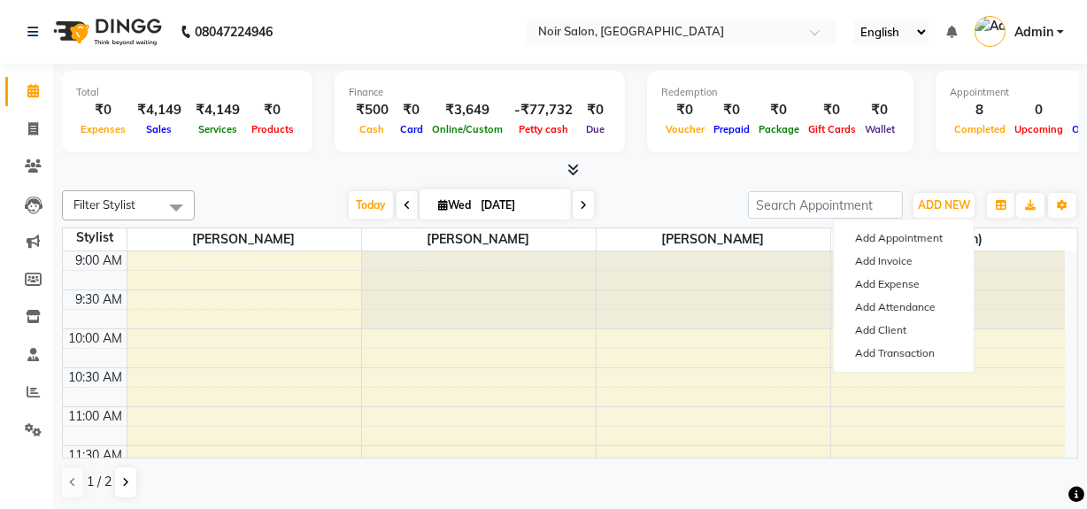
click at [82, 249] on th "Stylist" at bounding box center [95, 239] width 64 height 23
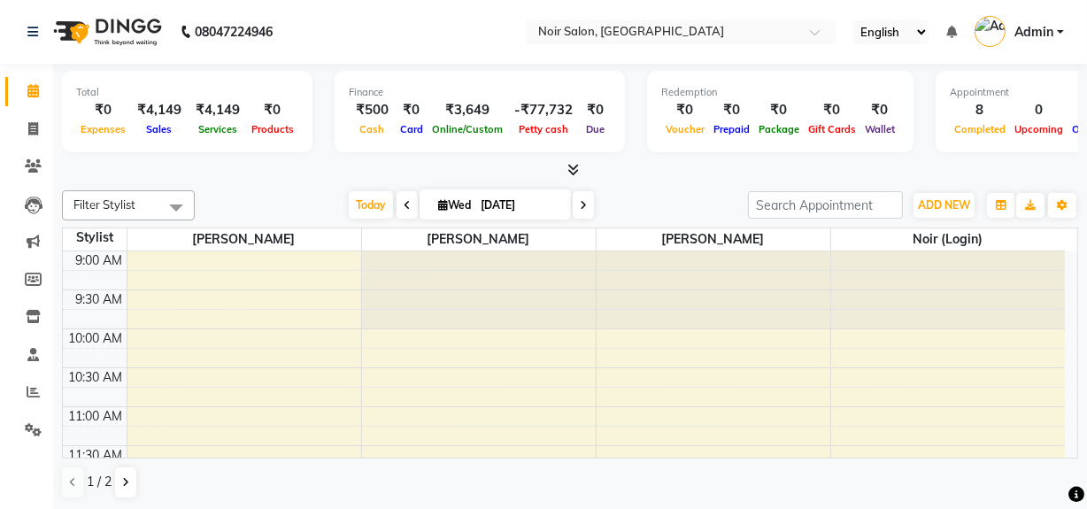
scroll to position [0, 0]
